Goal: Task Accomplishment & Management: Manage account settings

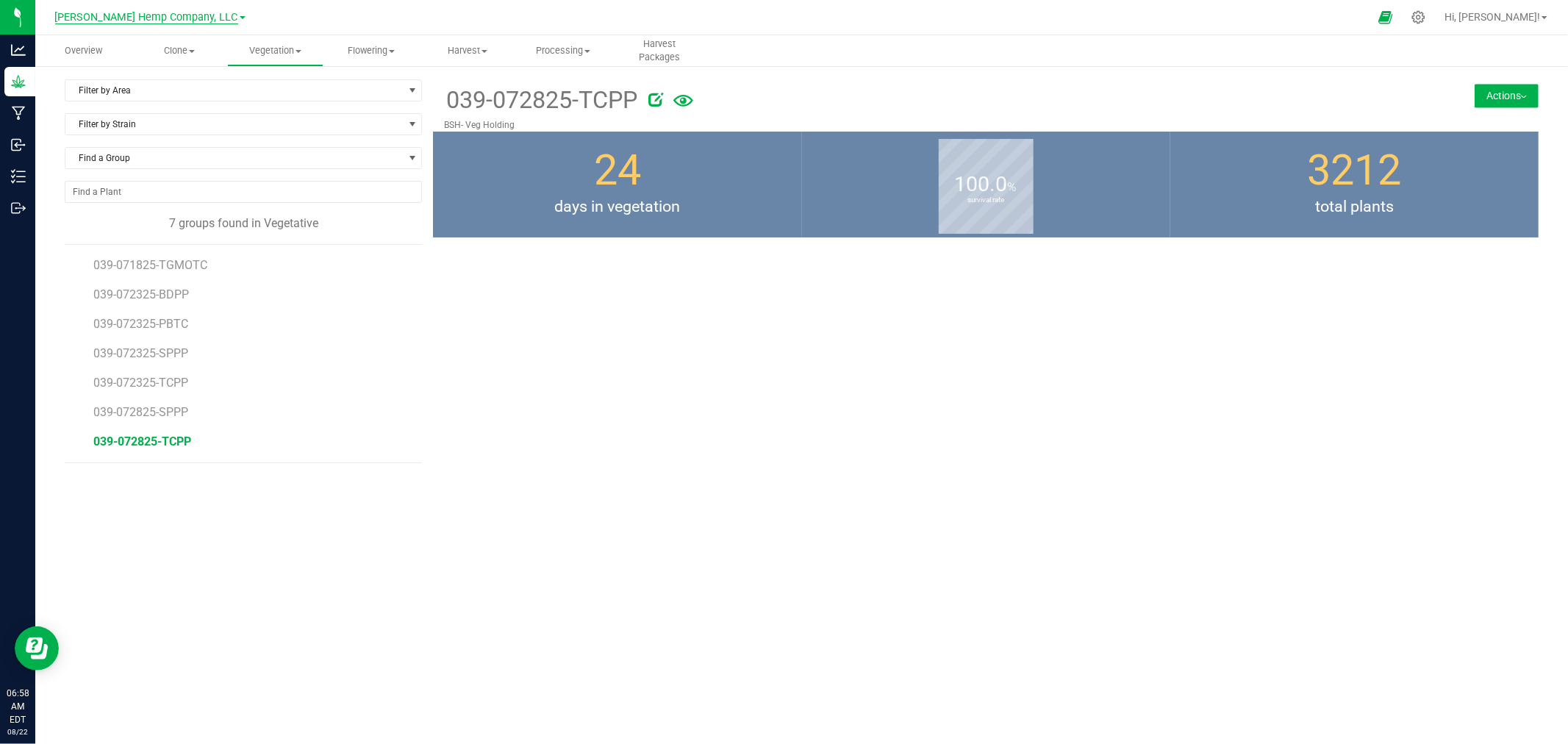
click at [184, 12] on span "[PERSON_NAME] Hemp Company, LLC" at bounding box center [147, 18] width 183 height 13
click at [167, 122] on link "Spadafarm, LLC" at bounding box center [149, 130] width 215 height 20
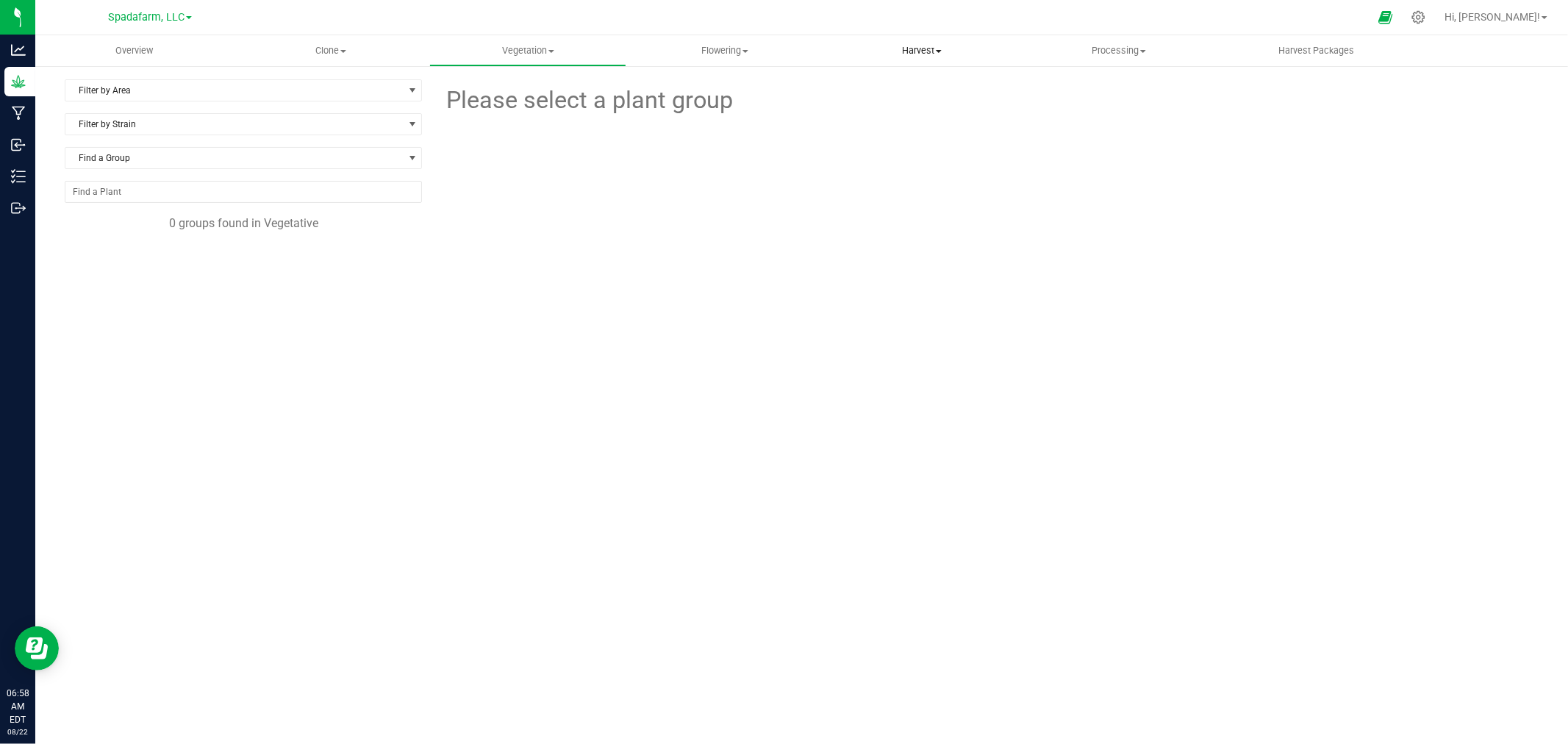
click at [782, 48] on span "Harvest" at bounding box center [922, 51] width 196 height 13
click at [782, 93] on span "Harvests" at bounding box center [864, 88] width 82 height 12
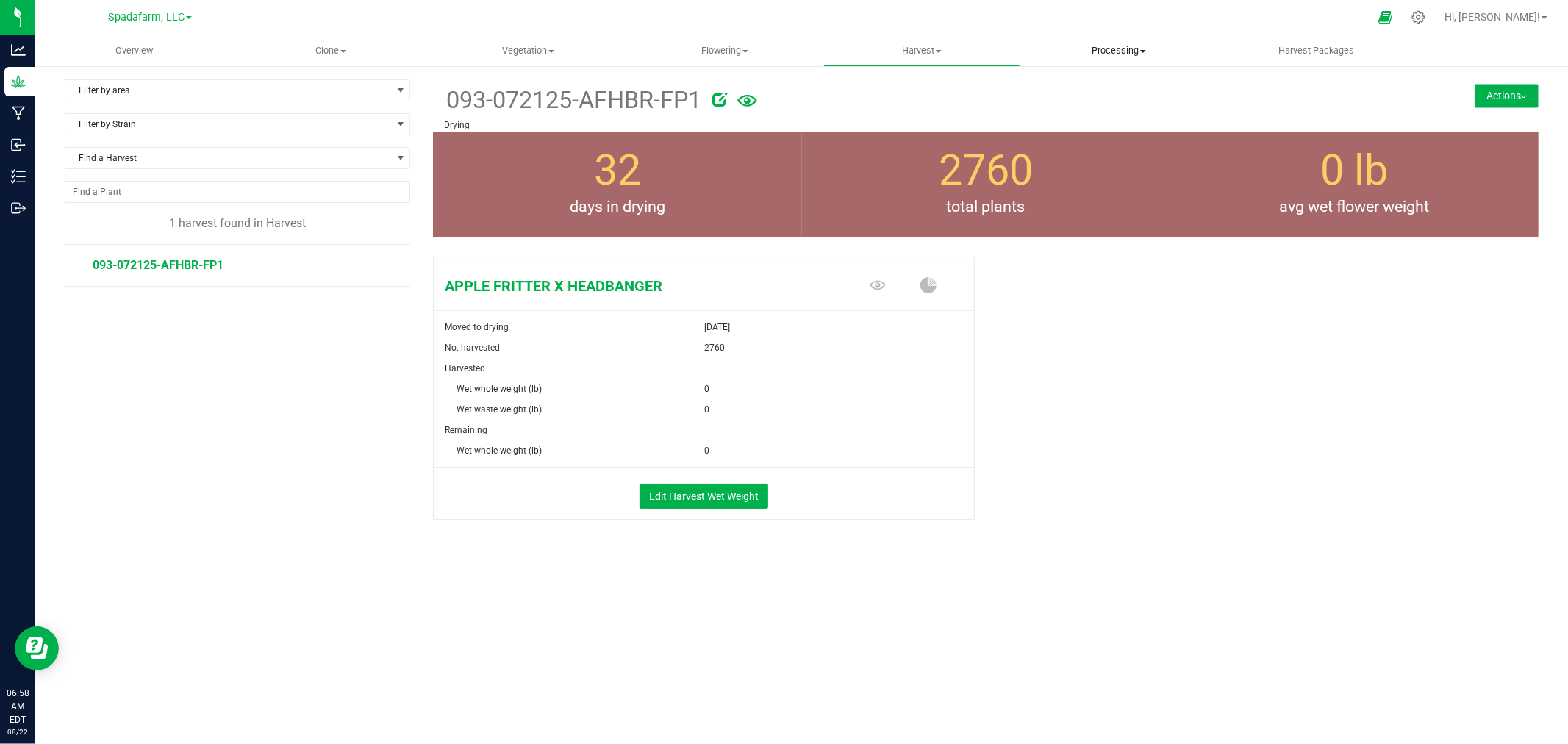
click at [782, 48] on span "Processing" at bounding box center [1118, 51] width 196 height 13
click at [782, 104] on span "Processing harvests" at bounding box center [1087, 106] width 136 height 12
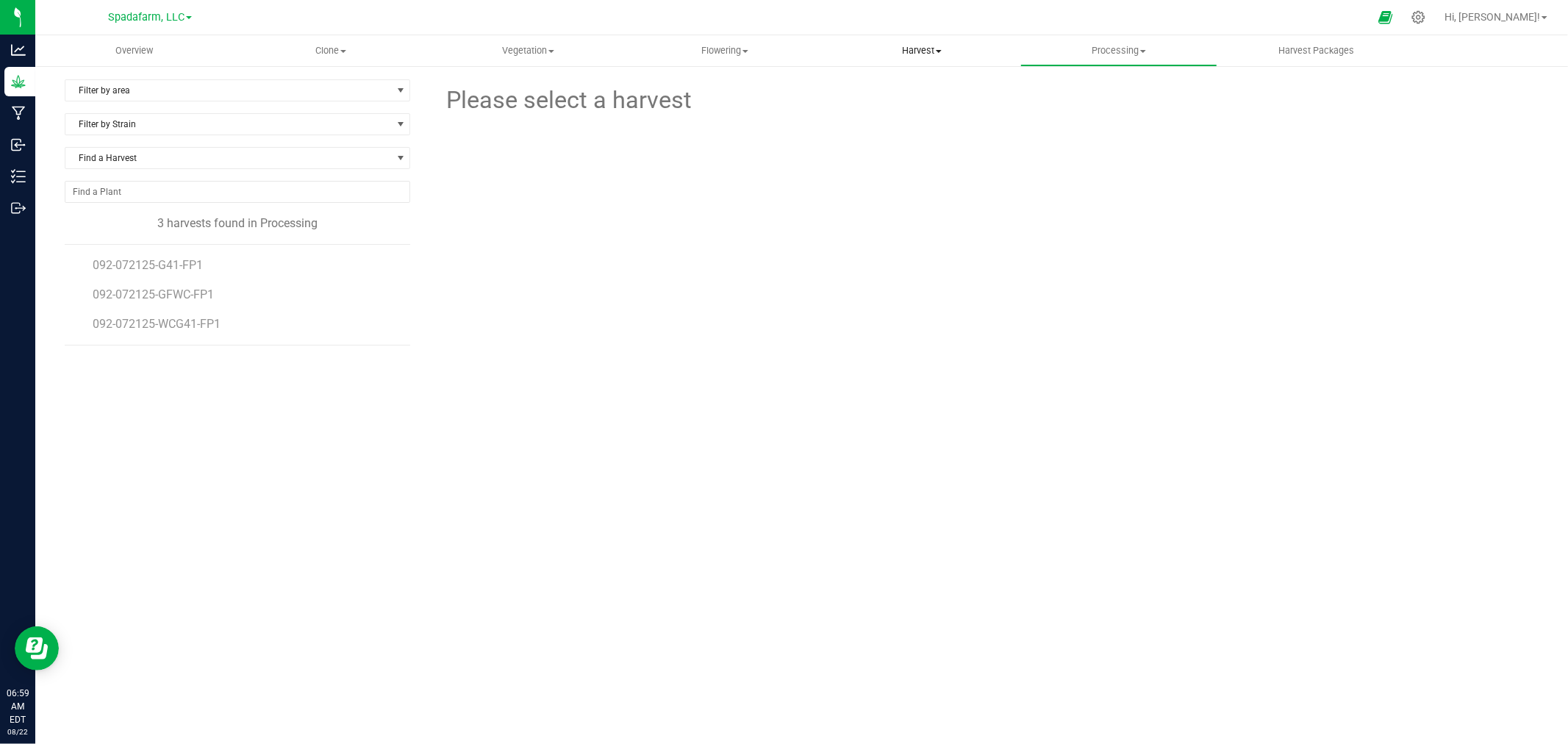
click at [782, 50] on span "Harvest" at bounding box center [922, 51] width 196 height 13
click at [782, 86] on li "Harvests" at bounding box center [921, 89] width 197 height 18
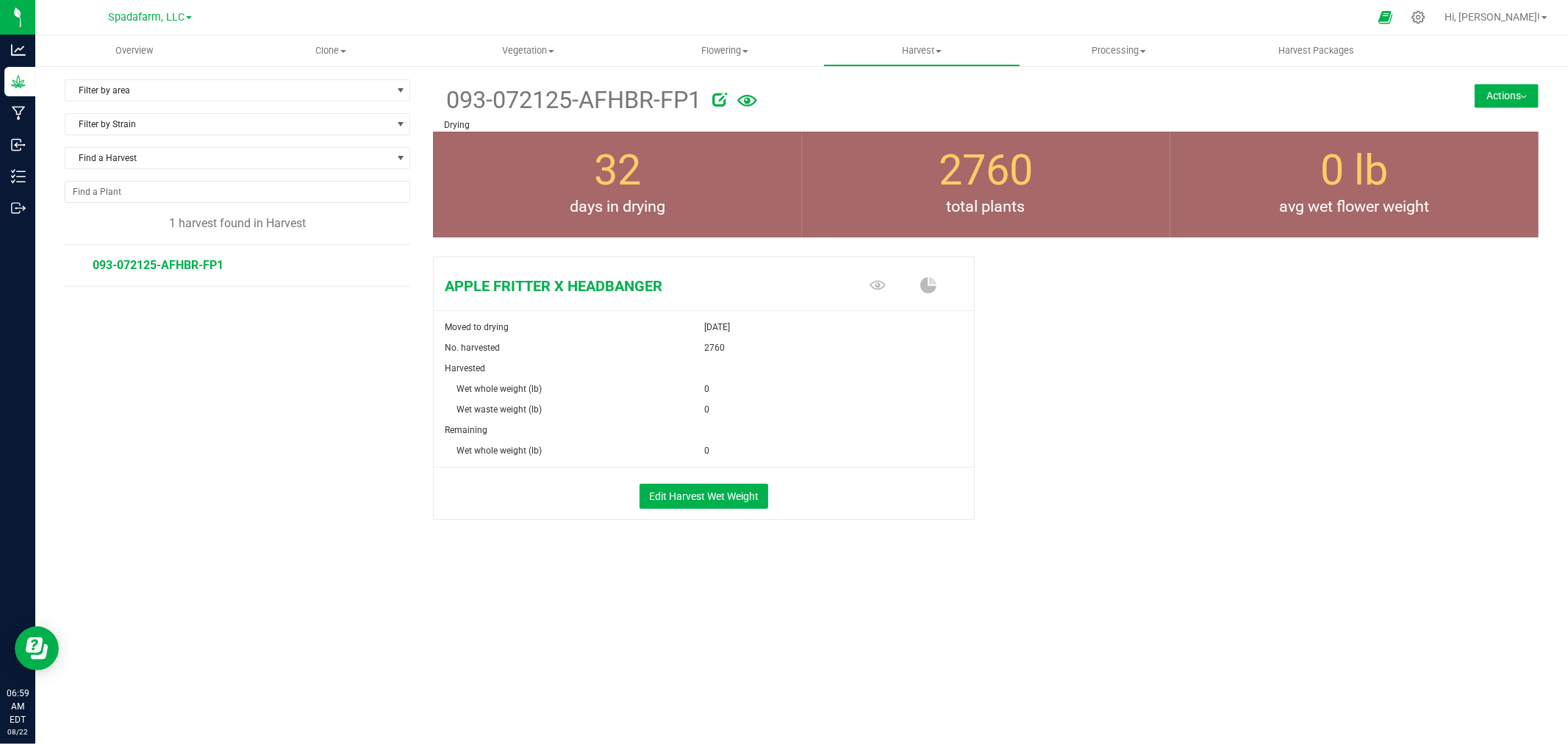
click at [782, 94] on button "Actions" at bounding box center [1506, 95] width 64 height 24
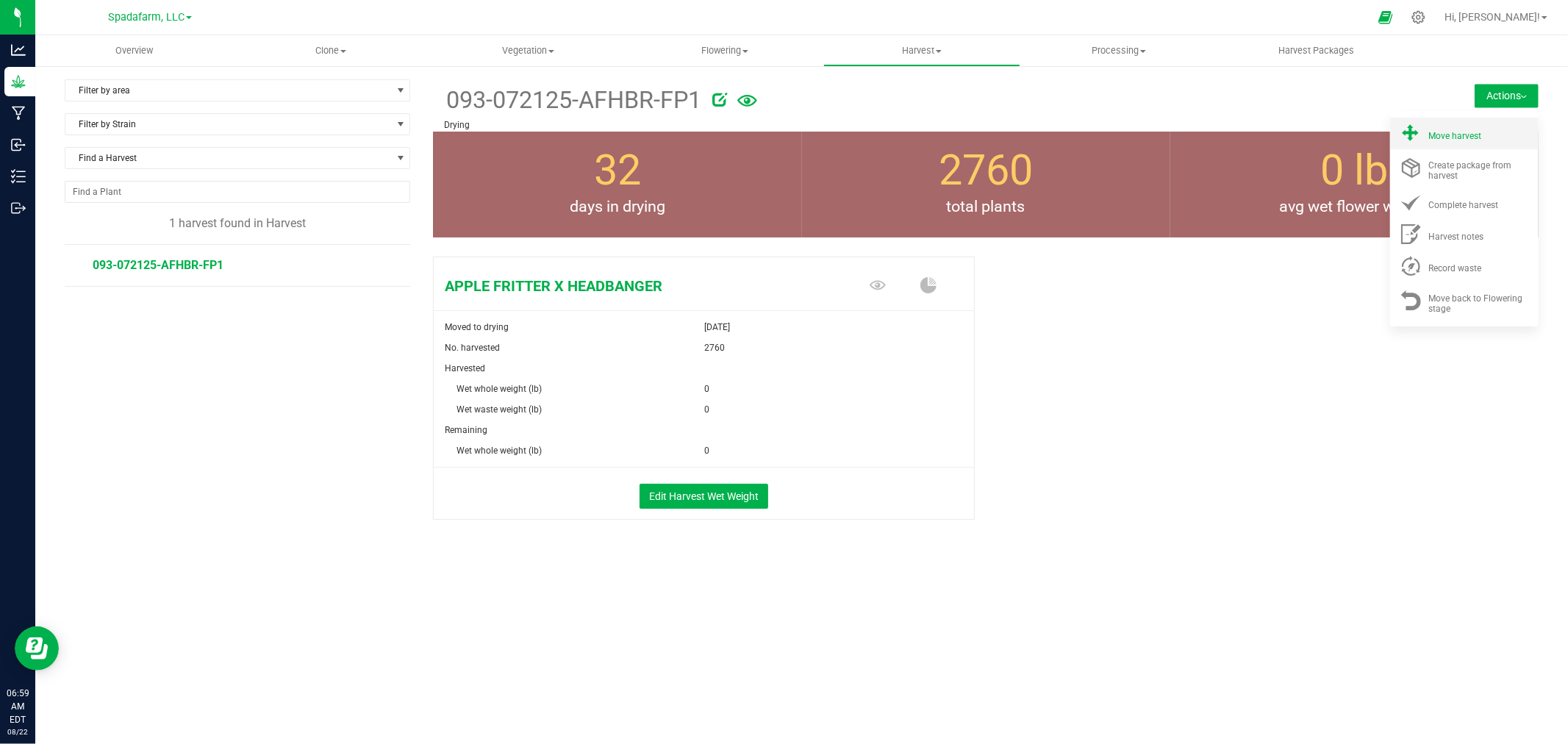
click at [782, 137] on span "Move harvest" at bounding box center [1455, 135] width 53 height 11
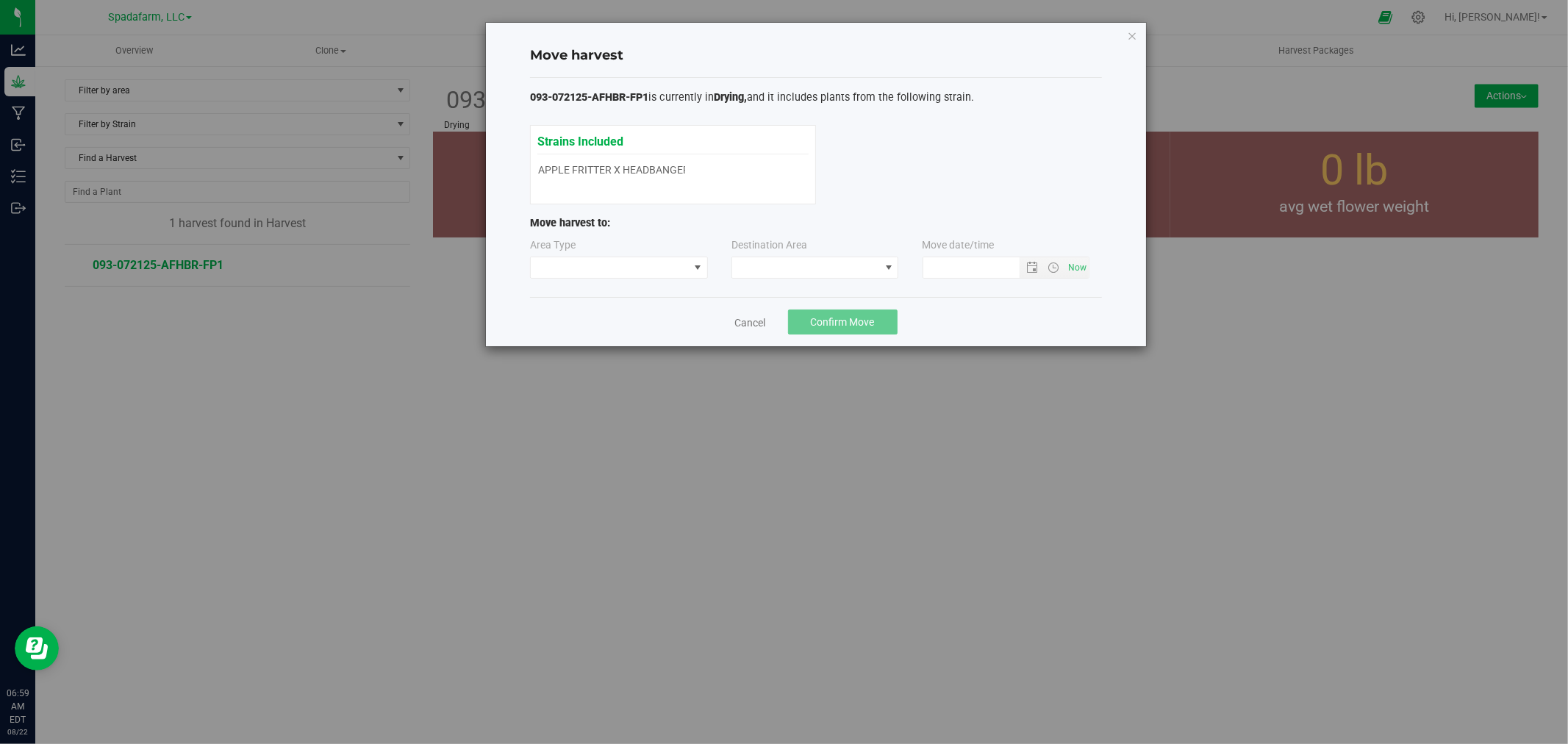
type input "[DATE] 6:59 AM"
click at [605, 267] on span at bounding box center [609, 267] width 158 height 20
click at [591, 318] on li "Processing" at bounding box center [618, 320] width 176 height 25
click at [782, 275] on span at bounding box center [805, 267] width 147 height 20
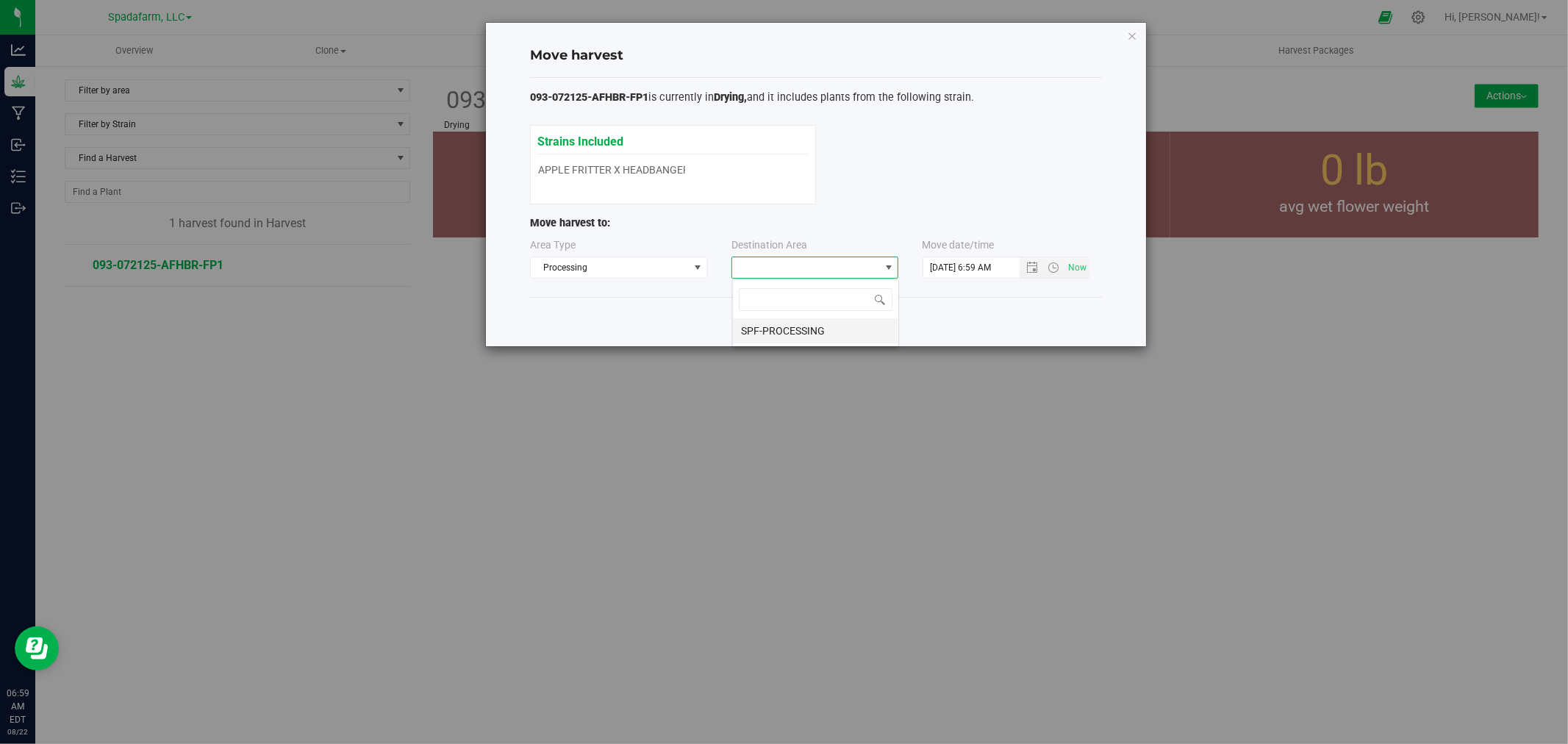
scroll to position [22, 167]
click at [782, 325] on li "SPF-PROCESSING" at bounding box center [815, 330] width 166 height 25
click at [782, 326] on span "Confirm Move" at bounding box center [843, 321] width 64 height 11
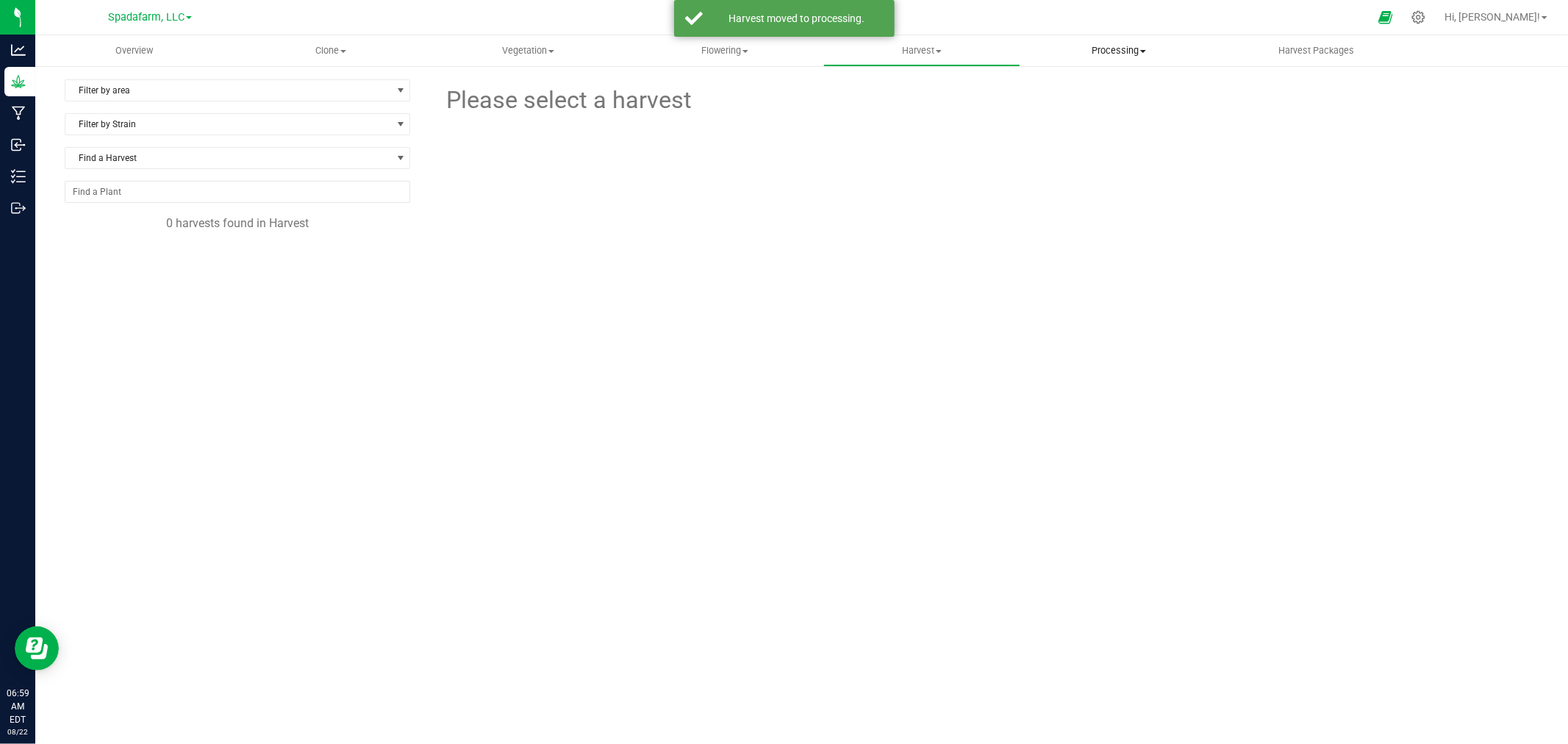
click at [782, 48] on span "Processing" at bounding box center [1118, 51] width 196 height 13
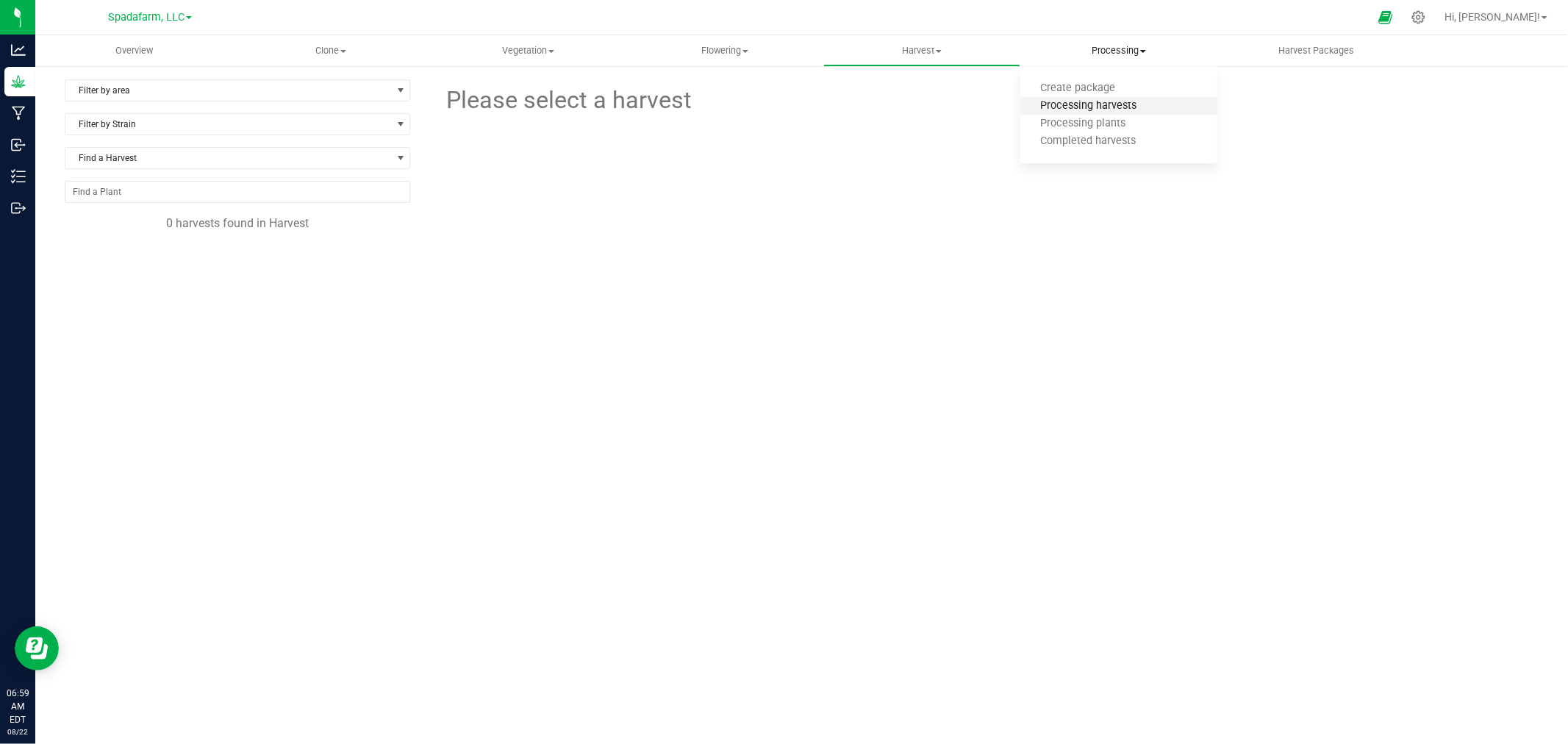
click at [782, 100] on span "Processing harvests" at bounding box center [1087, 106] width 136 height 12
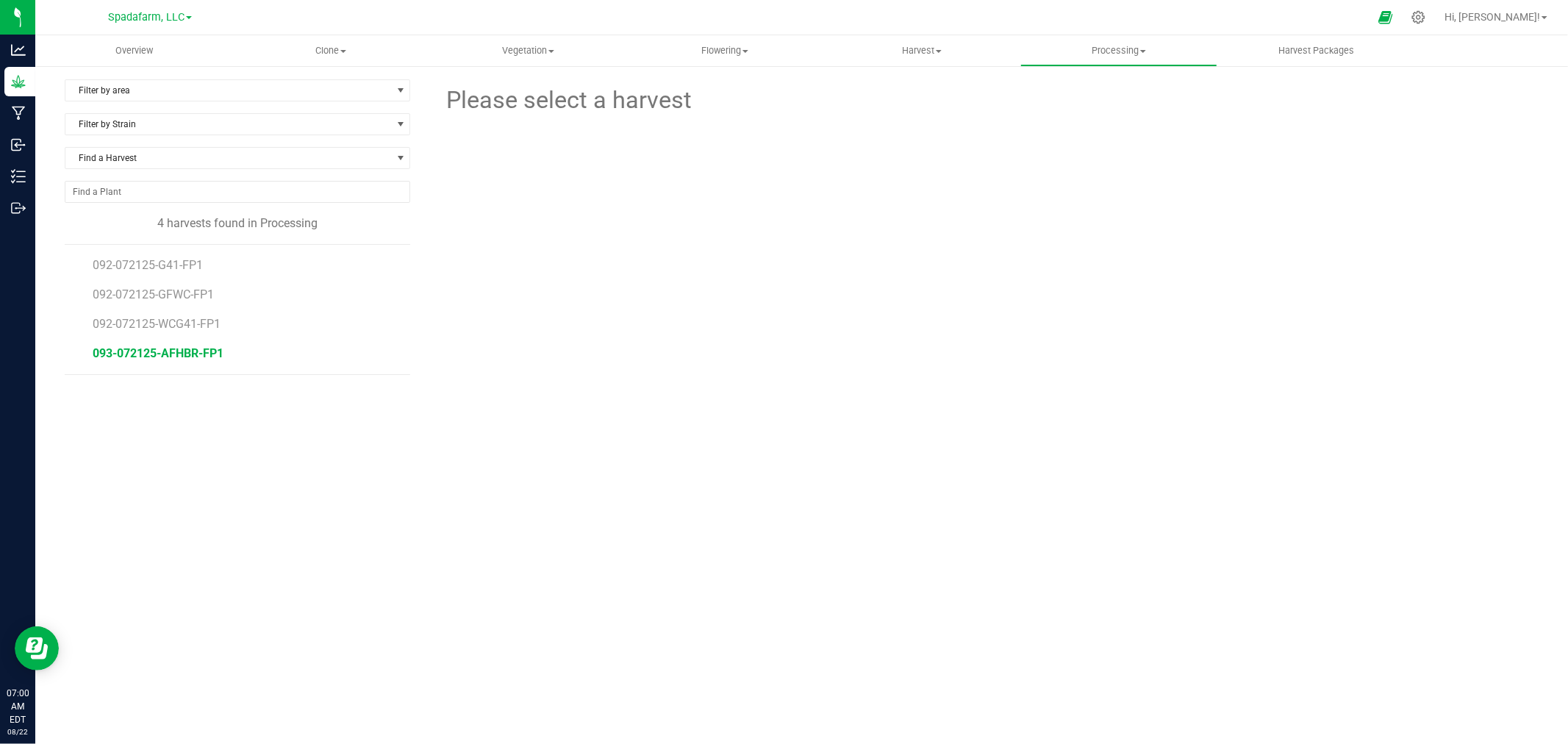
click at [189, 352] on span "093-072125-AFHBR-FP1" at bounding box center [158, 352] width 131 height 14
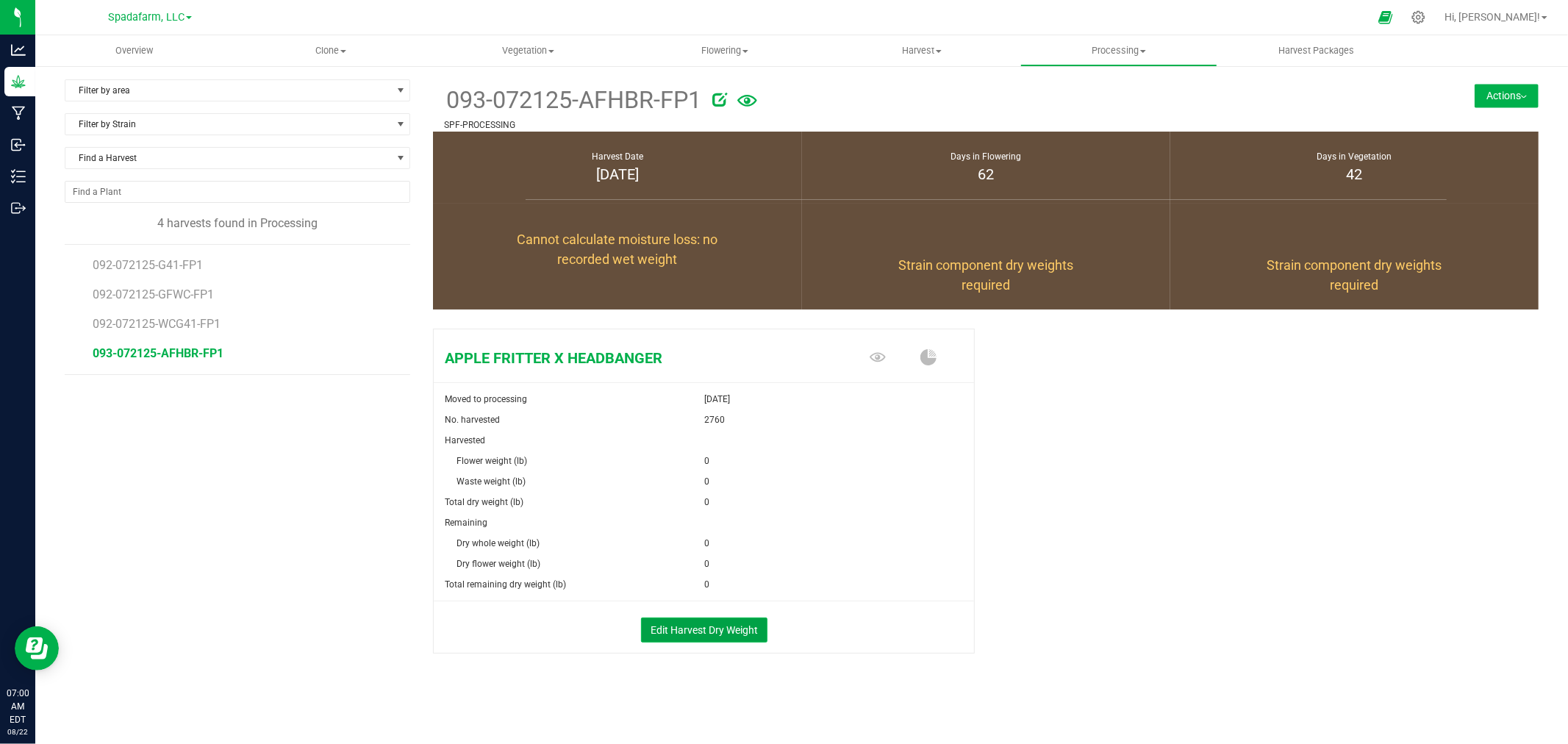
click at [680, 636] on button "Edit Harvest Dry Weight" at bounding box center [704, 630] width 126 height 25
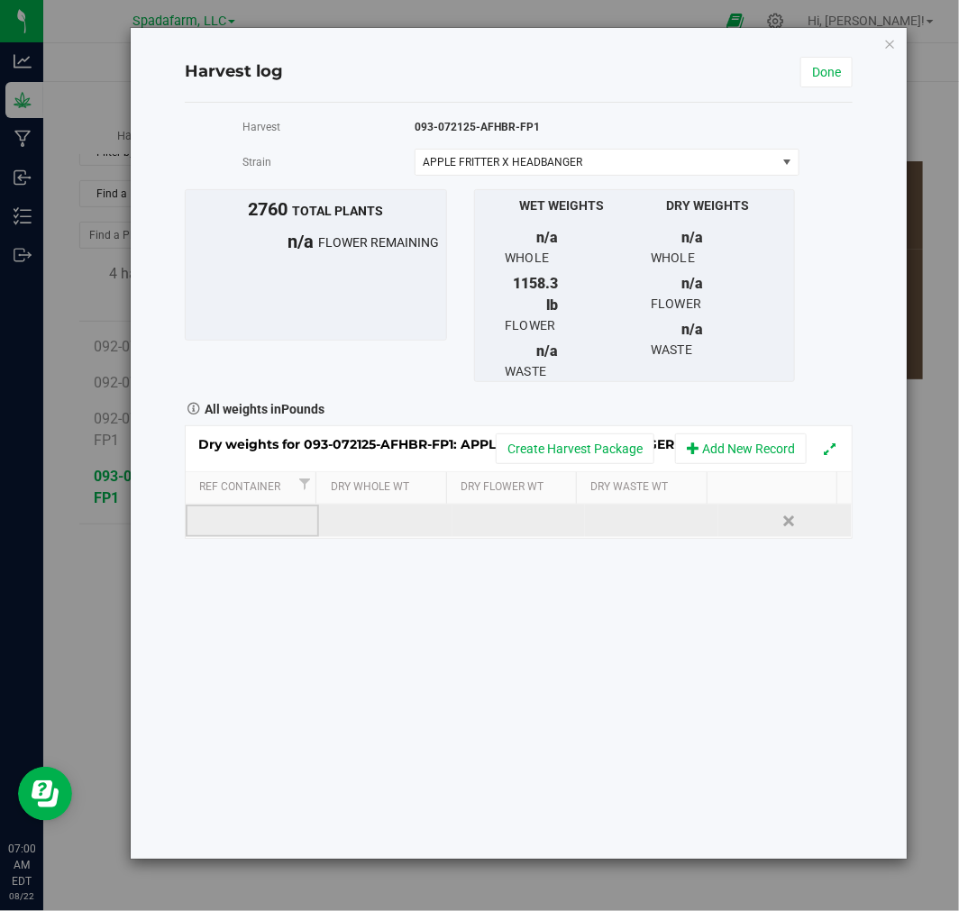
click at [268, 514] on td at bounding box center [252, 521] width 133 height 32
type input "1"
click at [500, 524] on div "Loading... Dry weights for 093-072125-AFHBR-FP1: APPLE FRITTER X HEADBANGER Cre…" at bounding box center [519, 482] width 668 height 114
click at [506, 532] on td at bounding box center [518, 521] width 133 height 32
type input "245.08"
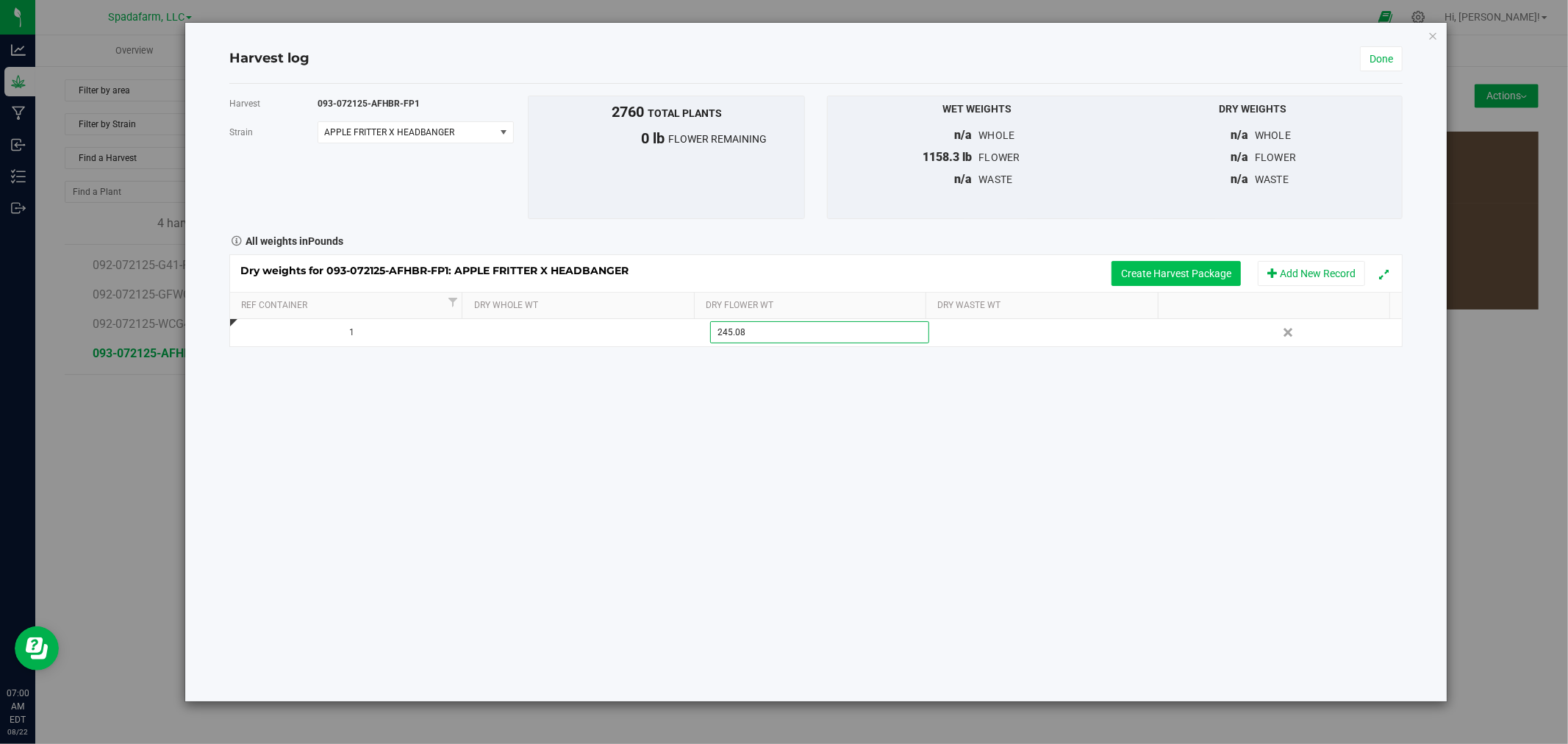
click at [782, 262] on div "Dry weights for 093-072125-AFHBR-FP1: APPLE FRITTER X HEADBANGER Create Harvest…" at bounding box center [816, 301] width 1173 height 93
click at [782, 272] on button "Create Harvest Package" at bounding box center [1176, 273] width 130 height 25
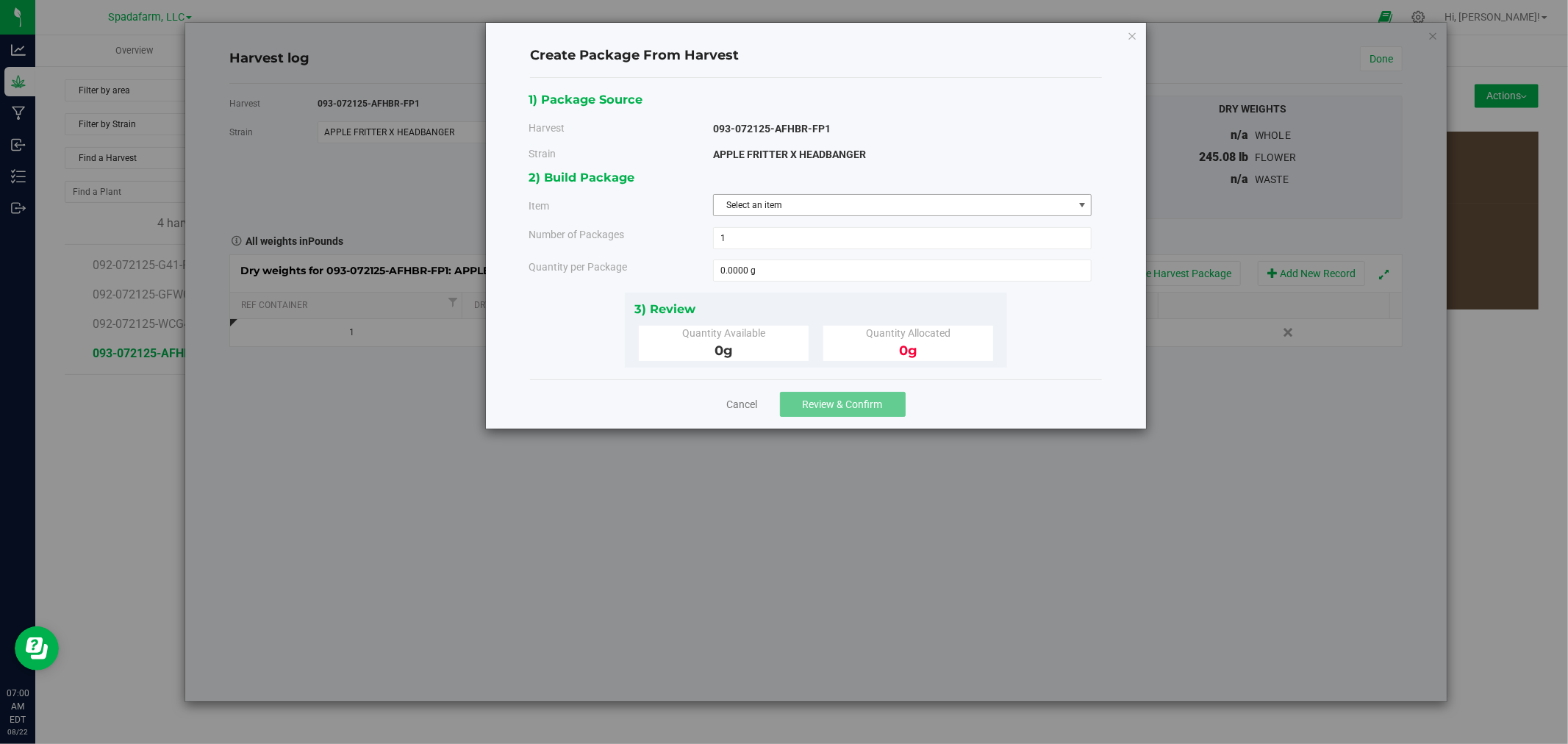
click at [782, 199] on span "Select an item" at bounding box center [893, 205] width 360 height 20
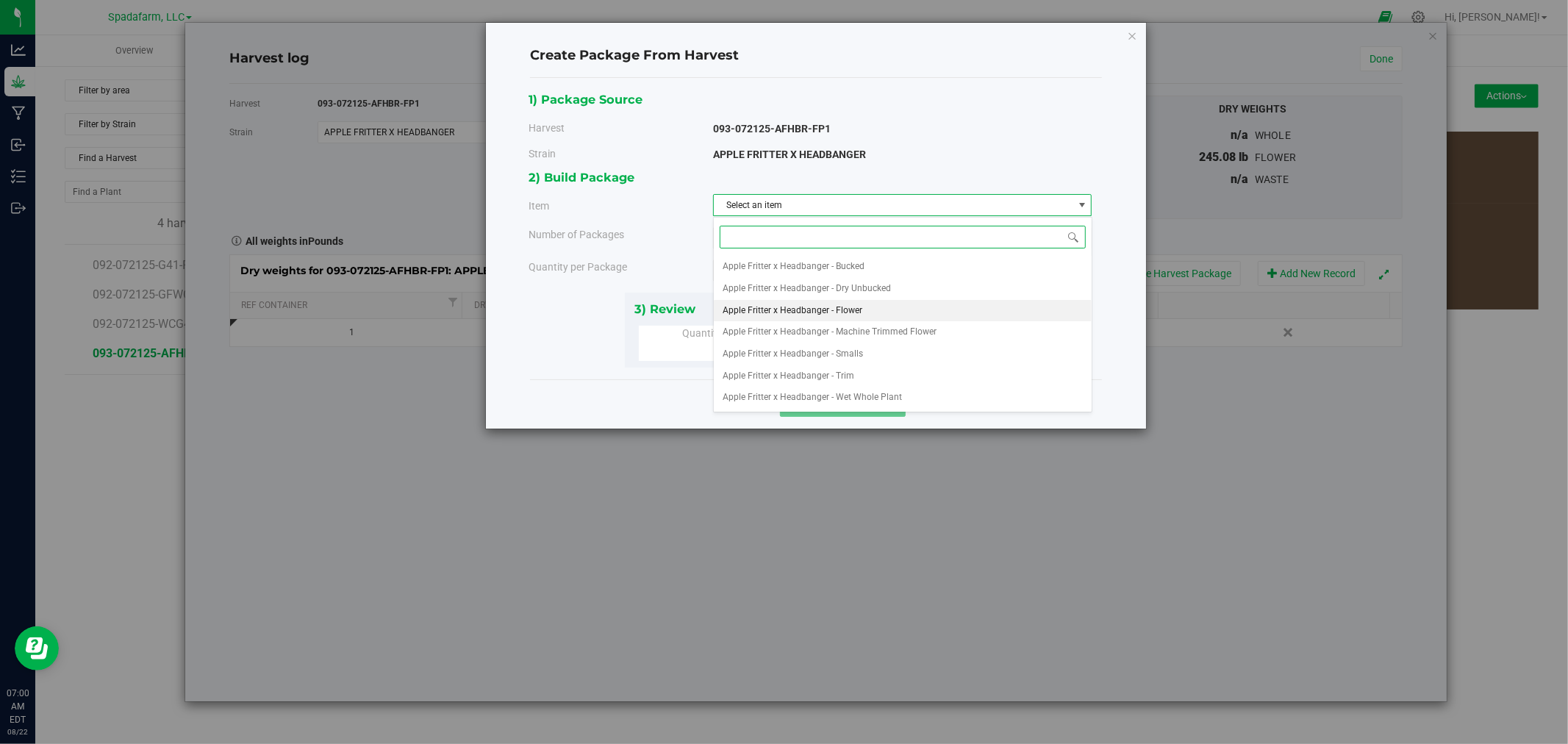
click at [782, 316] on span "Apple Fritter x Headbanger - Flower" at bounding box center [792, 310] width 140 height 19
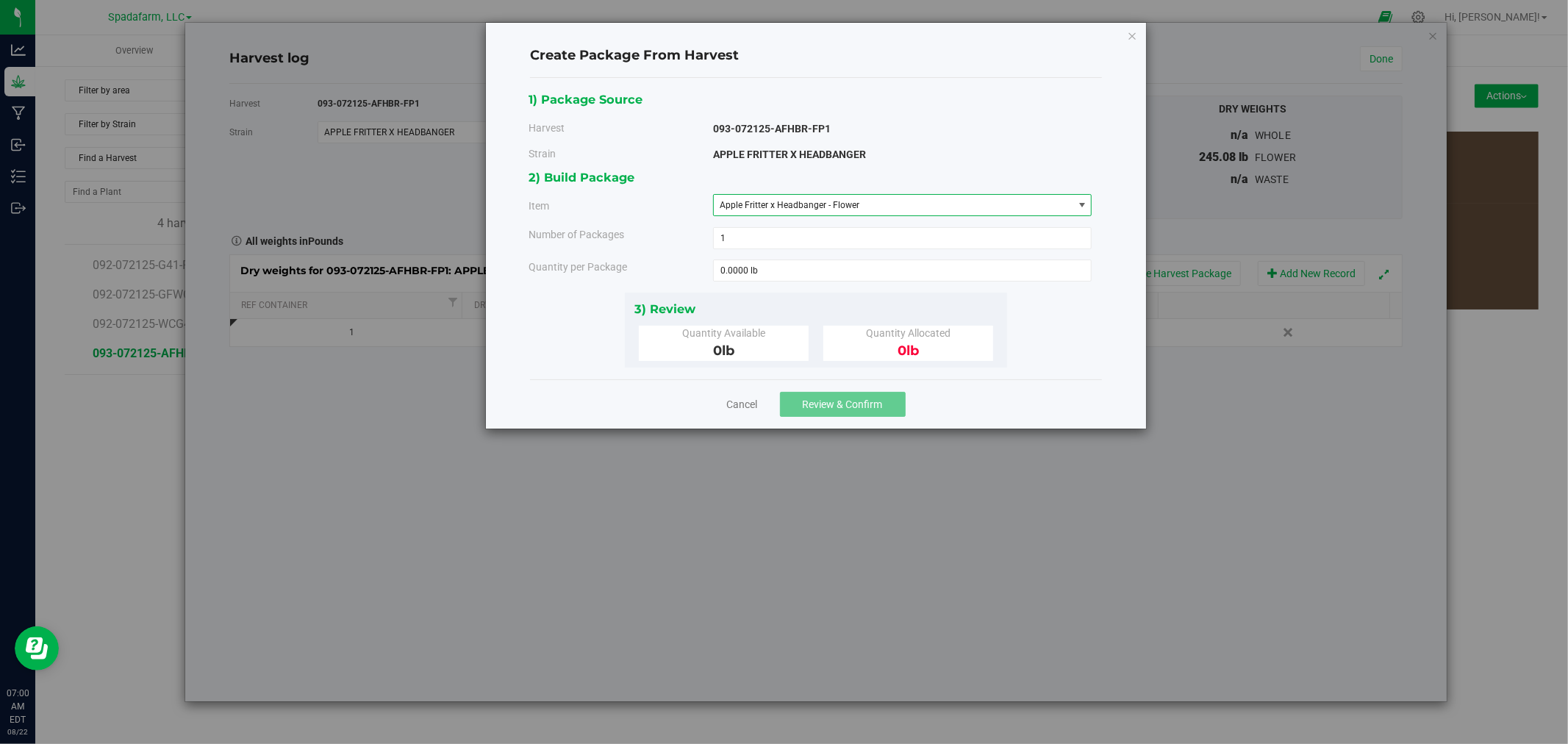
click at [782, 204] on span "Apple Fritter x Headbanger - Flower" at bounding box center [789, 205] width 140 height 11
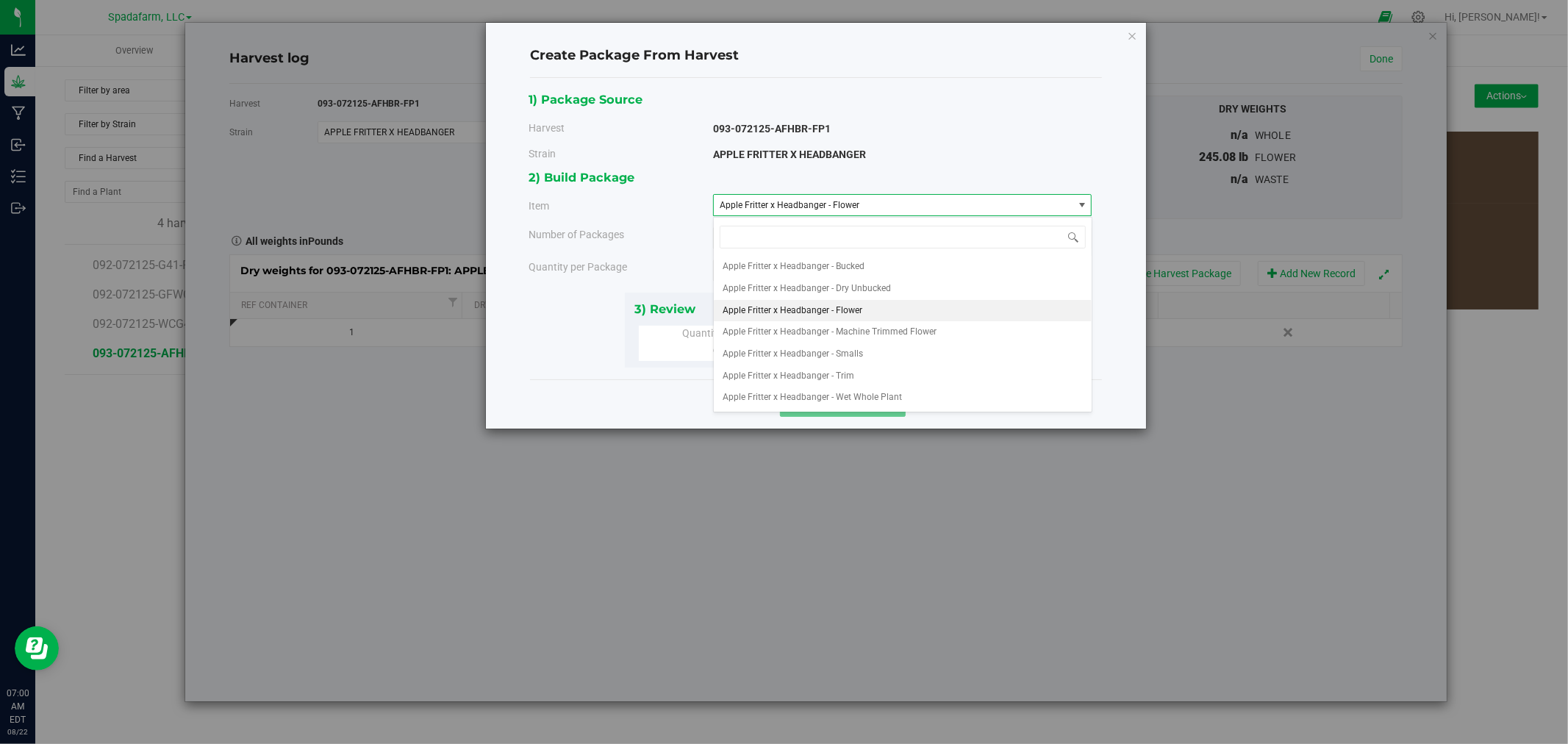
click at [519, 306] on div "1) Package Source Harvest 093-072125-AFHBR-FP1 [GEOGRAPHIC_DATA] APPLE FRITTER …" at bounding box center [816, 228] width 594 height 278
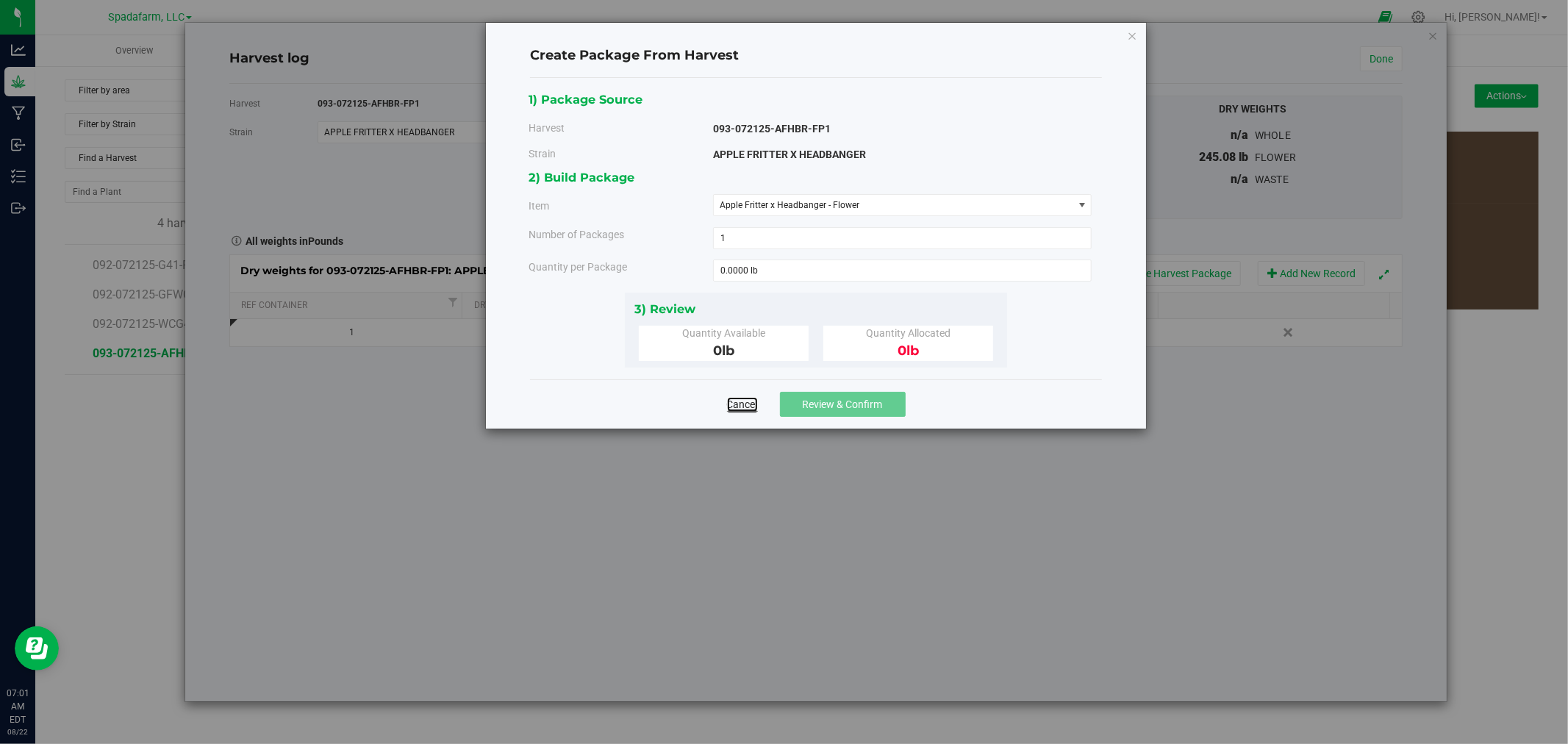
click at [729, 407] on link "Cancel" at bounding box center [742, 404] width 31 height 15
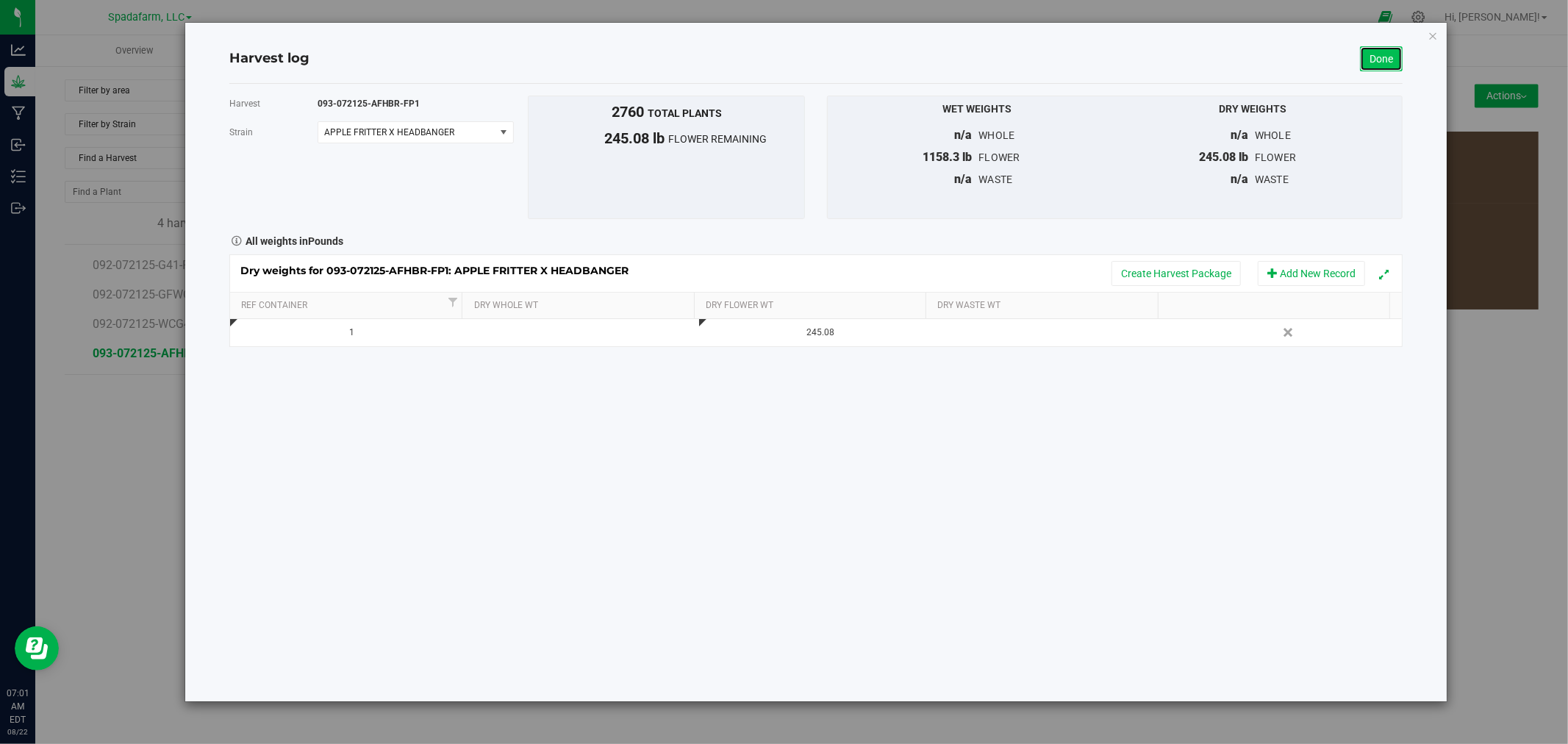
click at [782, 56] on link "Done" at bounding box center [1381, 59] width 42 height 25
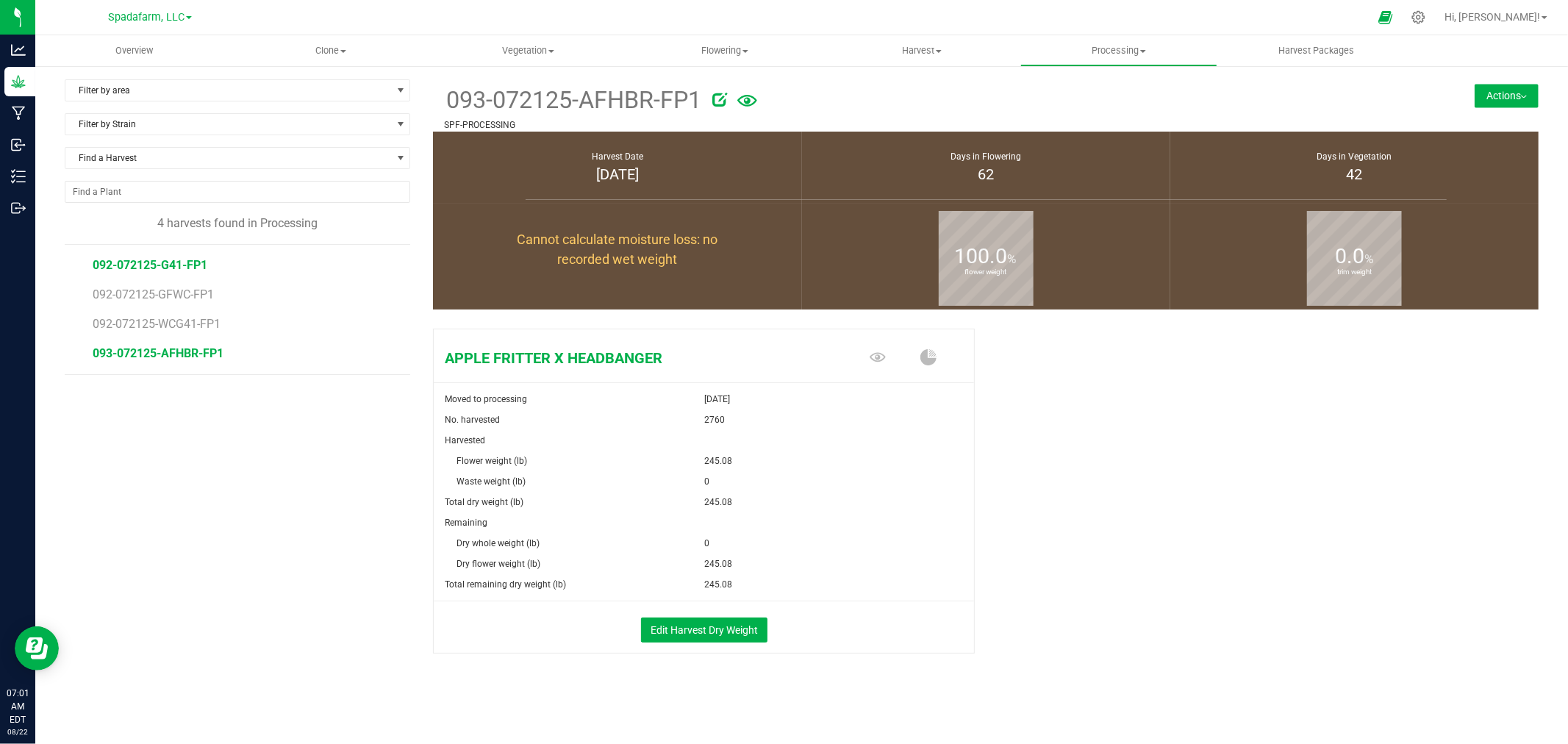
click at [156, 264] on span "092-072125-G41-FP1" at bounding box center [150, 264] width 115 height 14
click at [782, 92] on button "Actions" at bounding box center [1506, 95] width 64 height 24
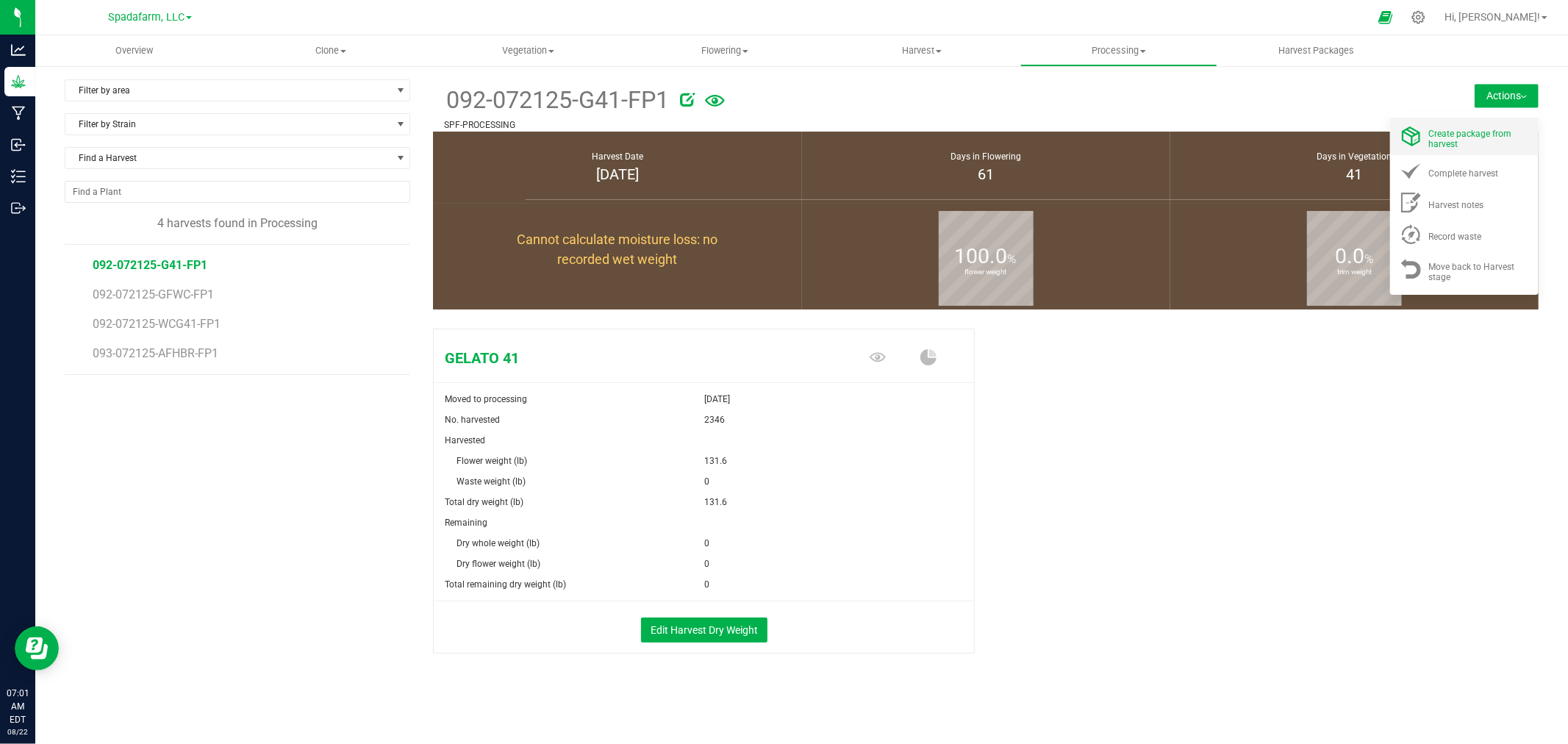
click at [782, 140] on div "Create package from harvest" at bounding box center [1478, 136] width 100 height 26
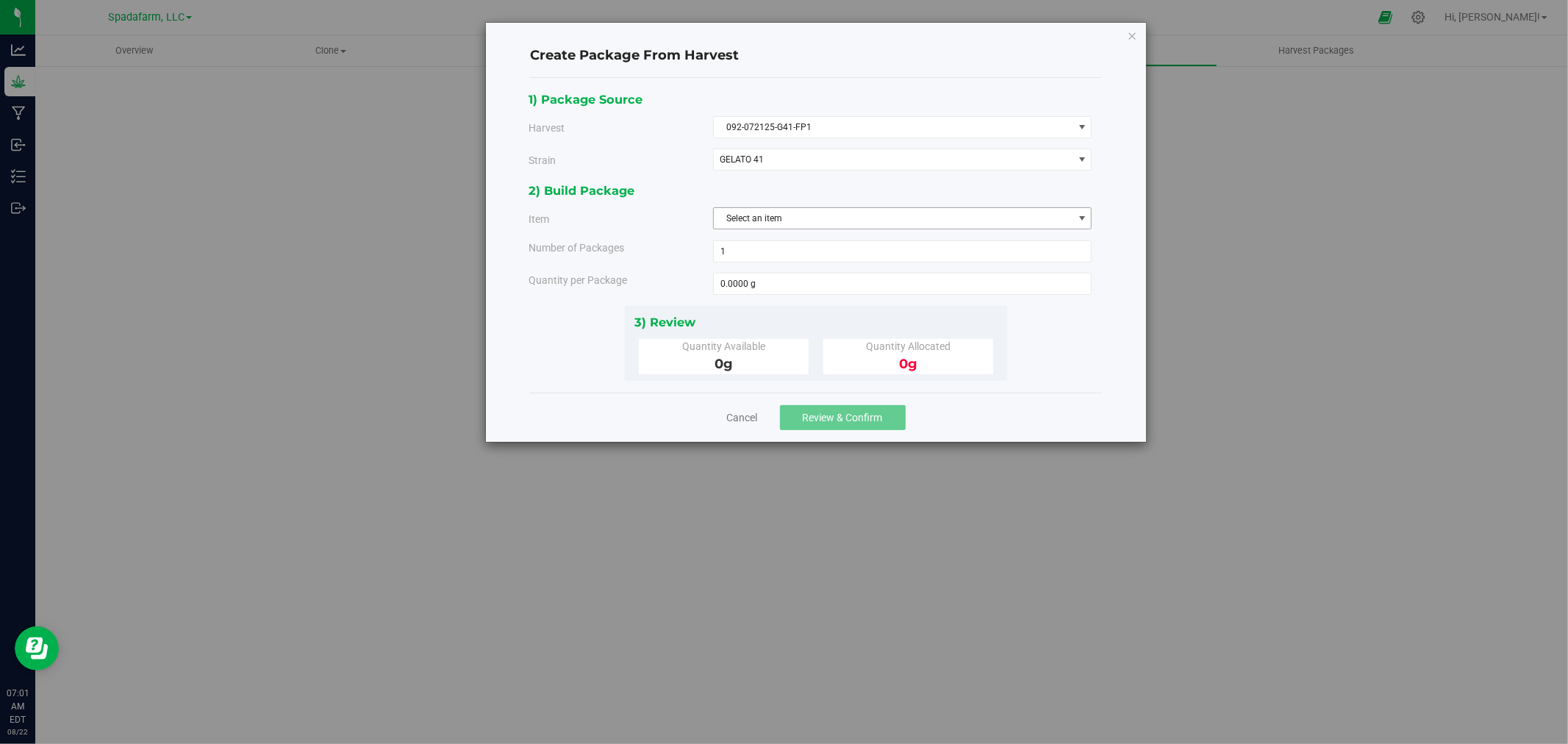
click at [782, 229] on span "Select an item" at bounding box center [902, 218] width 379 height 22
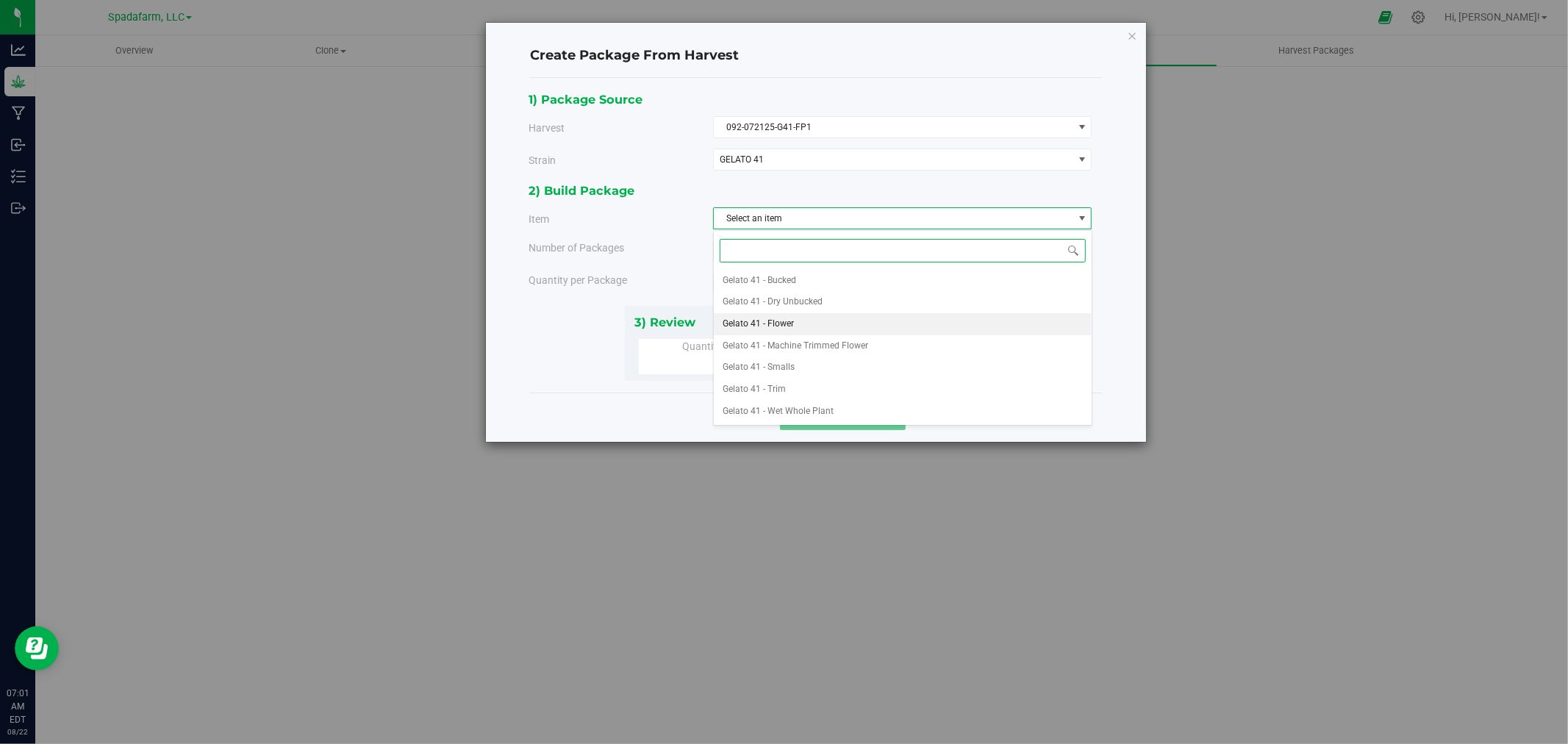
click at [782, 323] on li "Gelato 41 - Flower" at bounding box center [902, 324] width 378 height 22
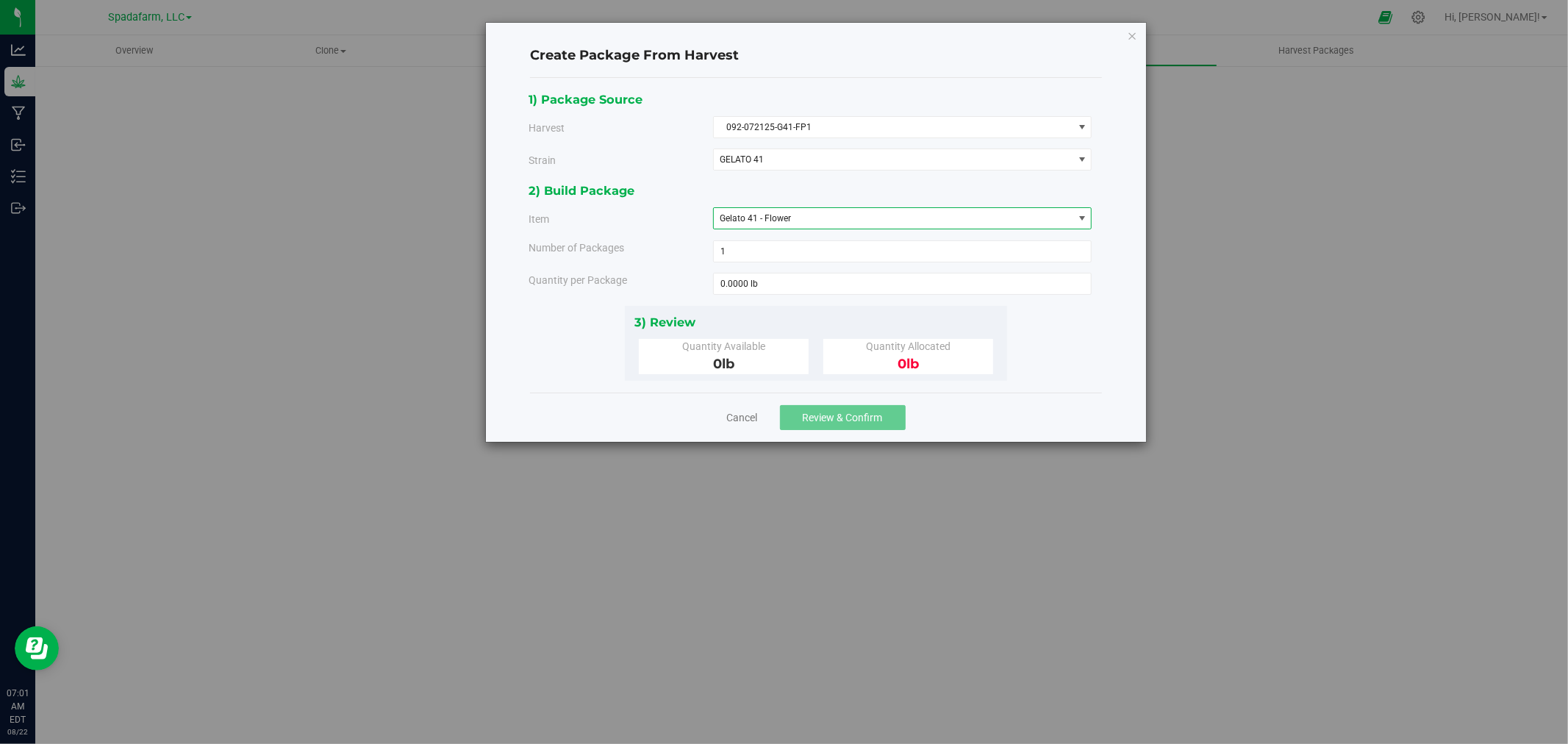
click at [782, 221] on span "Gelato 41 - Flower" at bounding box center [893, 218] width 360 height 20
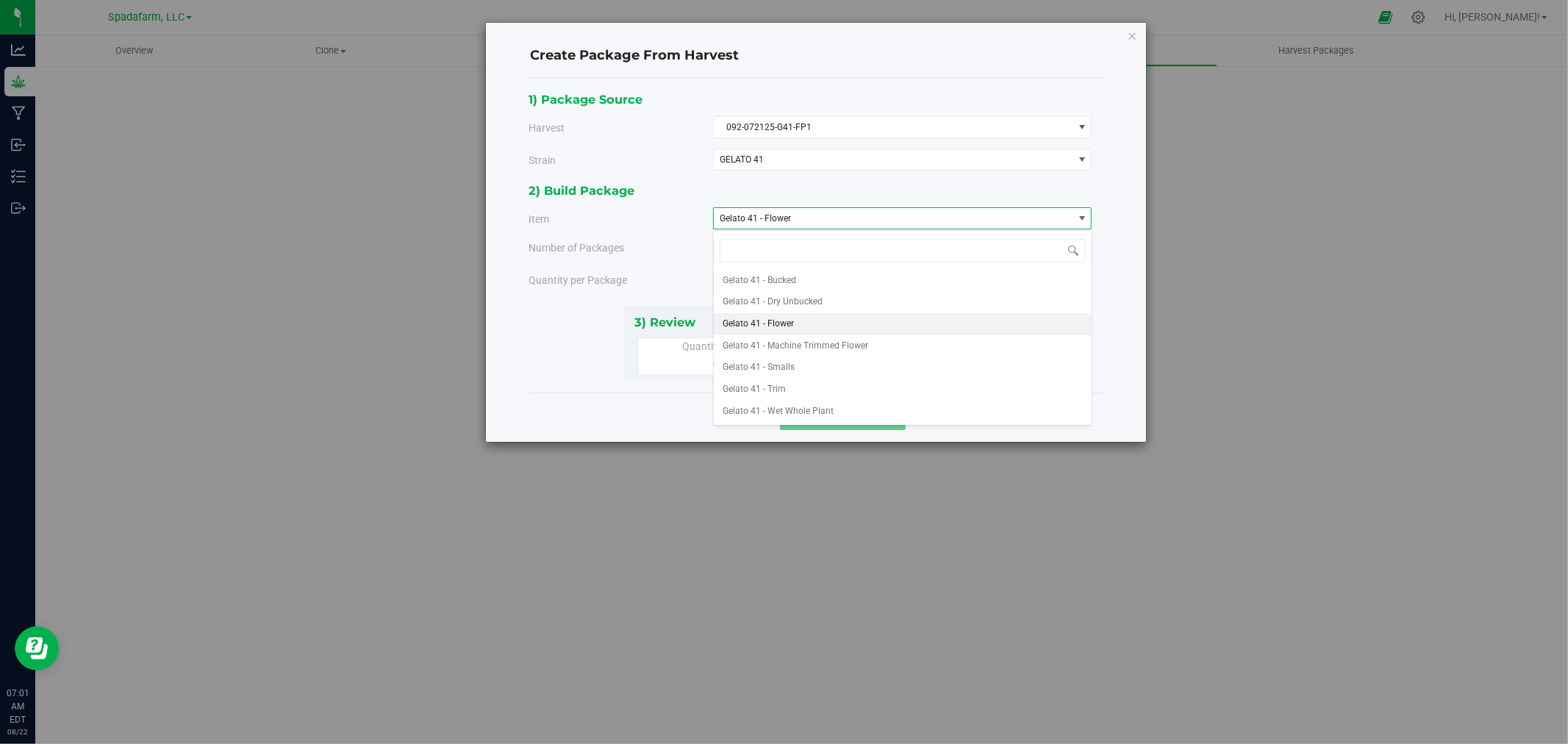
click at [551, 264] on div "2) Build Package Item Gelato 41 - Flower Gelato 41 - Bucked Gelato 41 - Dry Unb…" at bounding box center [817, 243] width 574 height 124
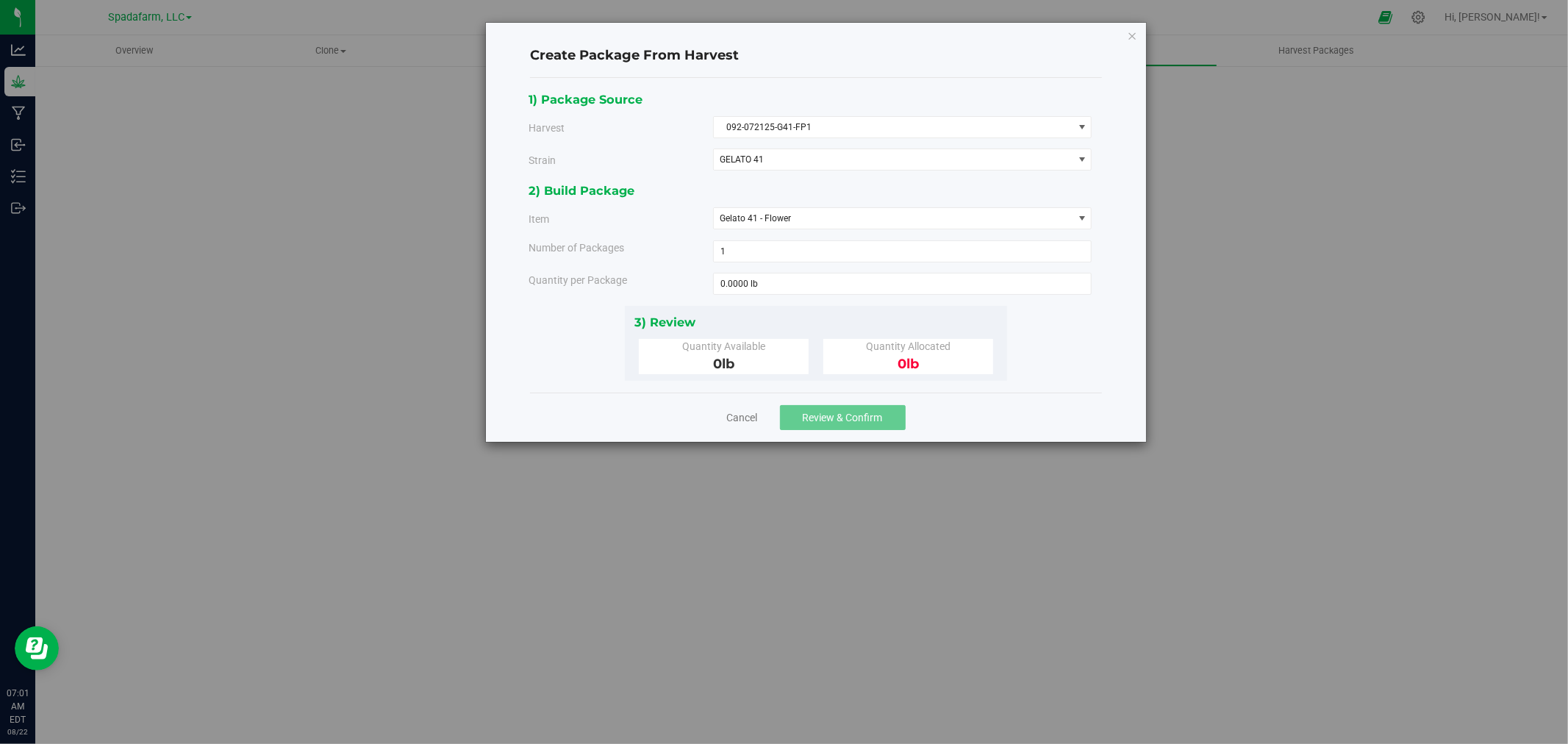
click at [737, 432] on div "Cancel Review & Confirm" at bounding box center [816, 417] width 572 height 49
click at [738, 417] on link "Cancel" at bounding box center [742, 418] width 31 height 15
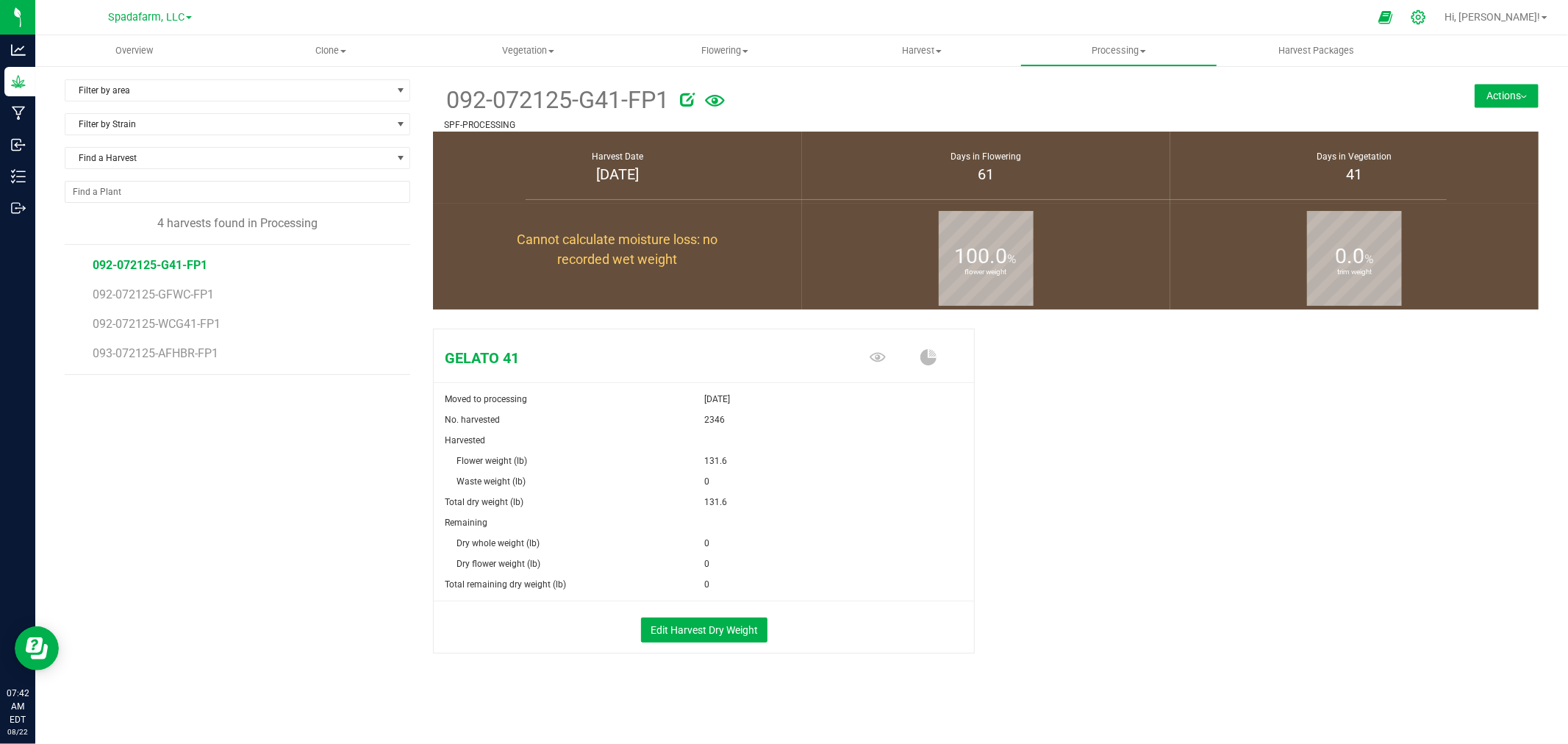
click at [782, 24] on div at bounding box center [1418, 17] width 37 height 32
click at [782, 17] on icon at bounding box center [1418, 17] width 16 height 16
click at [1426, 20] on icon at bounding box center [1418, 17] width 16 height 16
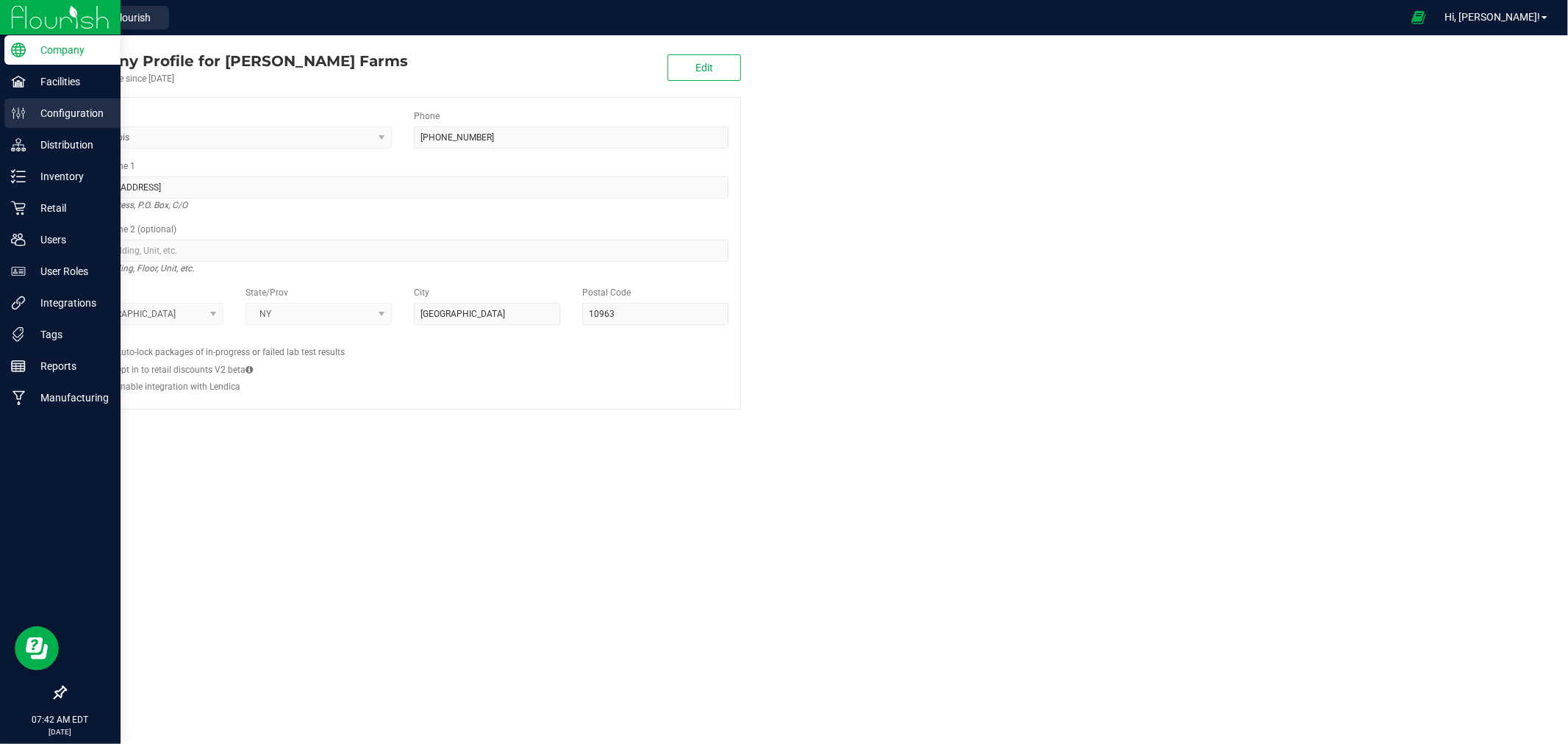
click at [42, 115] on p "Configuration" at bounding box center [70, 113] width 88 height 18
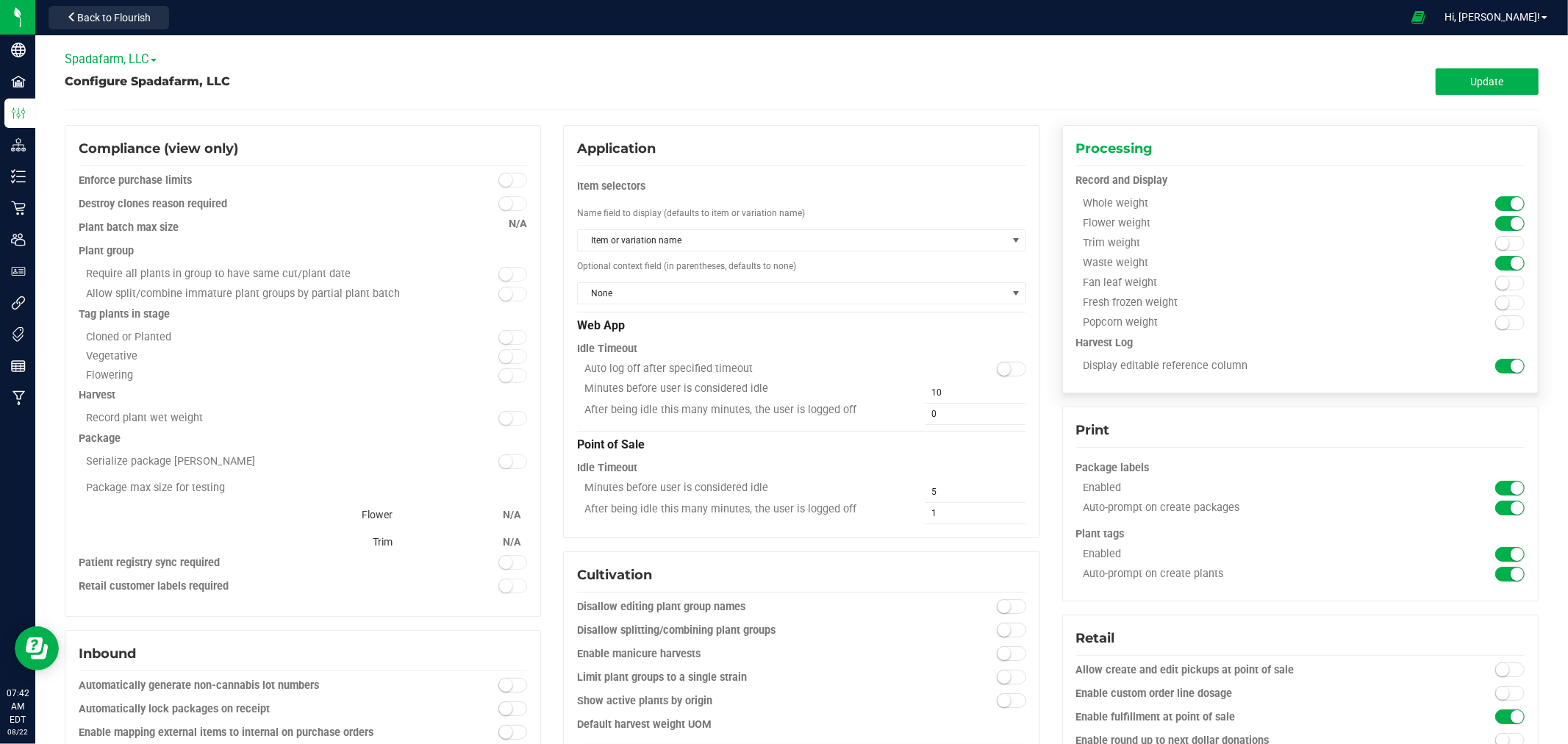
click at [1510, 206] on small at bounding box center [1517, 203] width 13 height 13
click at [1455, 83] on button "Update" at bounding box center [1486, 82] width 103 height 26
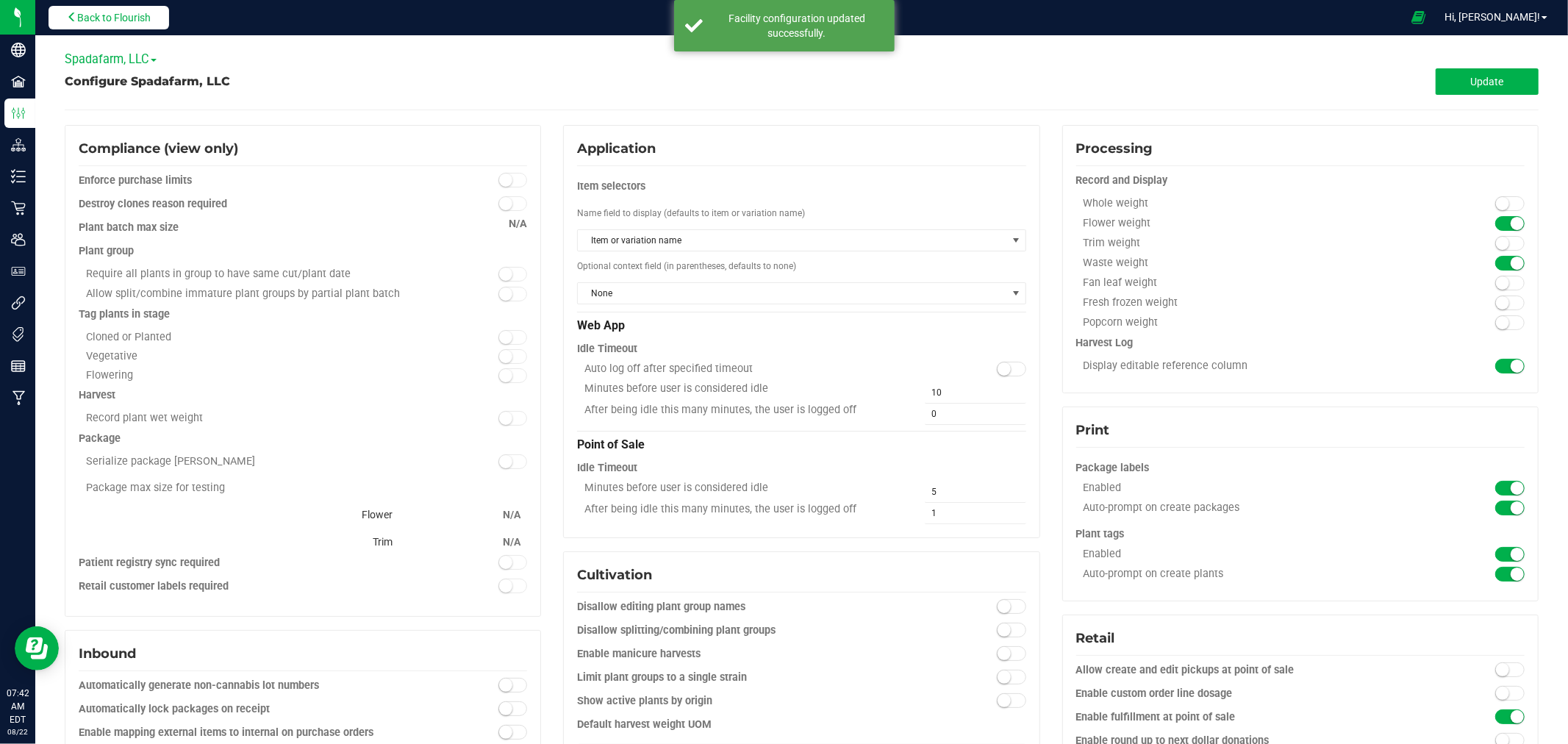
click at [142, 26] on button "Back to Flourish" at bounding box center [109, 17] width 121 height 24
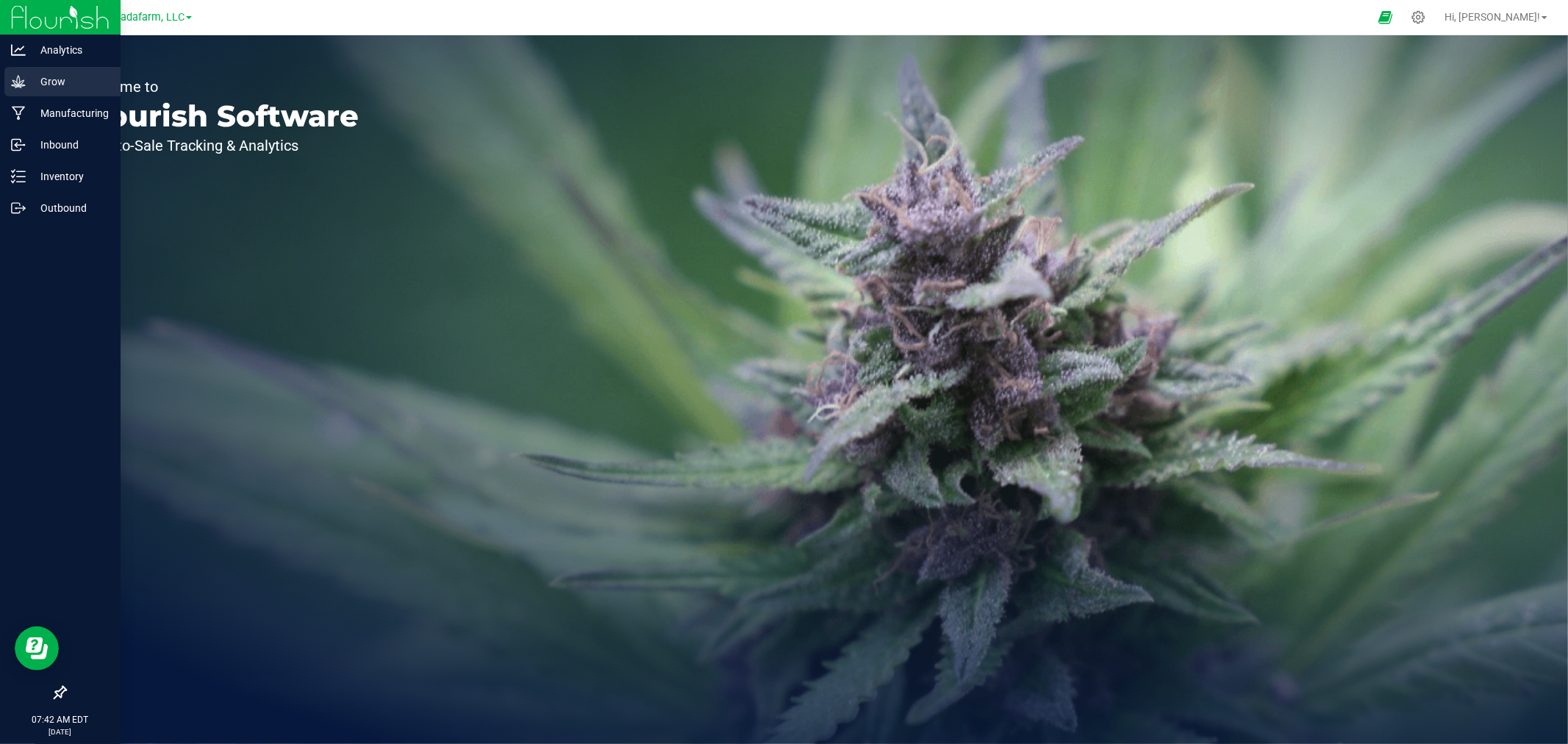
click at [26, 78] on p "Grow" at bounding box center [70, 82] width 88 height 18
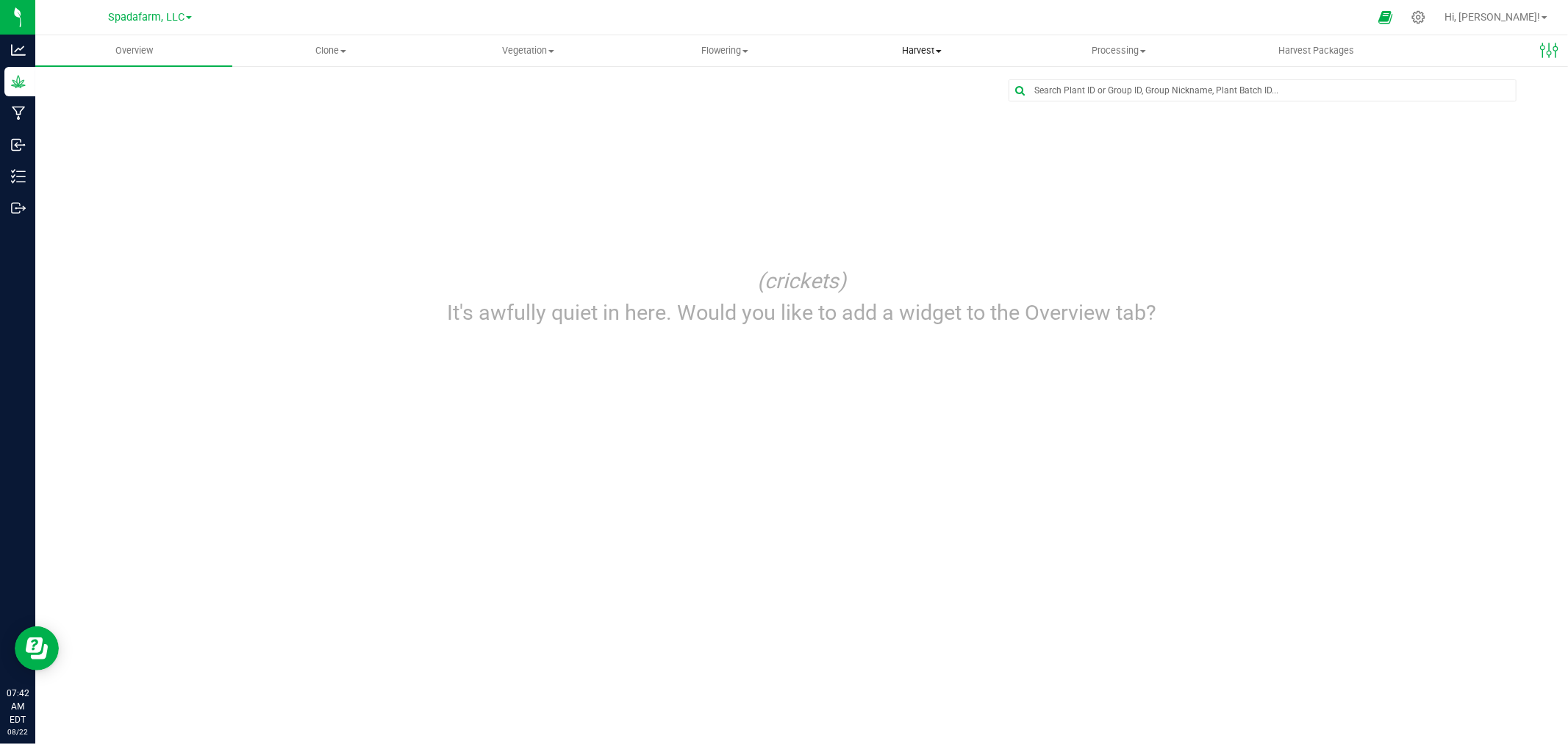
click at [906, 49] on span "Harvest" at bounding box center [922, 51] width 196 height 13
click at [1083, 52] on span "Processing" at bounding box center [1118, 51] width 196 height 13
click at [1080, 103] on span "Processing harvests" at bounding box center [1087, 106] width 136 height 12
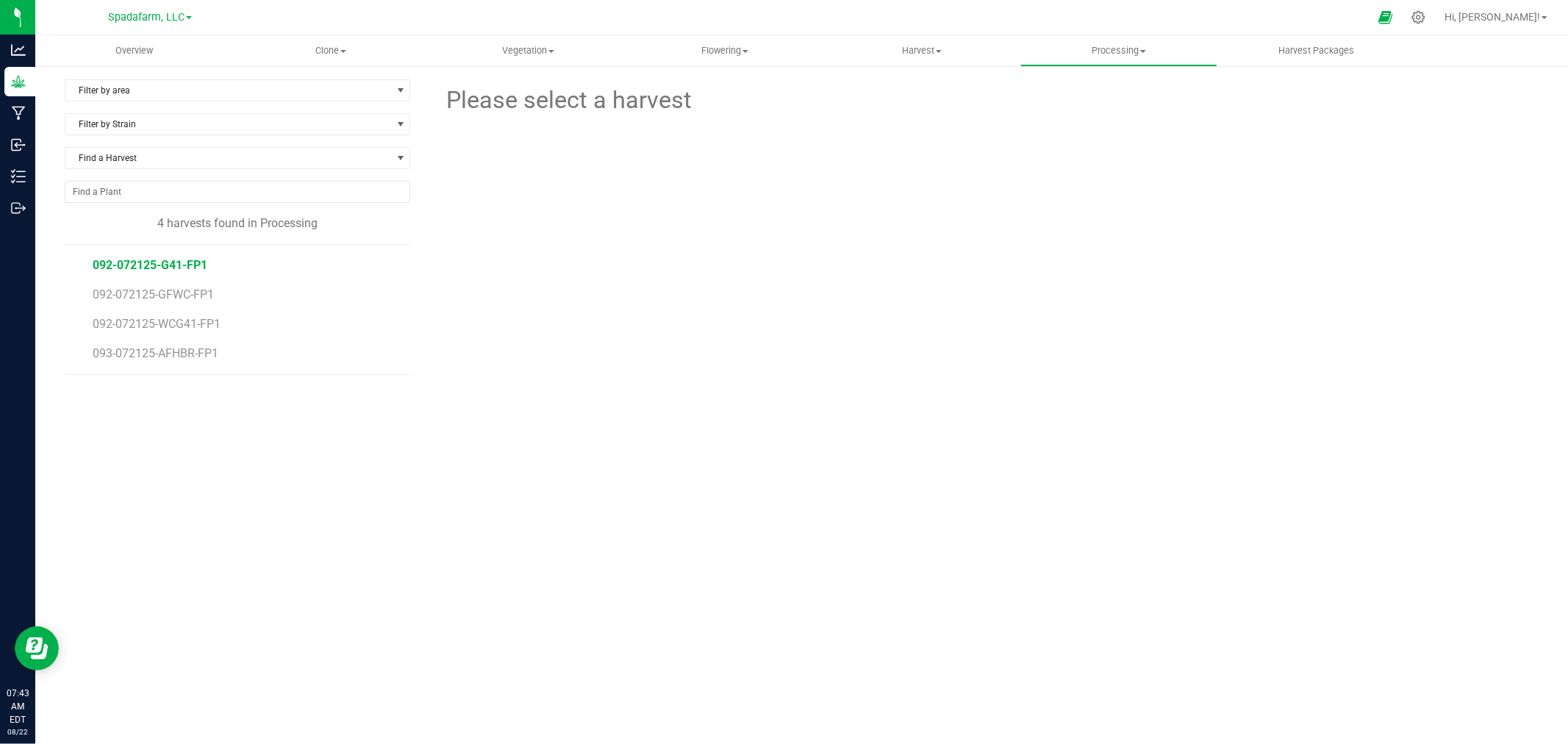
click at [107, 264] on span "092-072125-G41-FP1" at bounding box center [150, 264] width 115 height 14
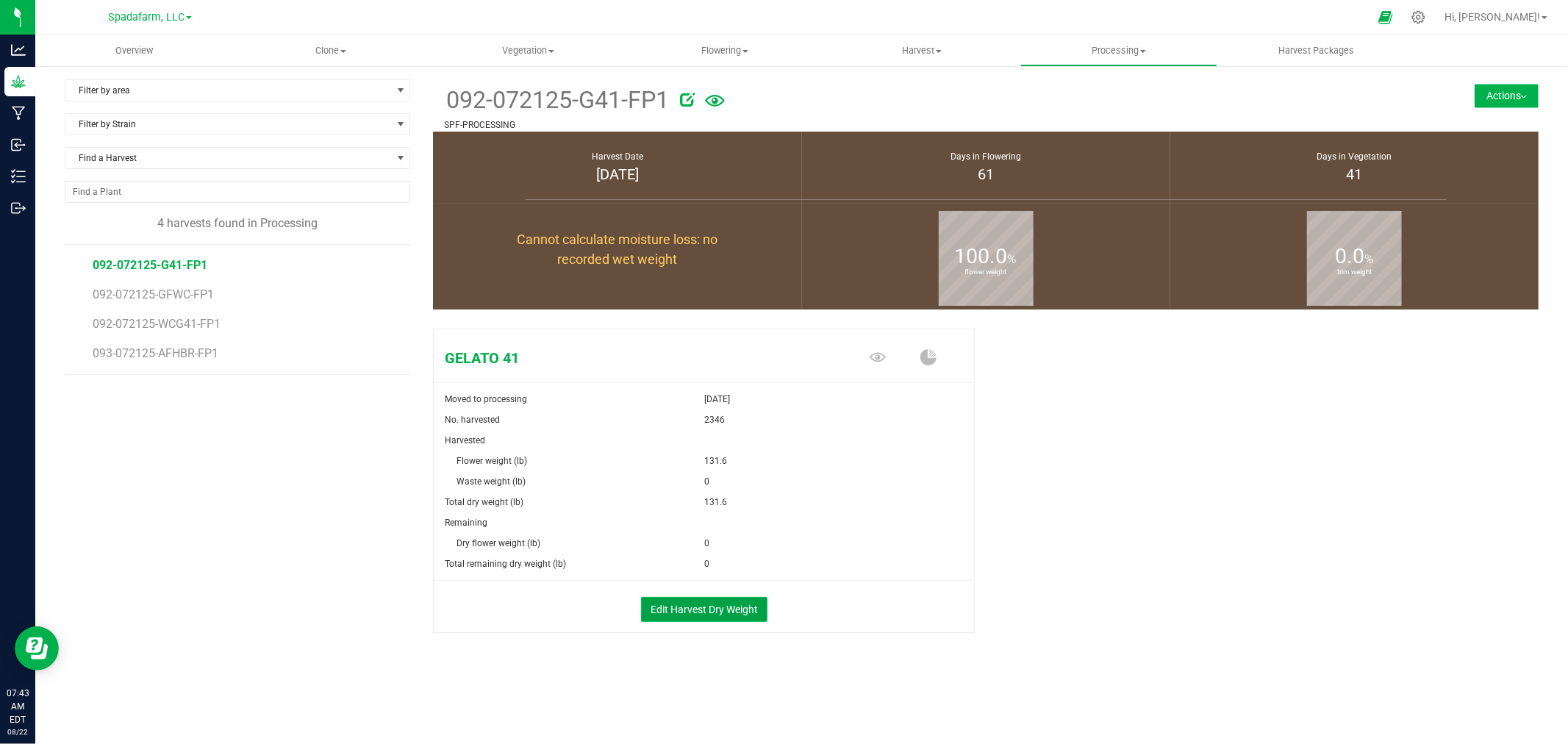
click at [757, 613] on button "Edit Harvest Dry Weight" at bounding box center [704, 609] width 126 height 25
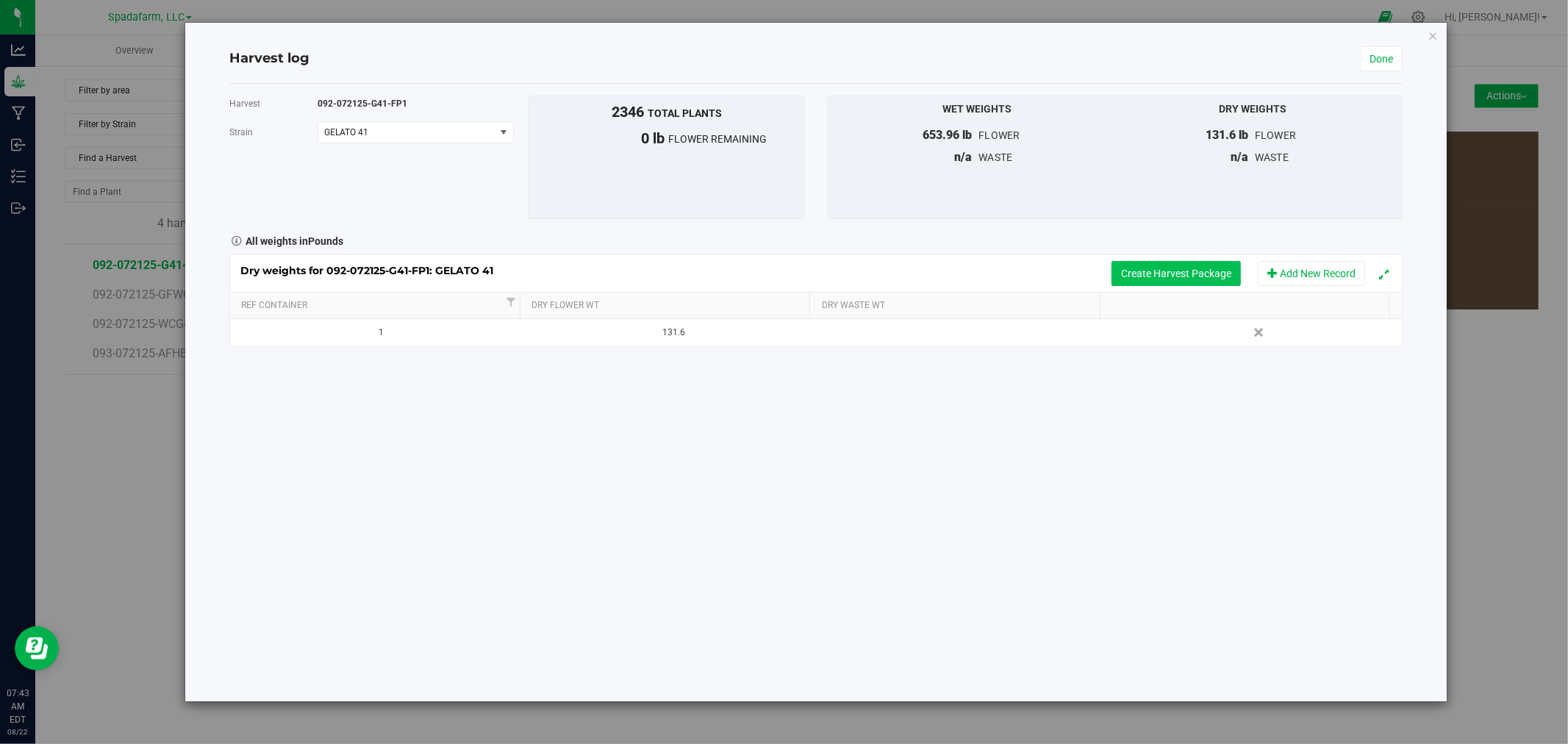
click at [1177, 275] on button "Create Harvest Package" at bounding box center [1176, 273] width 130 height 25
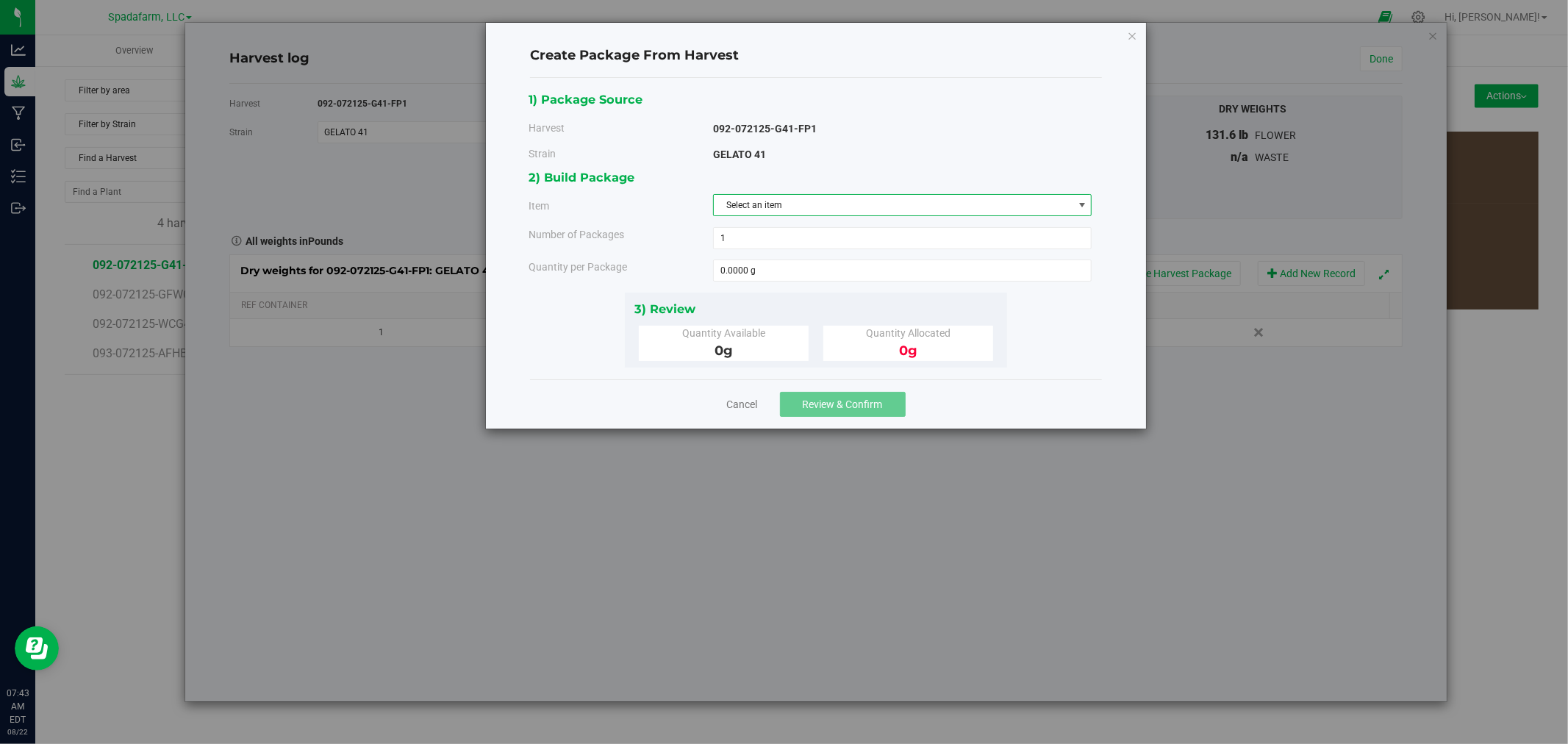
click at [857, 206] on span "Select an item" at bounding box center [893, 205] width 360 height 20
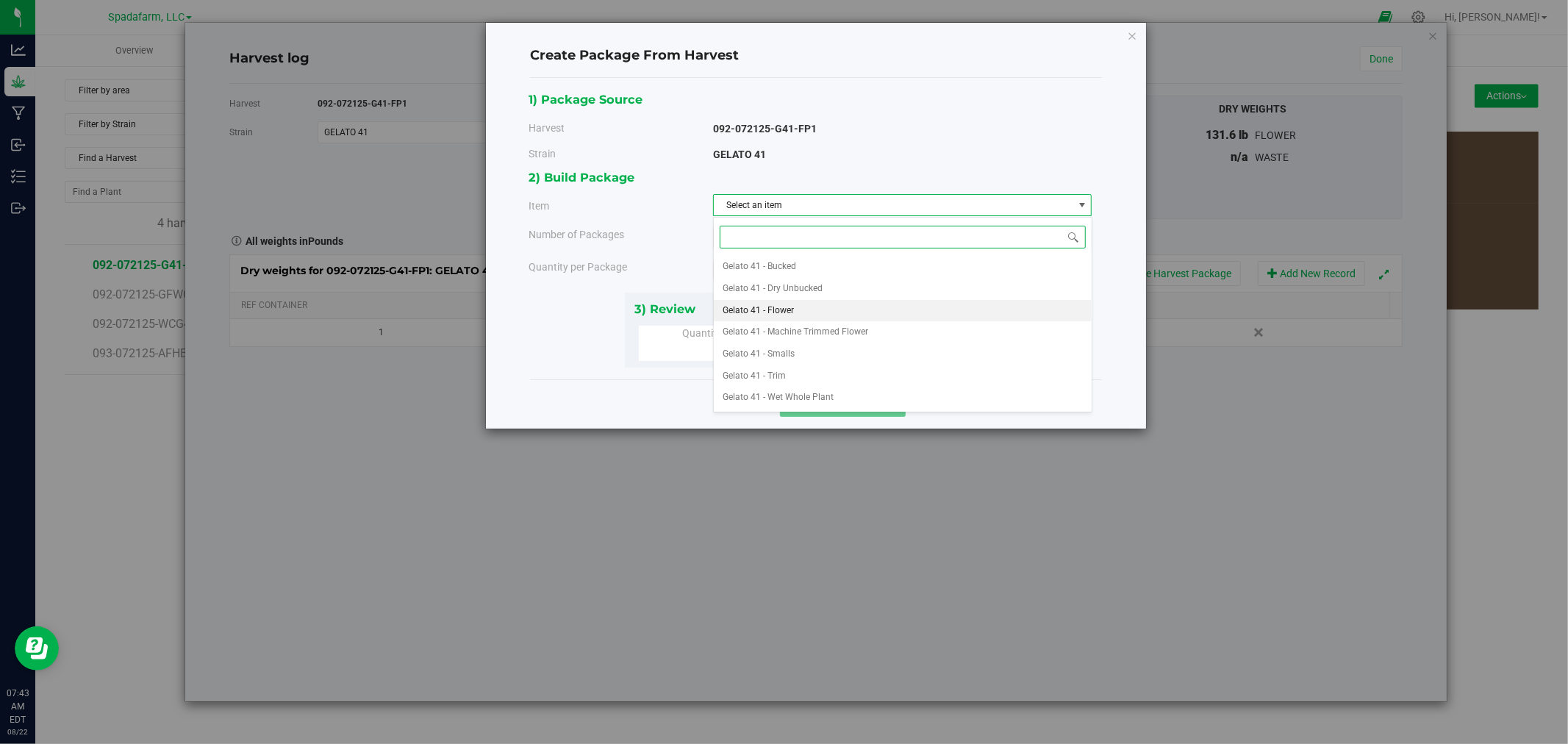
click at [842, 305] on li "Gelato 41 - Flower" at bounding box center [902, 311] width 378 height 22
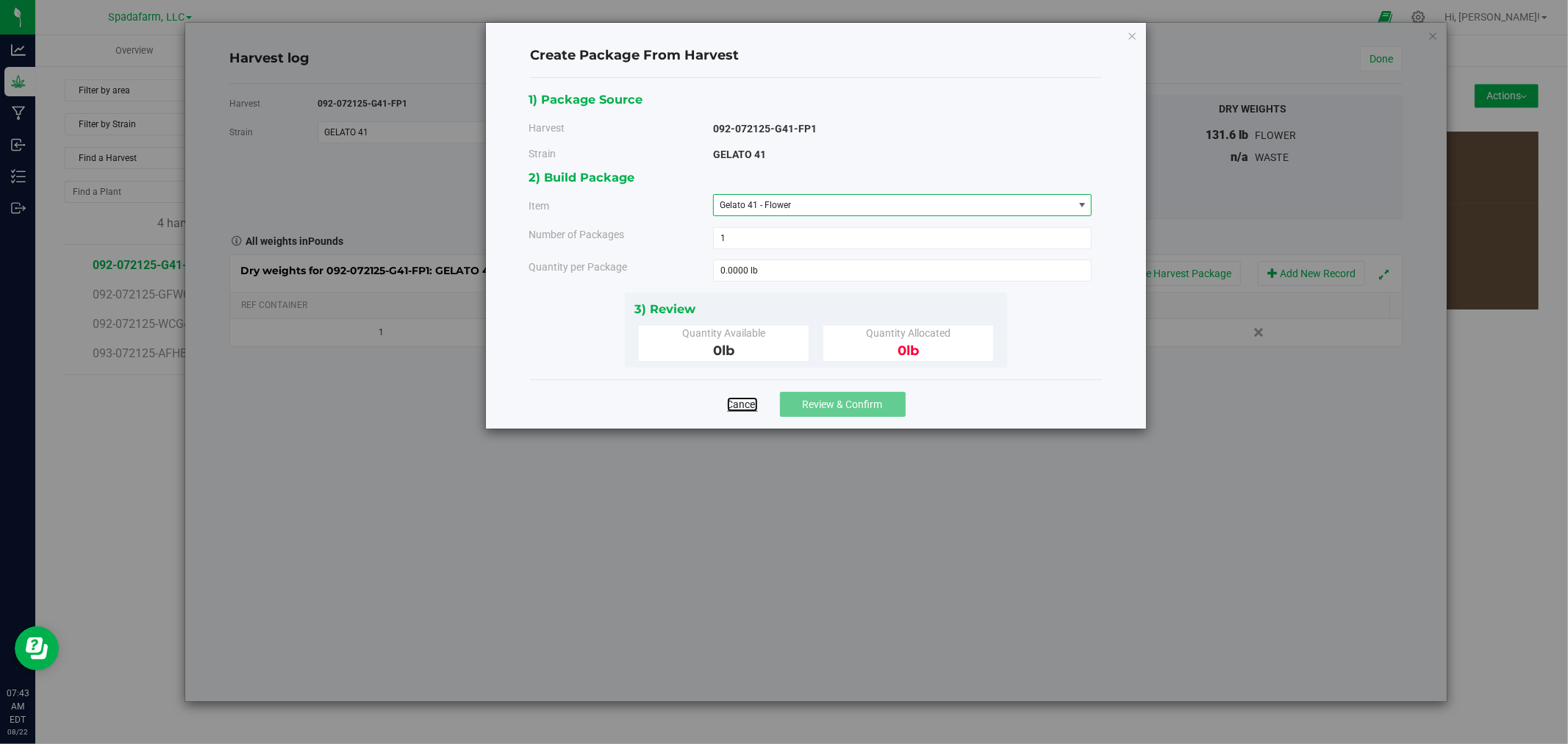
click at [746, 405] on link "Cancel" at bounding box center [742, 404] width 31 height 15
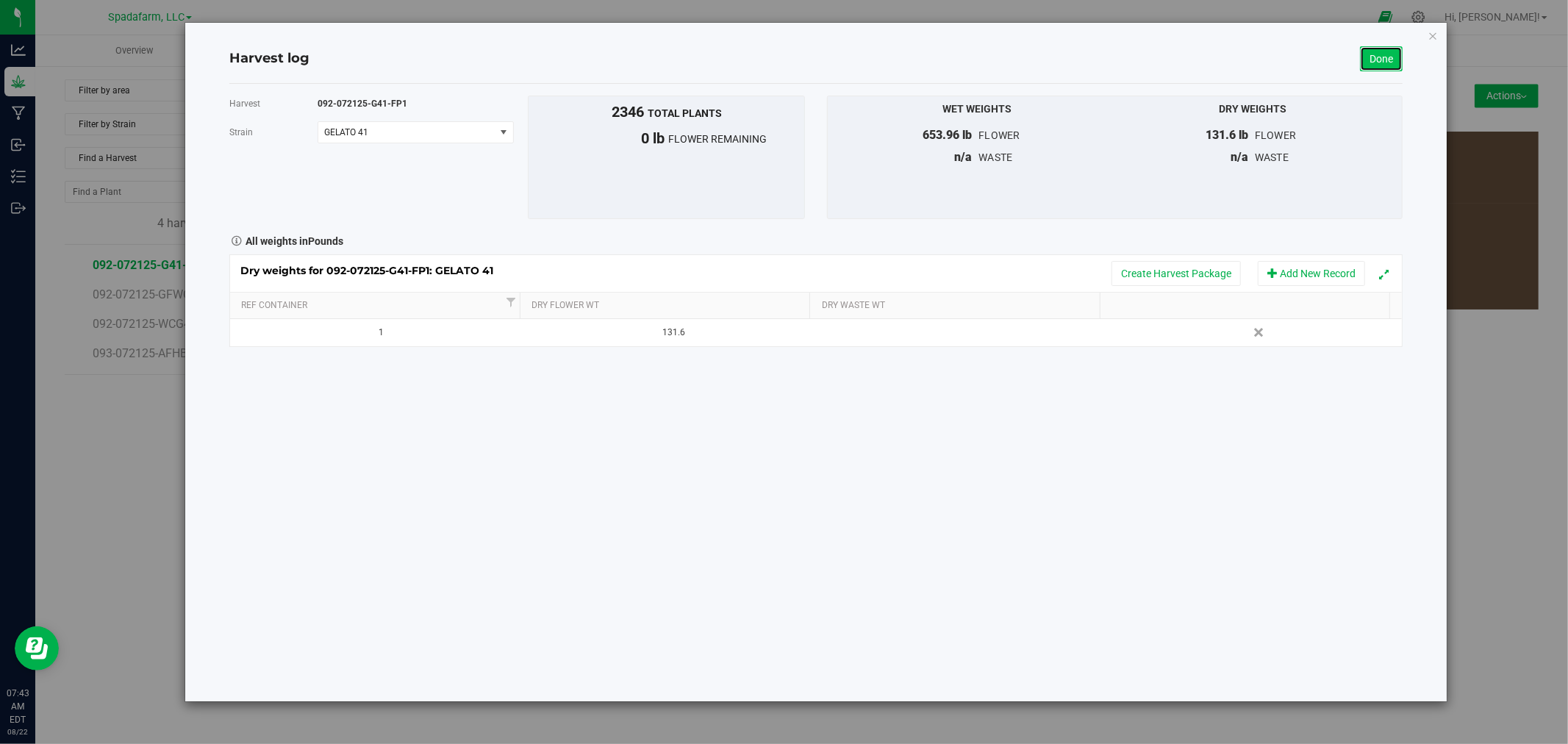
click at [1365, 56] on link "Done" at bounding box center [1381, 59] width 42 height 25
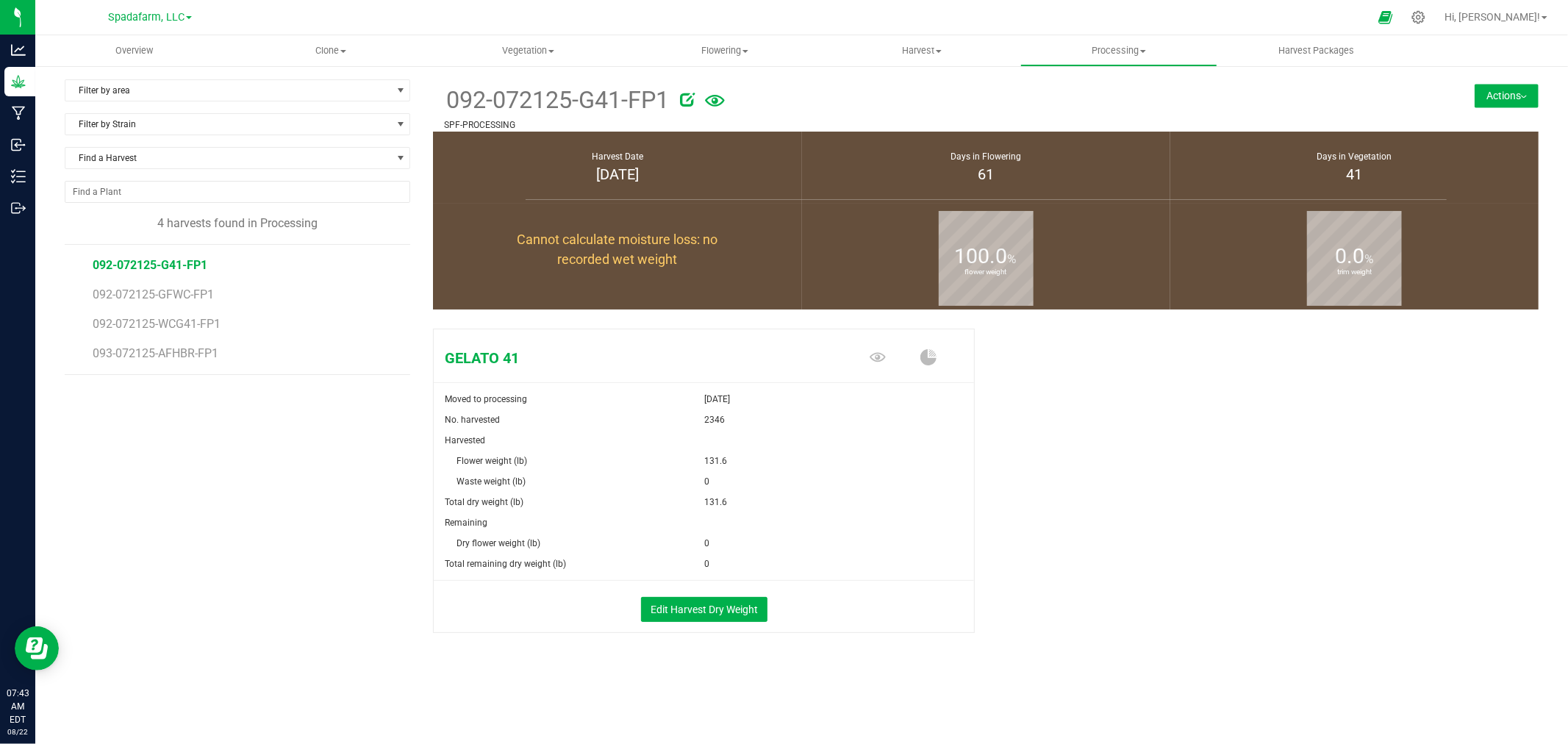
click at [1493, 93] on button "Actions" at bounding box center [1506, 95] width 64 height 24
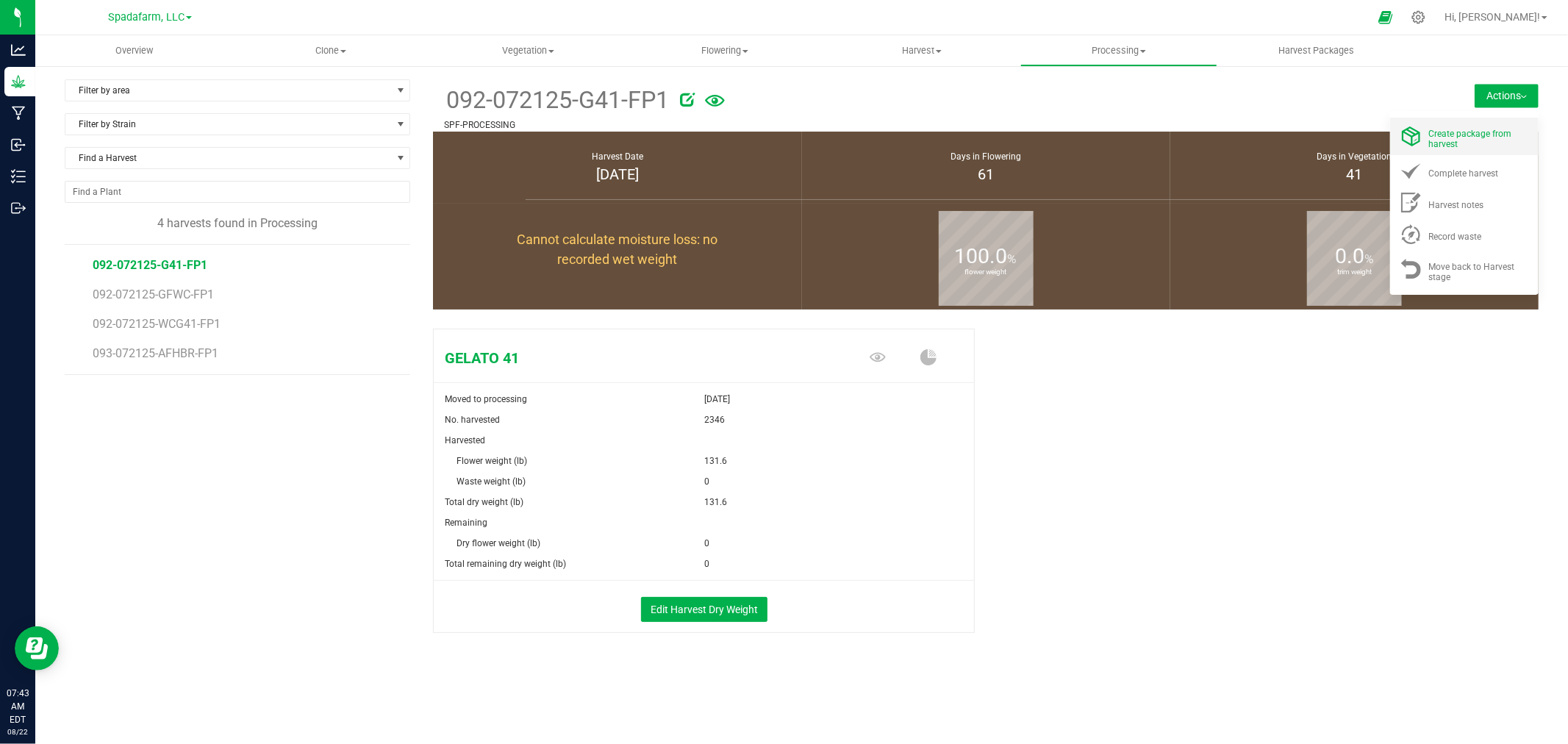
click at [1473, 140] on div "Create package from harvest" at bounding box center [1478, 136] width 100 height 26
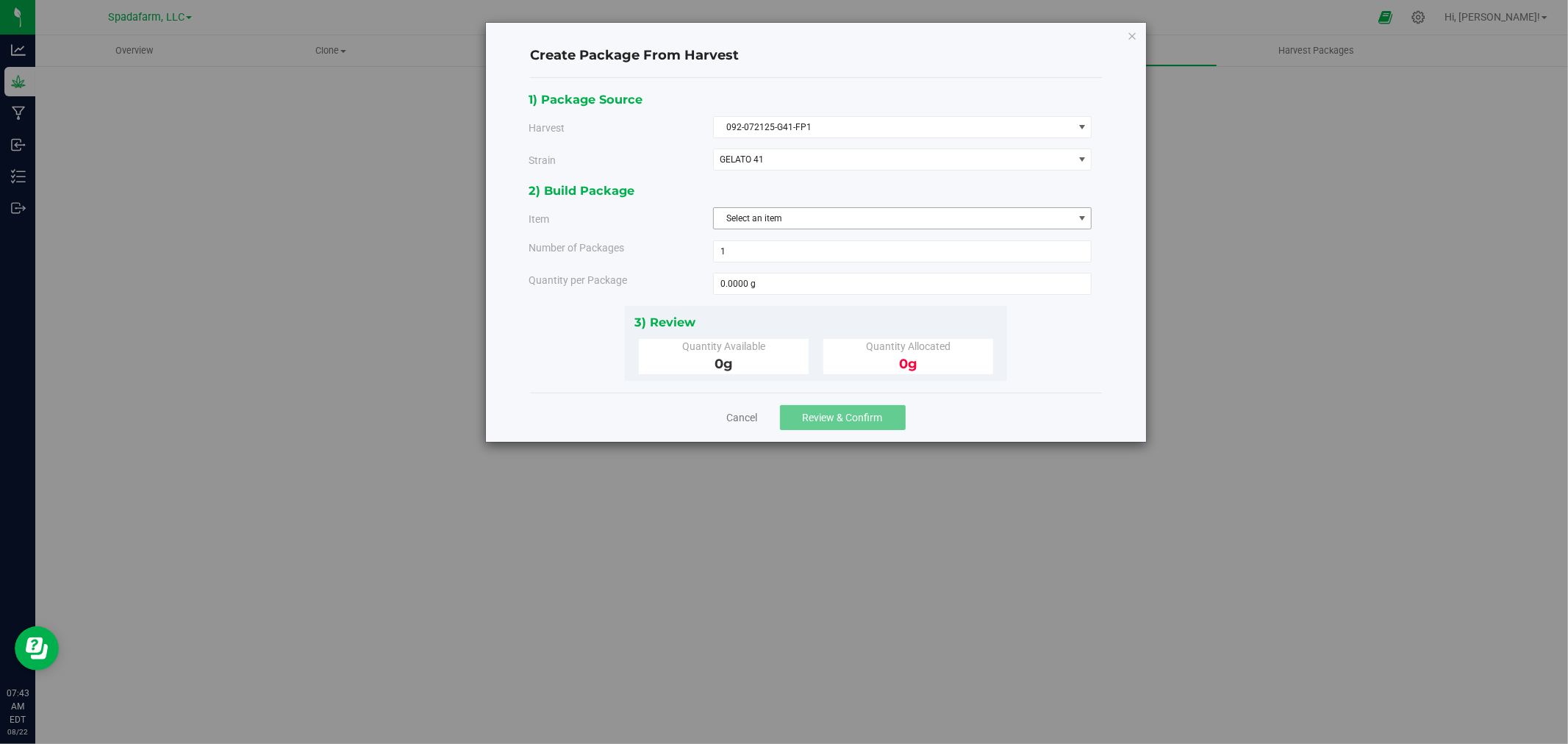
click at [868, 224] on span "Select an item" at bounding box center [893, 218] width 360 height 20
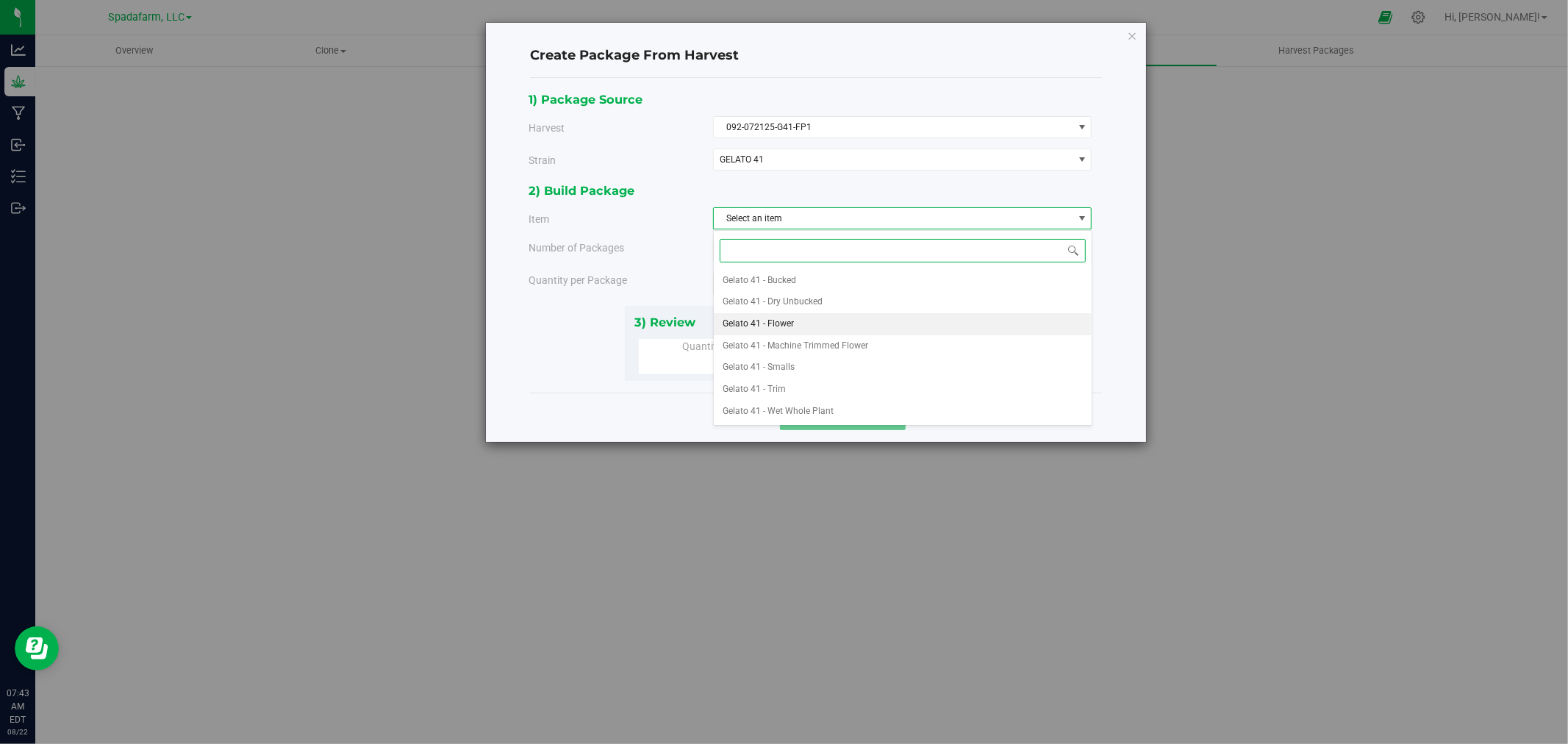
click at [855, 318] on li "Gelato 41 - Flower" at bounding box center [902, 324] width 378 height 22
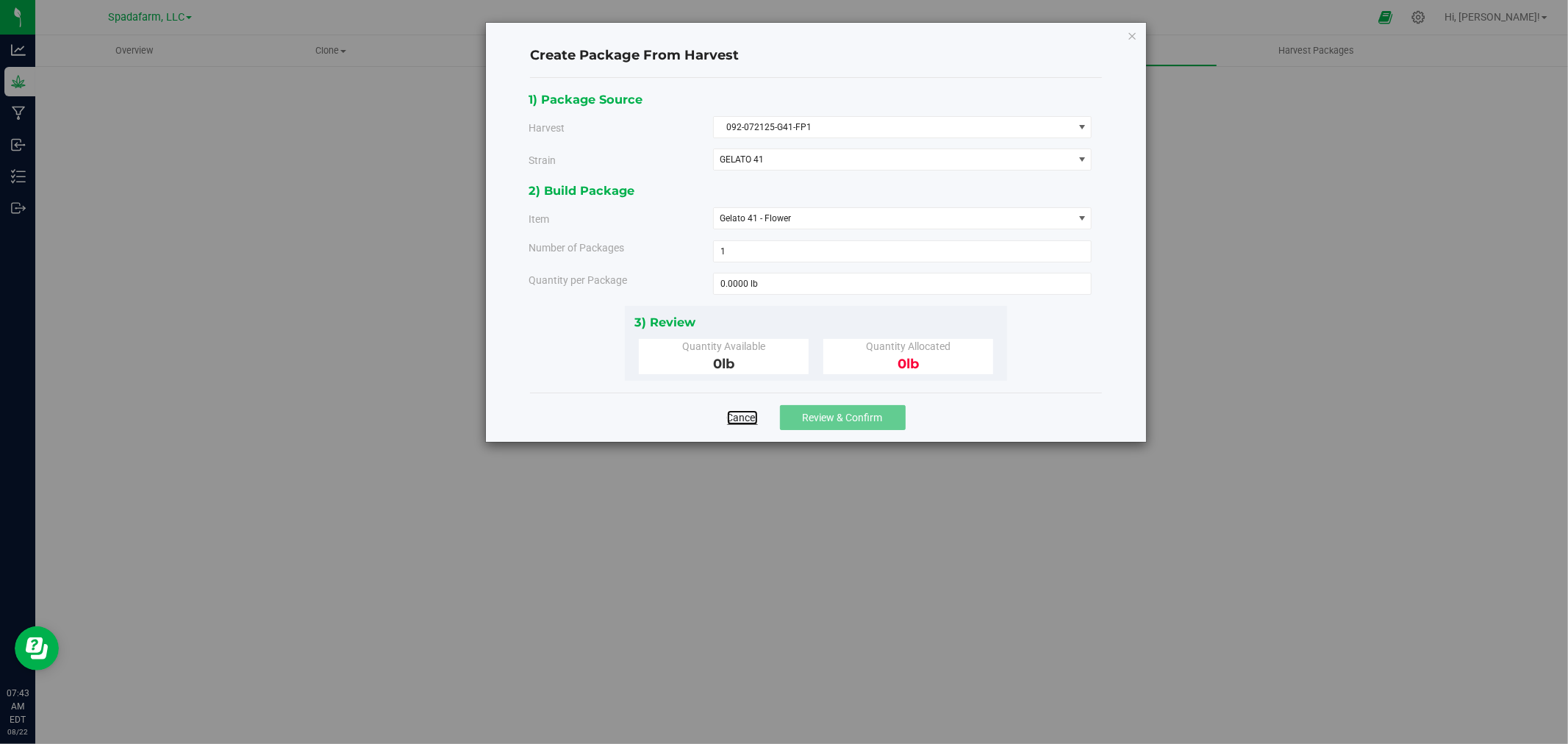
click at [746, 418] on link "Cancel" at bounding box center [742, 418] width 31 height 15
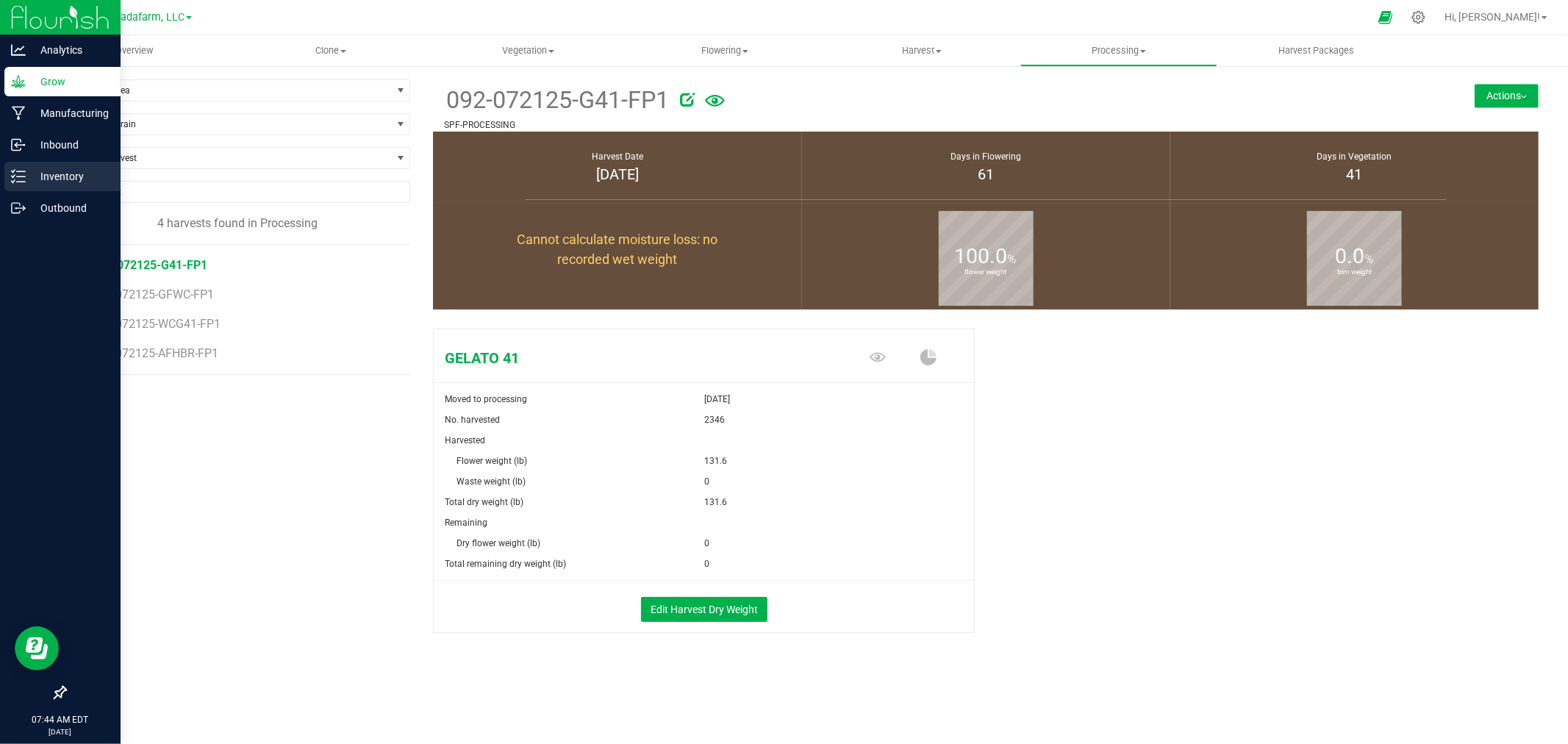
click at [62, 178] on p "Inventory" at bounding box center [70, 176] width 88 height 18
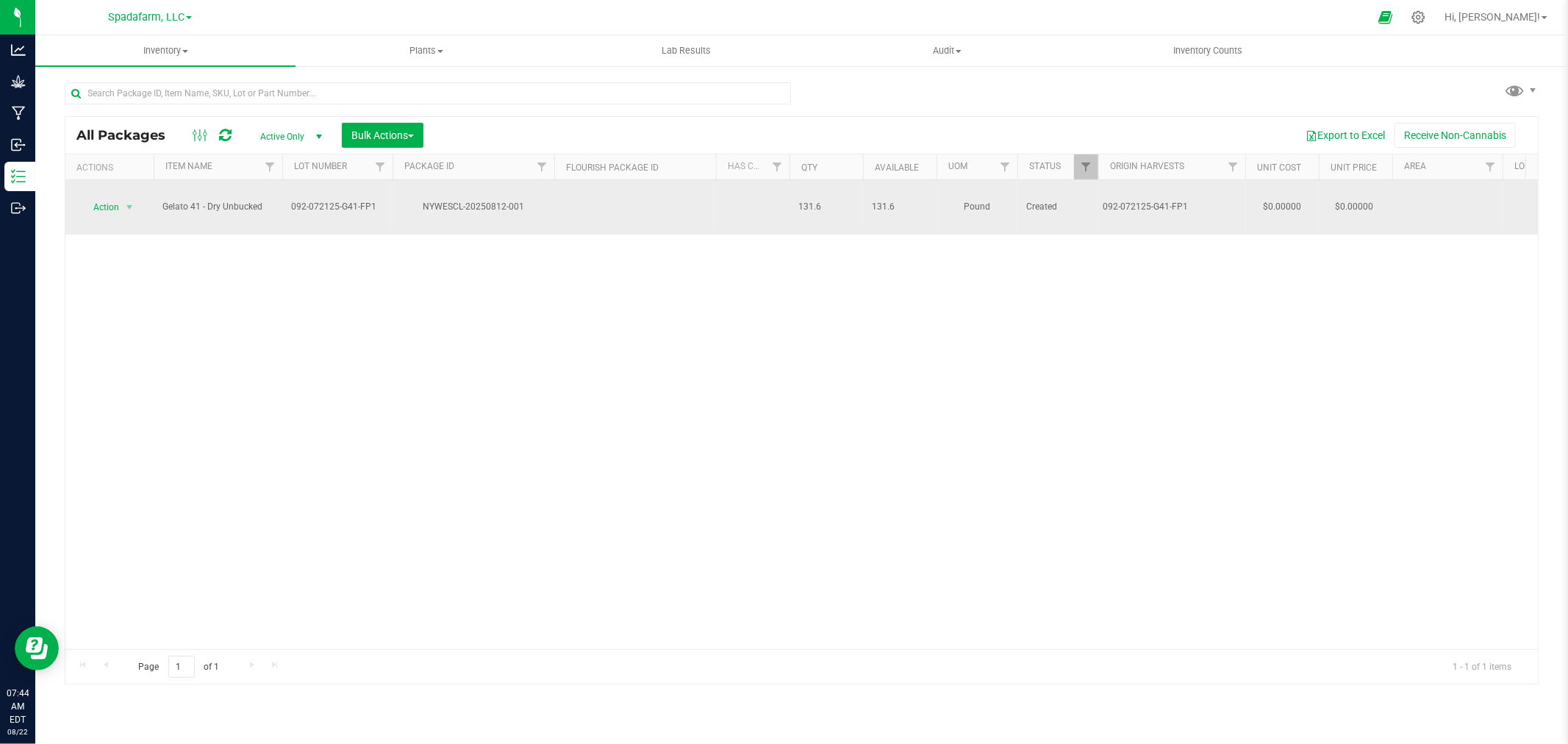
click at [515, 202] on div "NYWESCL-20250812-001" at bounding box center [473, 206] width 166 height 14
click at [122, 202] on span "select" at bounding box center [130, 206] width 19 height 20
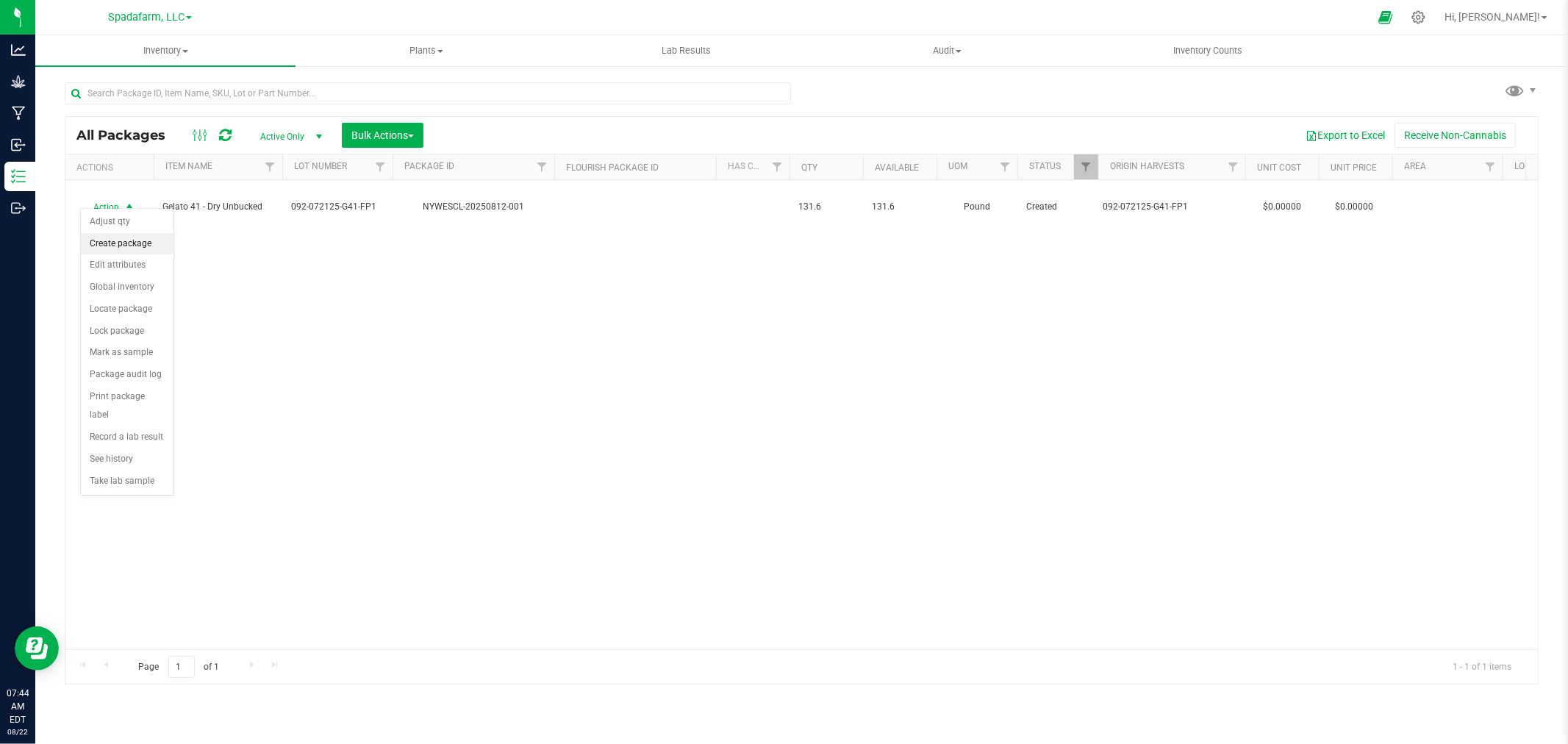
click at [134, 244] on li "Create package" at bounding box center [127, 244] width 93 height 22
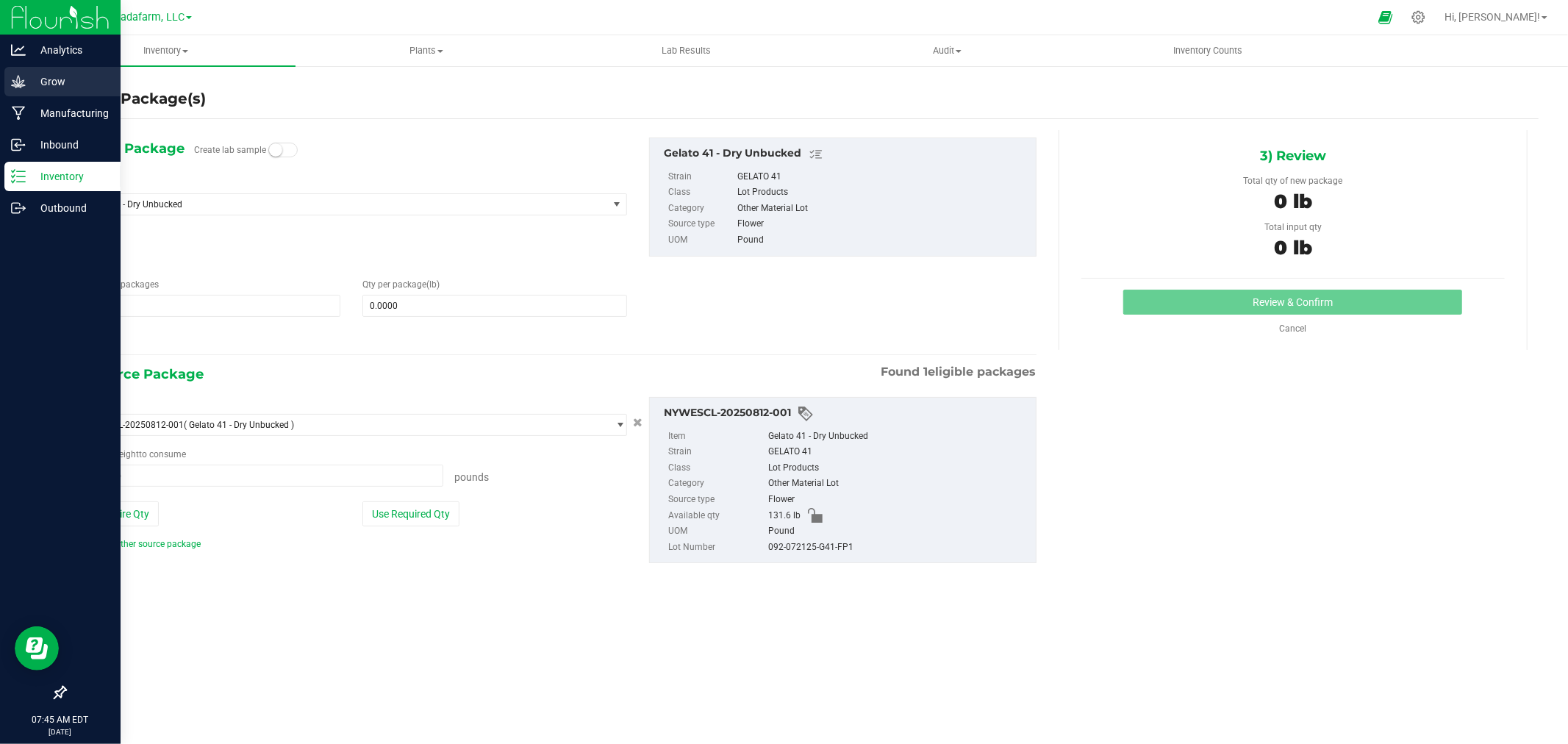
click at [91, 82] on p "Grow" at bounding box center [70, 82] width 88 height 18
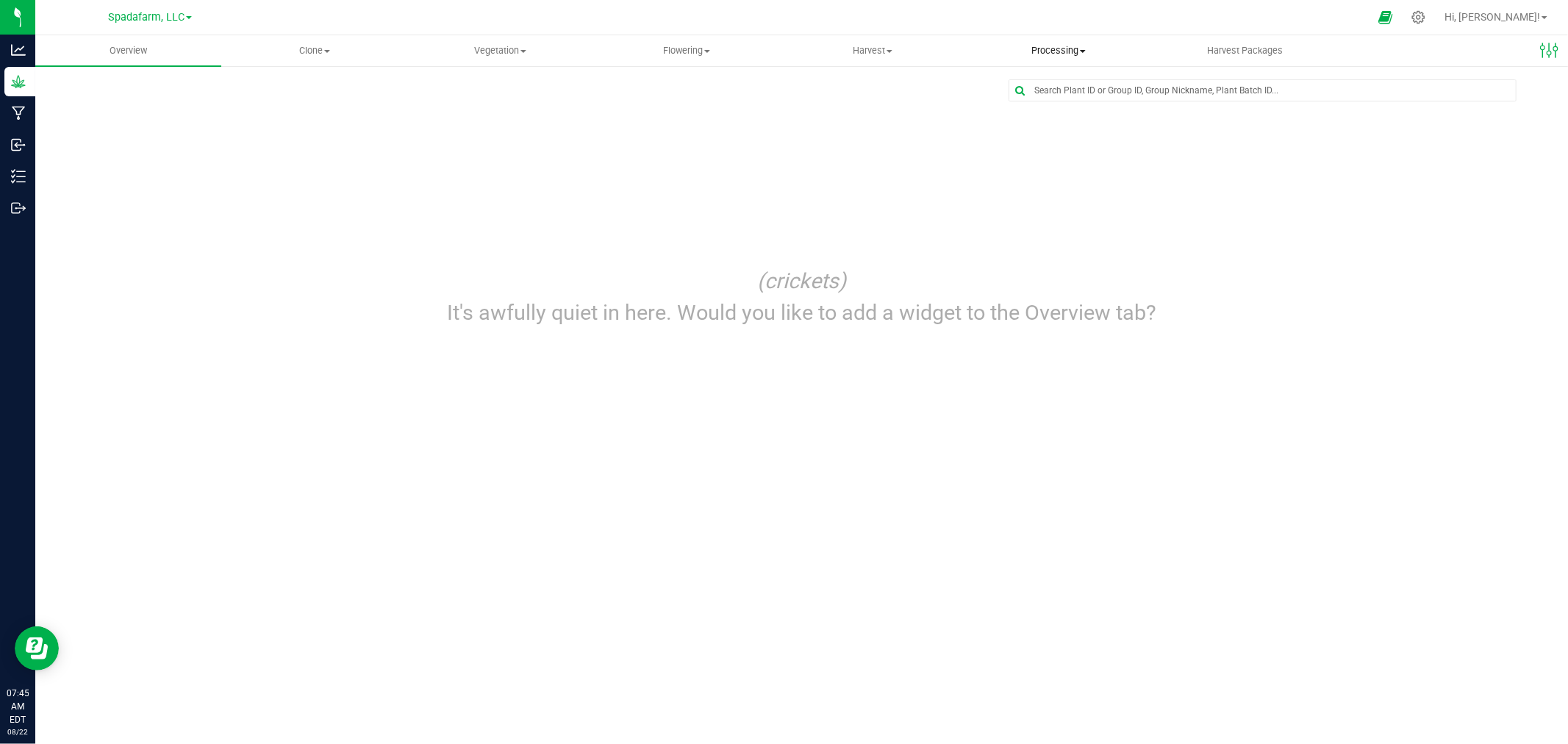
click at [1056, 52] on span "Processing" at bounding box center [1059, 51] width 184 height 13
click at [1056, 104] on span "Processing harvests" at bounding box center [1034, 106] width 136 height 12
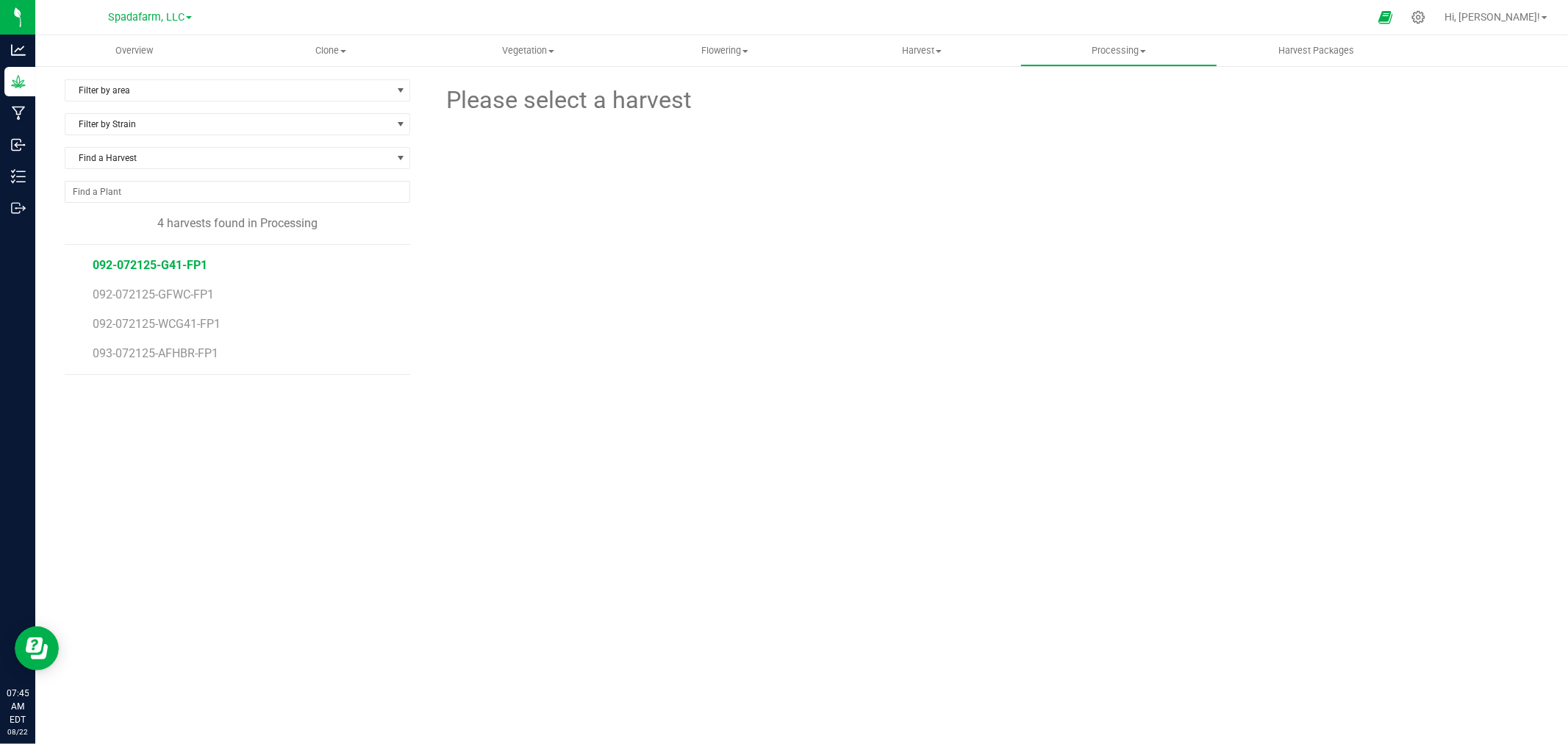
click at [144, 268] on span "092-072125-G41-FP1" at bounding box center [150, 264] width 115 height 14
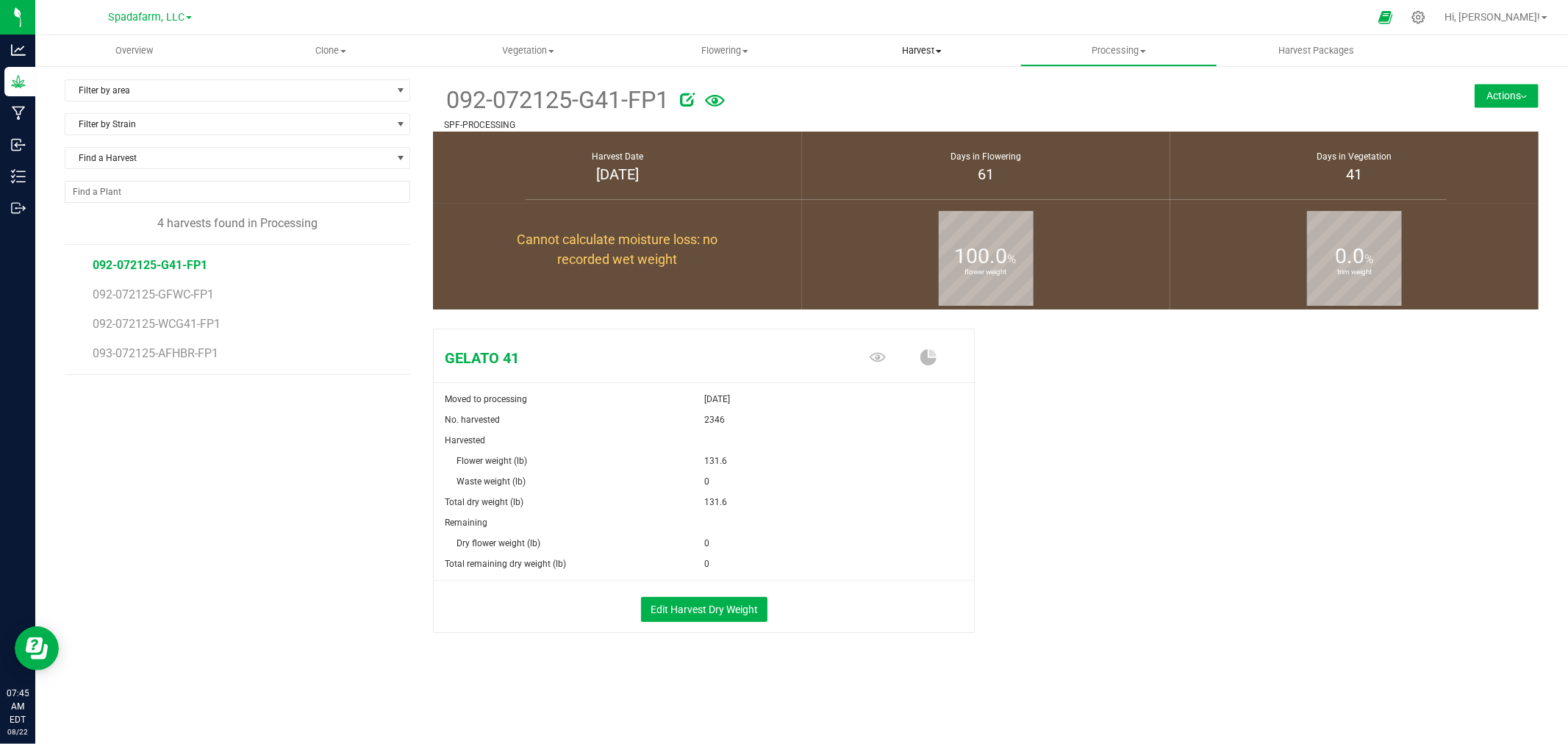
click at [904, 52] on span "Harvest" at bounding box center [922, 51] width 196 height 13
click at [885, 92] on span "Harvests" at bounding box center [864, 88] width 82 height 12
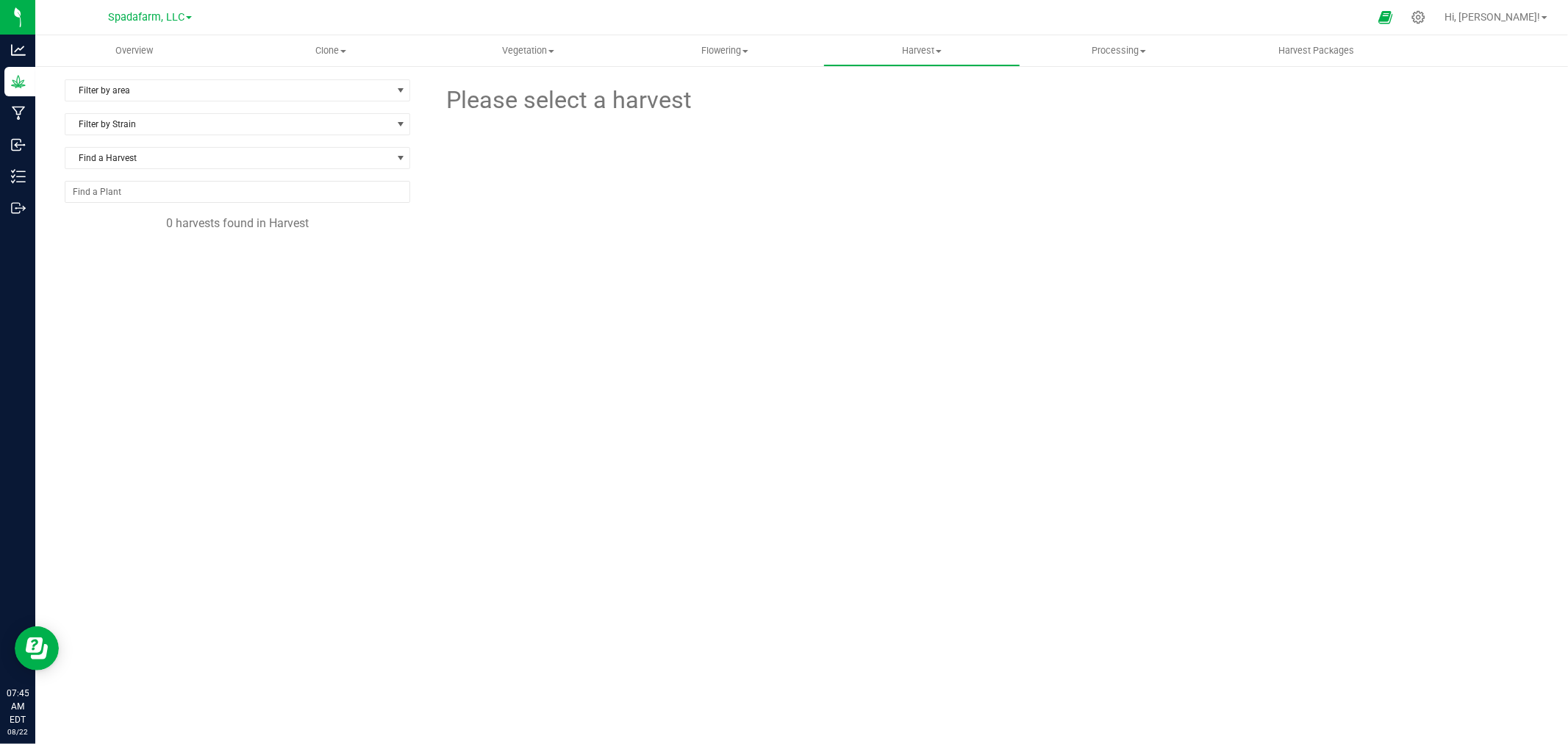
click at [167, 24] on div "Spadafarm, LLC" at bounding box center [149, 17] width 84 height 18
click at [172, 16] on span "Spadafarm, LLC" at bounding box center [146, 18] width 77 height 13
click at [169, 54] on link "[PERSON_NAME] Hemp Company, LLC" at bounding box center [149, 51] width 215 height 20
click at [926, 48] on span "Harvest" at bounding box center [922, 51] width 196 height 13
click at [900, 88] on span "Harvests" at bounding box center [864, 88] width 82 height 12
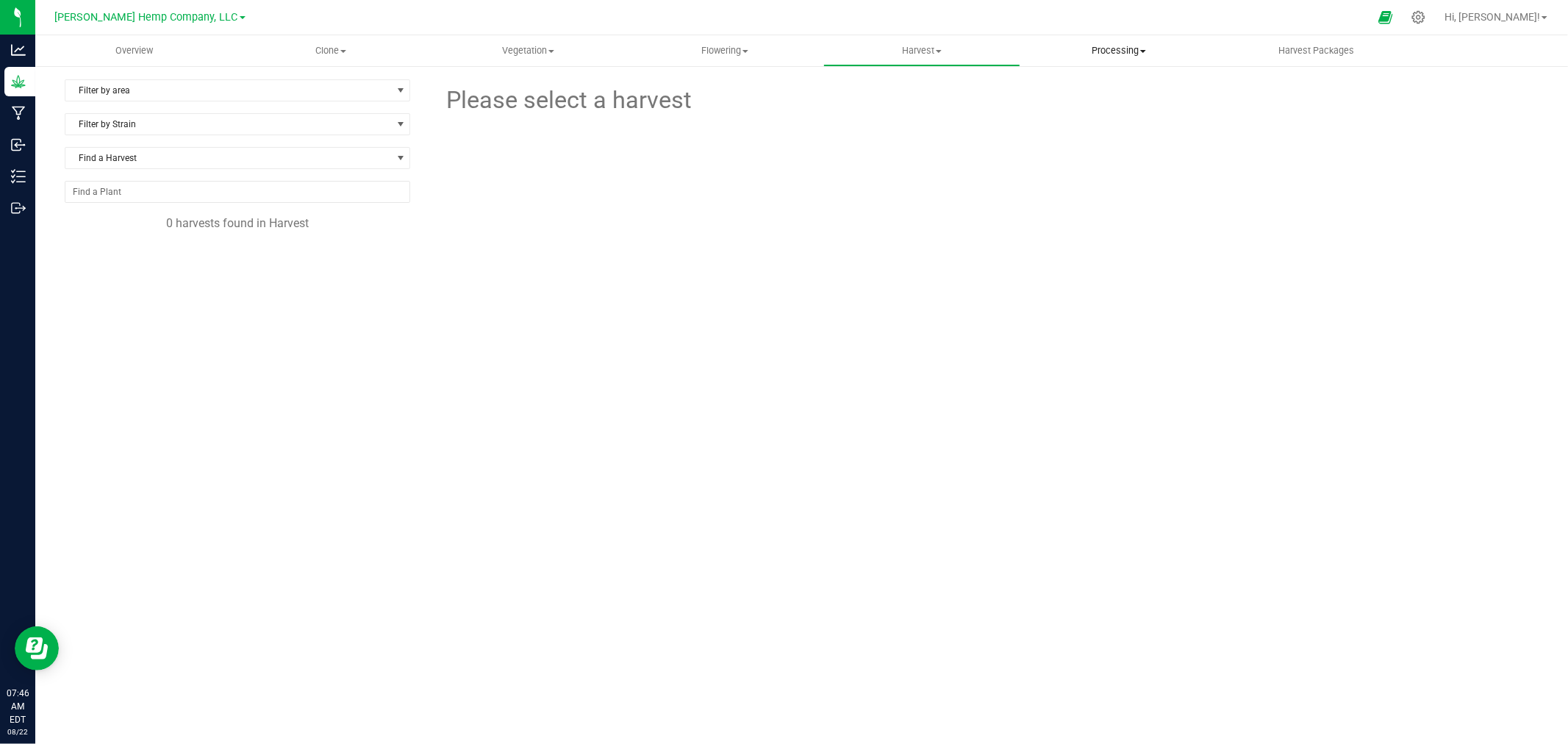
click at [1104, 55] on span "Processing" at bounding box center [1118, 51] width 196 height 13
click at [1092, 104] on span "Processing harvests" at bounding box center [1087, 106] width 136 height 12
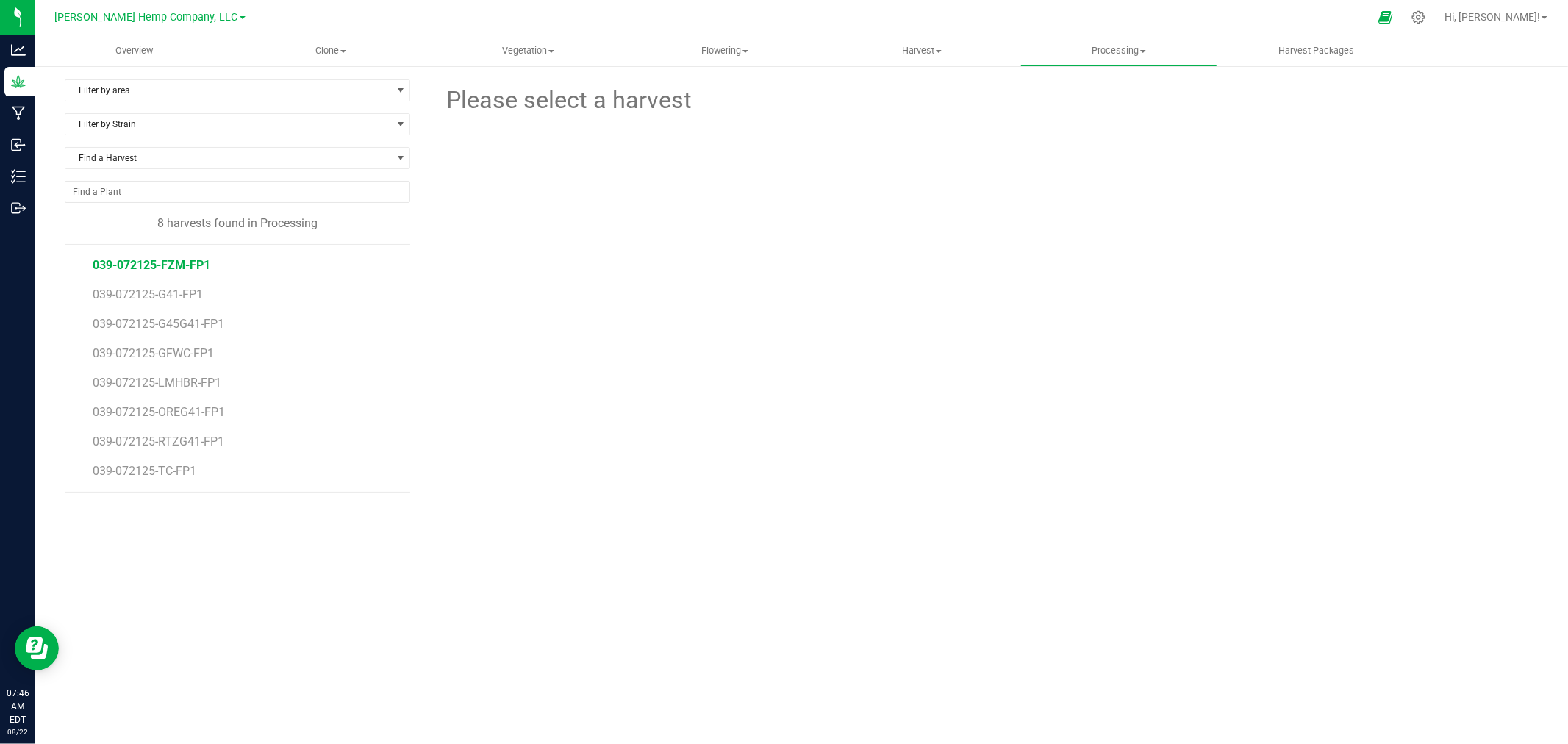
click at [157, 258] on span "039-072125-FZM-FP1" at bounding box center [152, 264] width 117 height 14
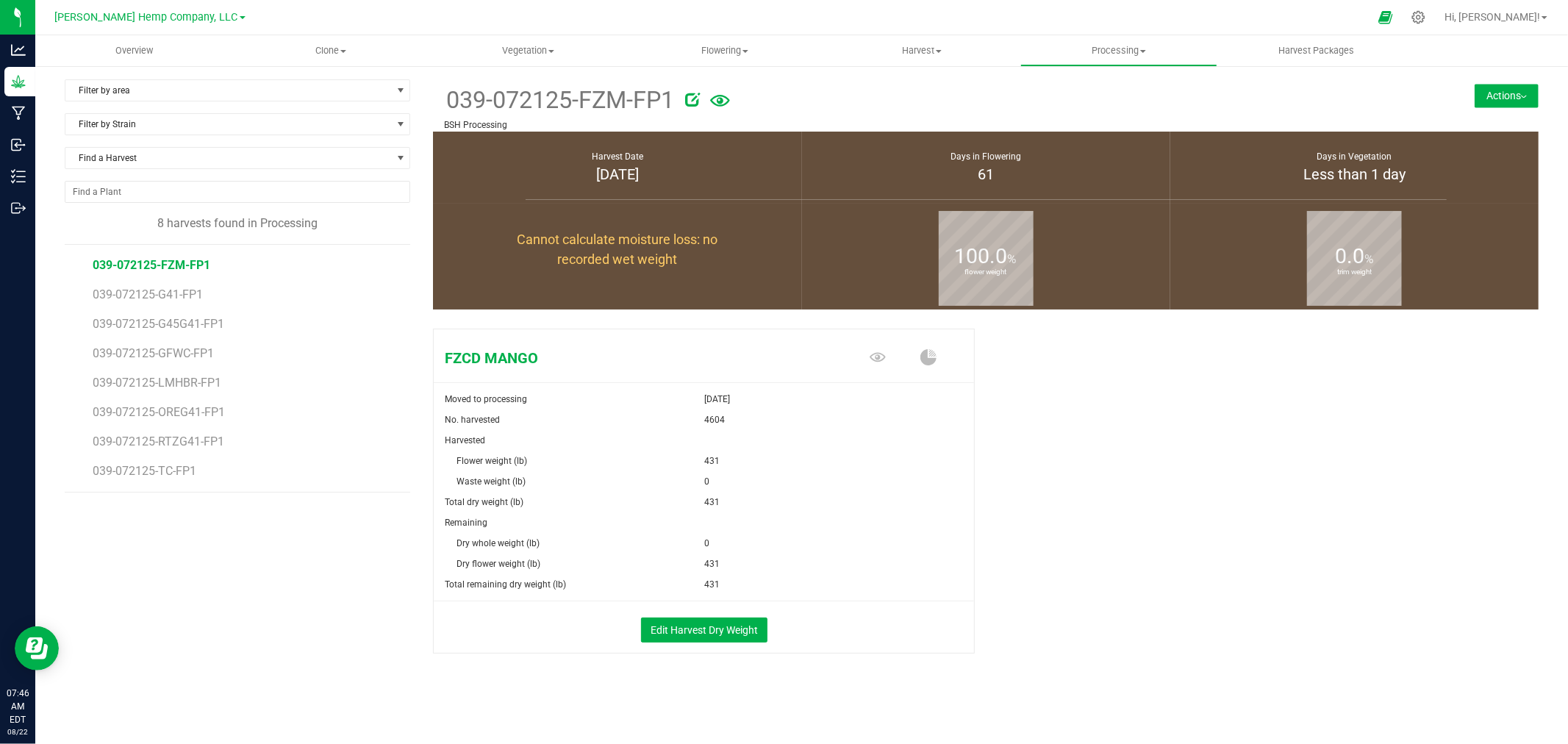
click at [1503, 98] on button "Actions" at bounding box center [1506, 95] width 64 height 24
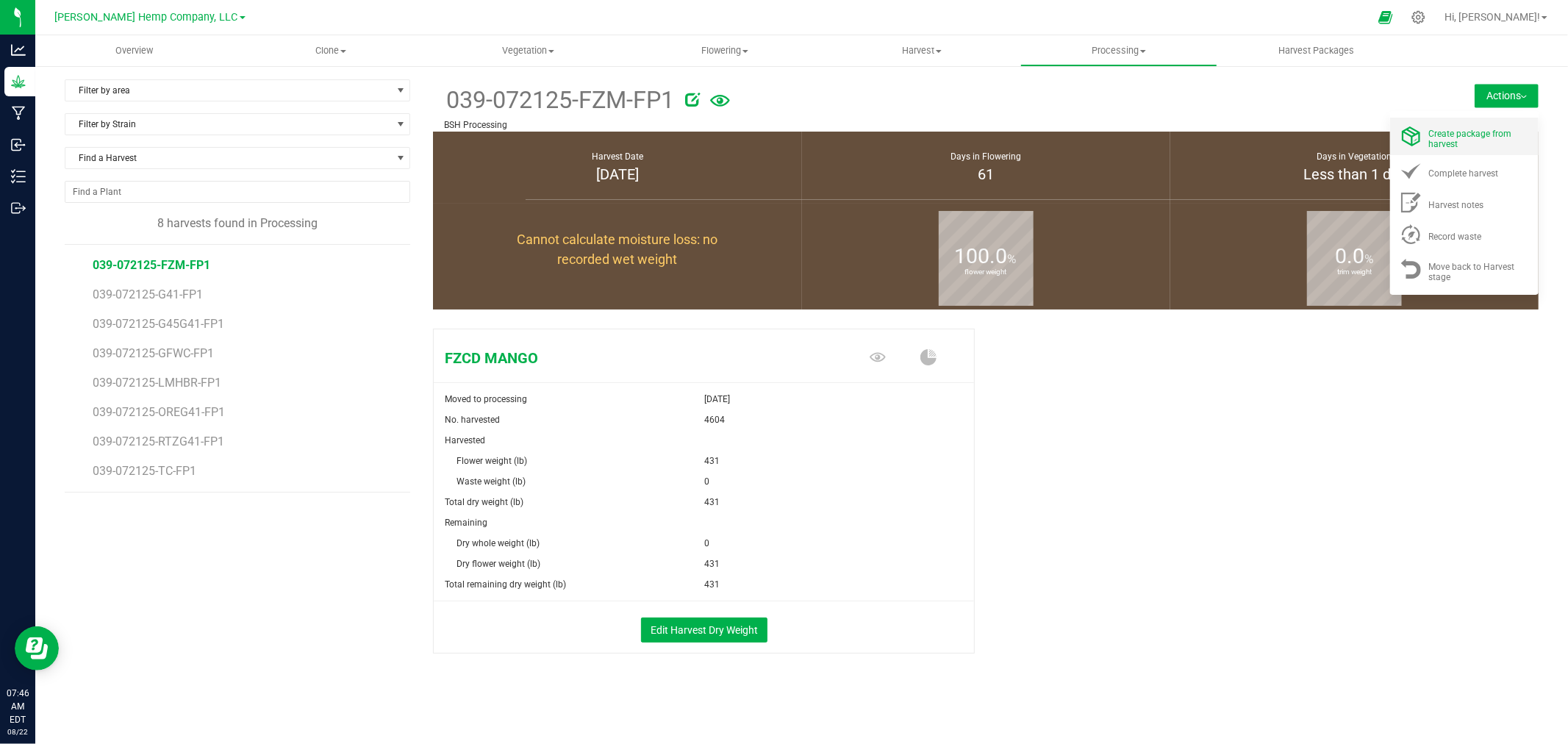
click at [1426, 138] on span at bounding box center [1410, 136] width 35 height 20
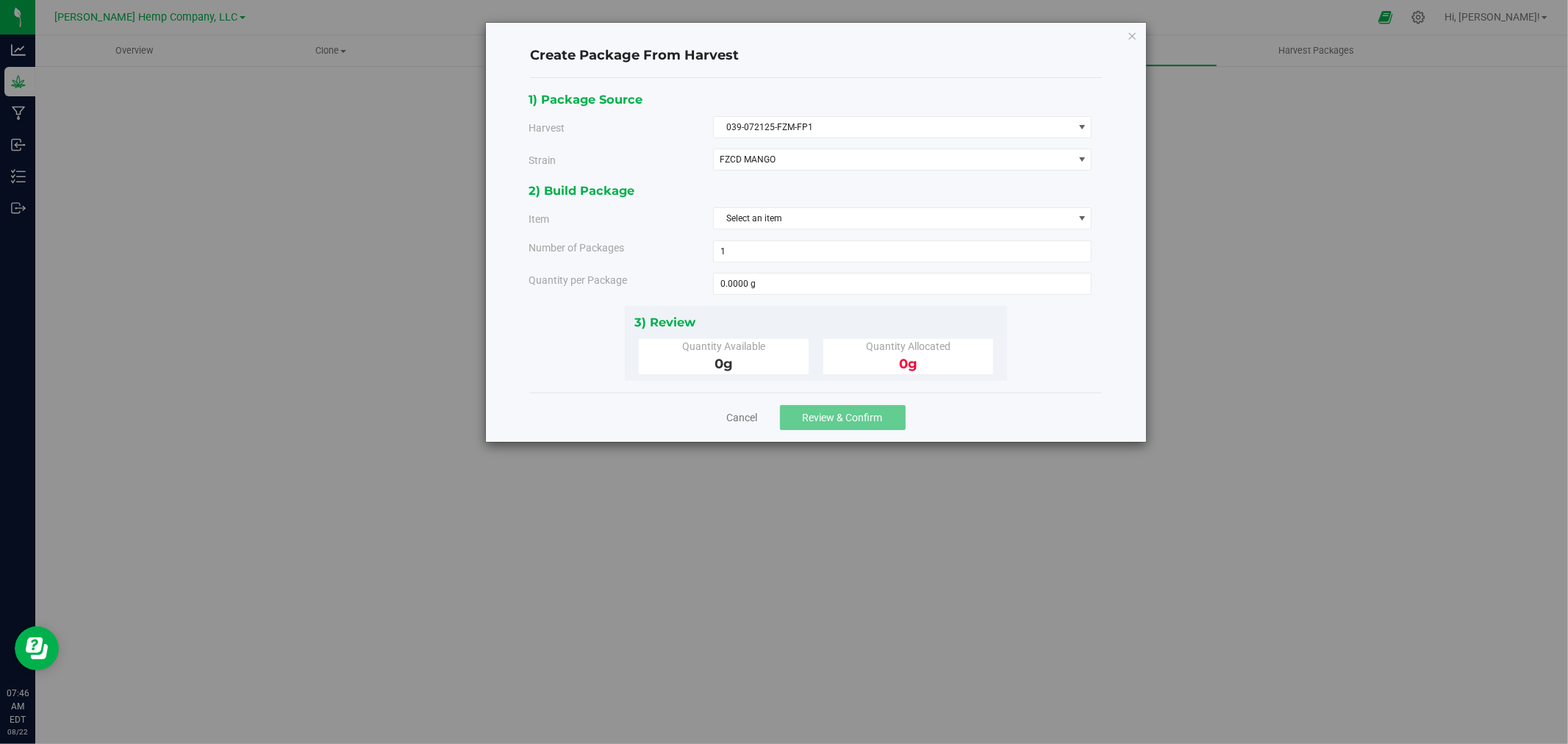
click at [1125, 33] on div "Create Package From Harvest 1) Package Source Harvest 039-072125-FZM-FP1 Select…" at bounding box center [815, 232] width 660 height 419
click at [1132, 33] on icon "button" at bounding box center [1132, 35] width 11 height 18
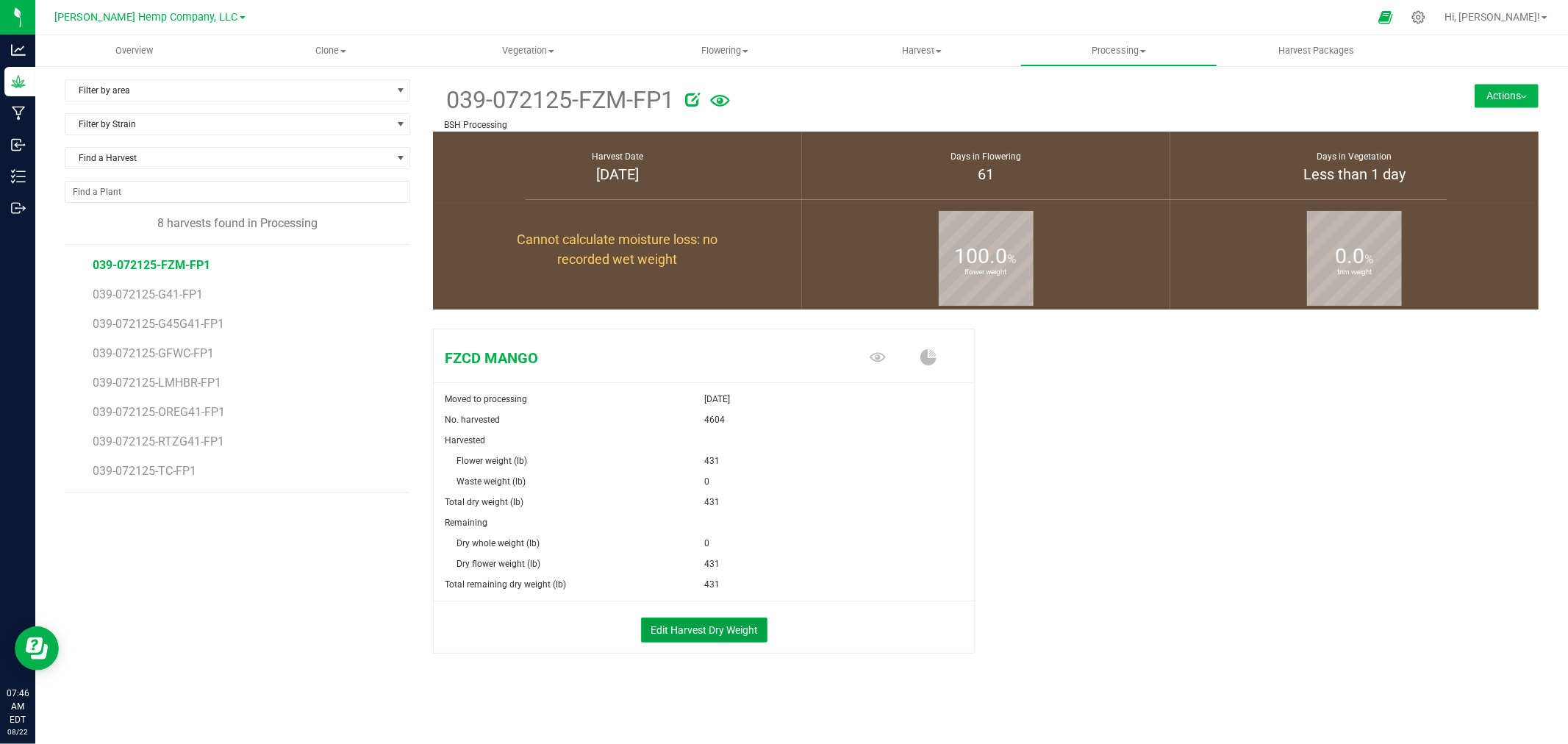
click at [686, 623] on button "Edit Harvest Dry Weight" at bounding box center [704, 630] width 126 height 25
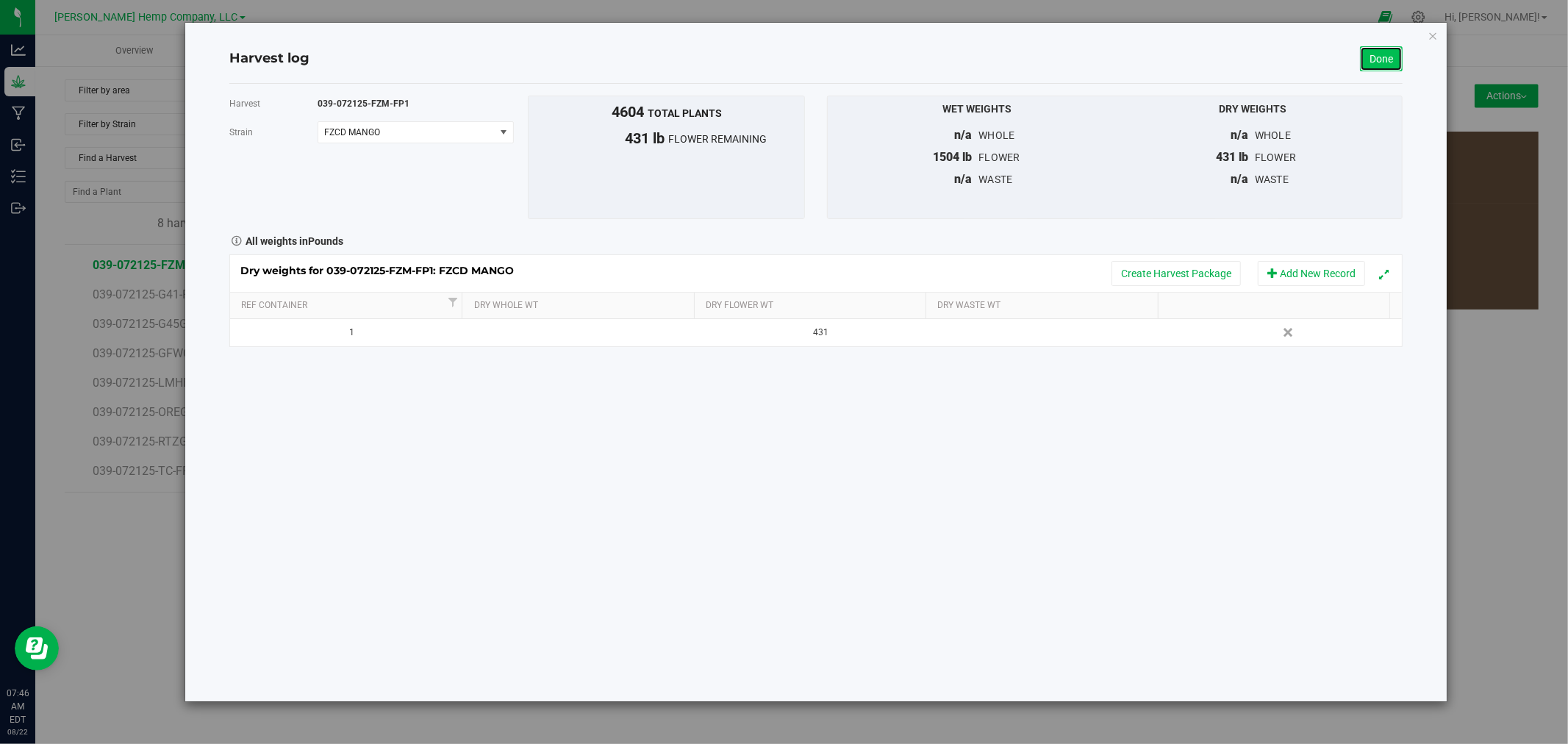
click at [1385, 59] on link "Done" at bounding box center [1381, 59] width 42 height 25
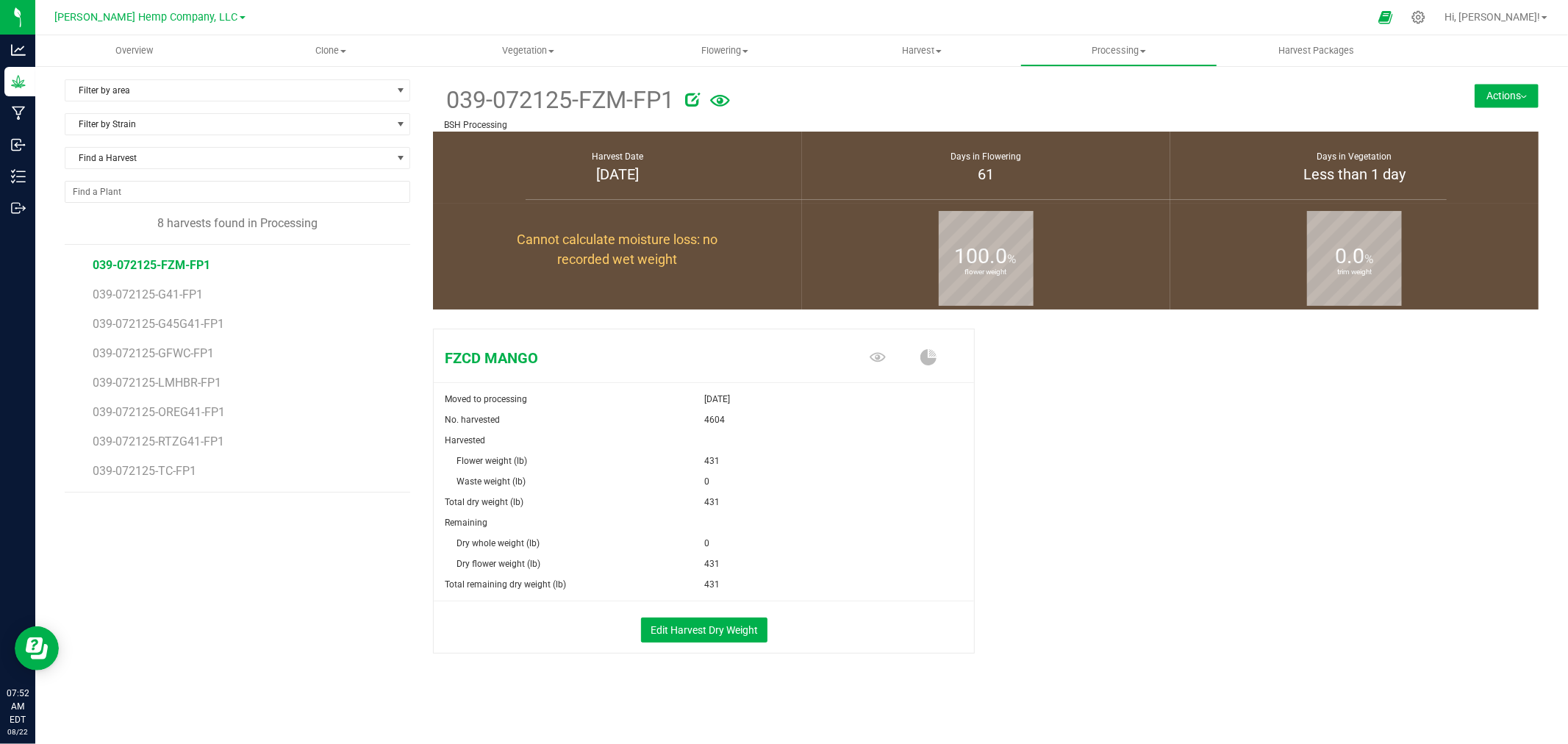
click at [128, 28] on div "Birdsong Hemp Company, LLC Birdsong Hemp Company, LLC Cultivation 6 Cultivation…" at bounding box center [153, 17] width 220 height 29
click at [132, 17] on span "[PERSON_NAME] Hemp Company, LLC" at bounding box center [147, 18] width 183 height 13
click at [194, 159] on link "[PERSON_NAME] Farms Inc" at bounding box center [149, 169] width 215 height 20
click at [173, 18] on span "[PERSON_NAME] Hemp Company, LLC" at bounding box center [147, 18] width 183 height 13
click at [140, 126] on link "Spadafarm, LLC" at bounding box center [149, 130] width 215 height 20
